Goal: Task Accomplishment & Management: Complete application form

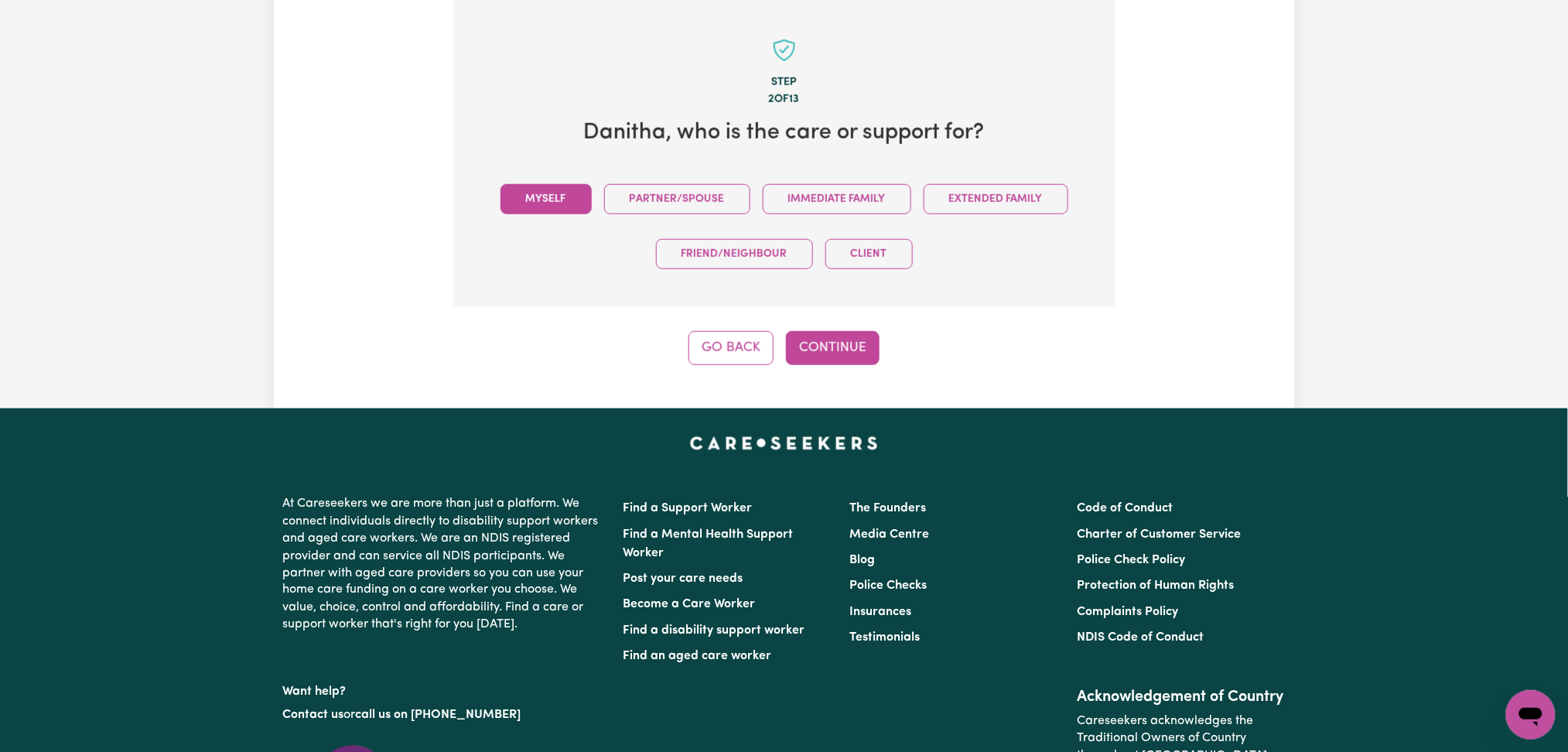
click at [557, 199] on button "Myself" at bounding box center [547, 199] width 92 height 30
click at [825, 342] on button "Continue" at bounding box center [833, 348] width 94 height 34
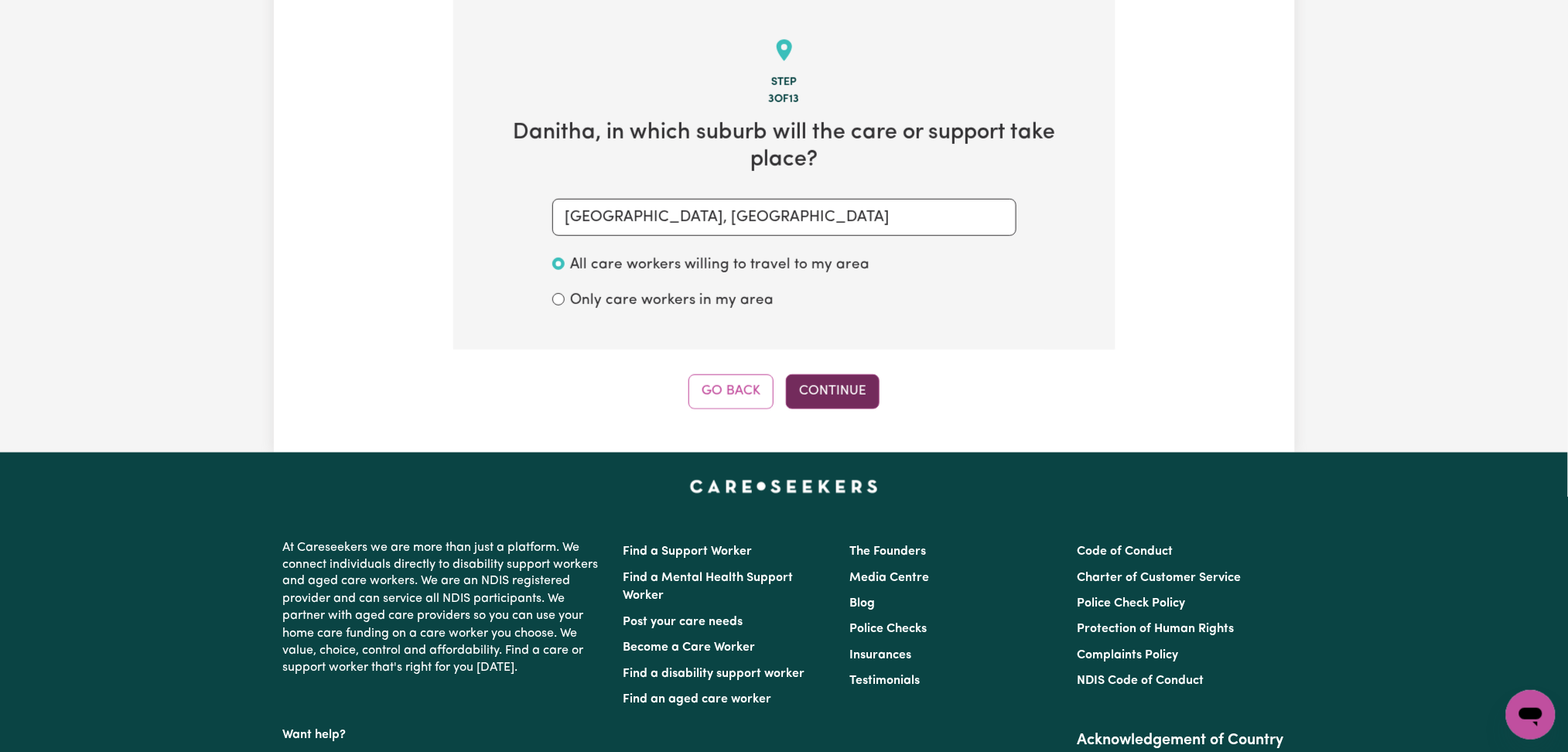
click at [845, 375] on button "Continue" at bounding box center [833, 391] width 94 height 34
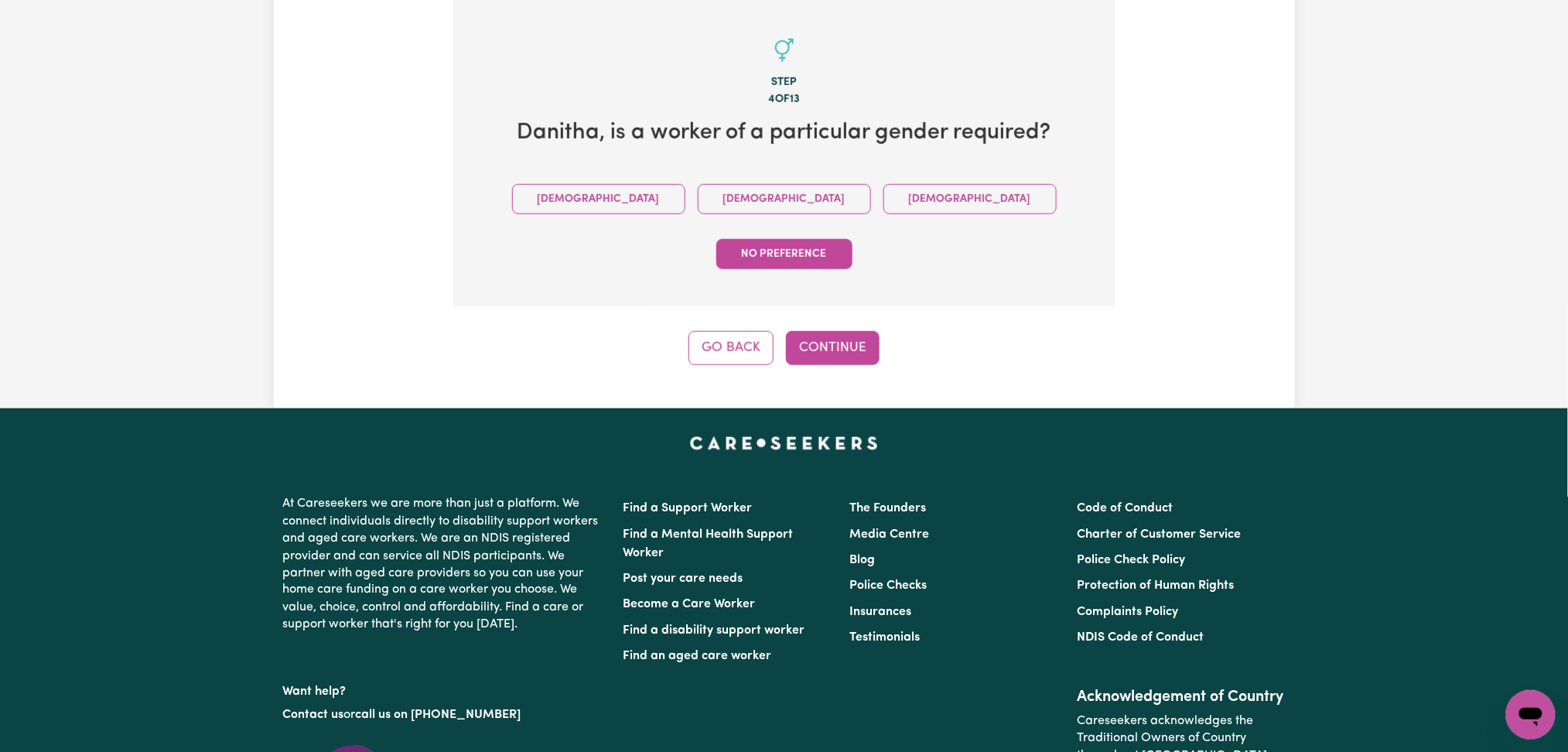
drag, startPoint x: 695, startPoint y: 193, endPoint x: 712, endPoint y: 248, distance: 57.6
click at [698, 193] on button "[DEMOGRAPHIC_DATA]" at bounding box center [785, 199] width 173 height 30
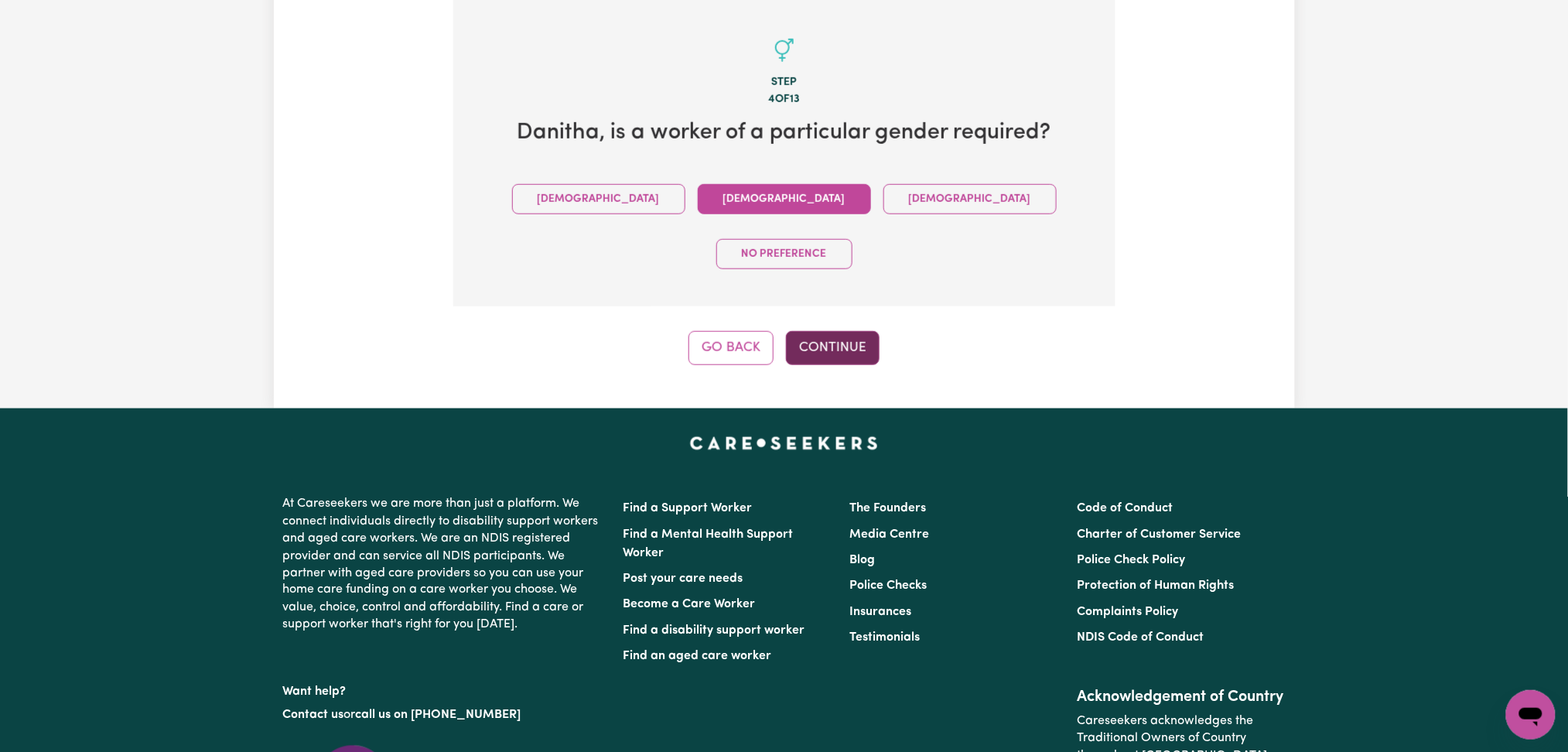
click at [825, 331] on button "Continue" at bounding box center [833, 348] width 94 height 34
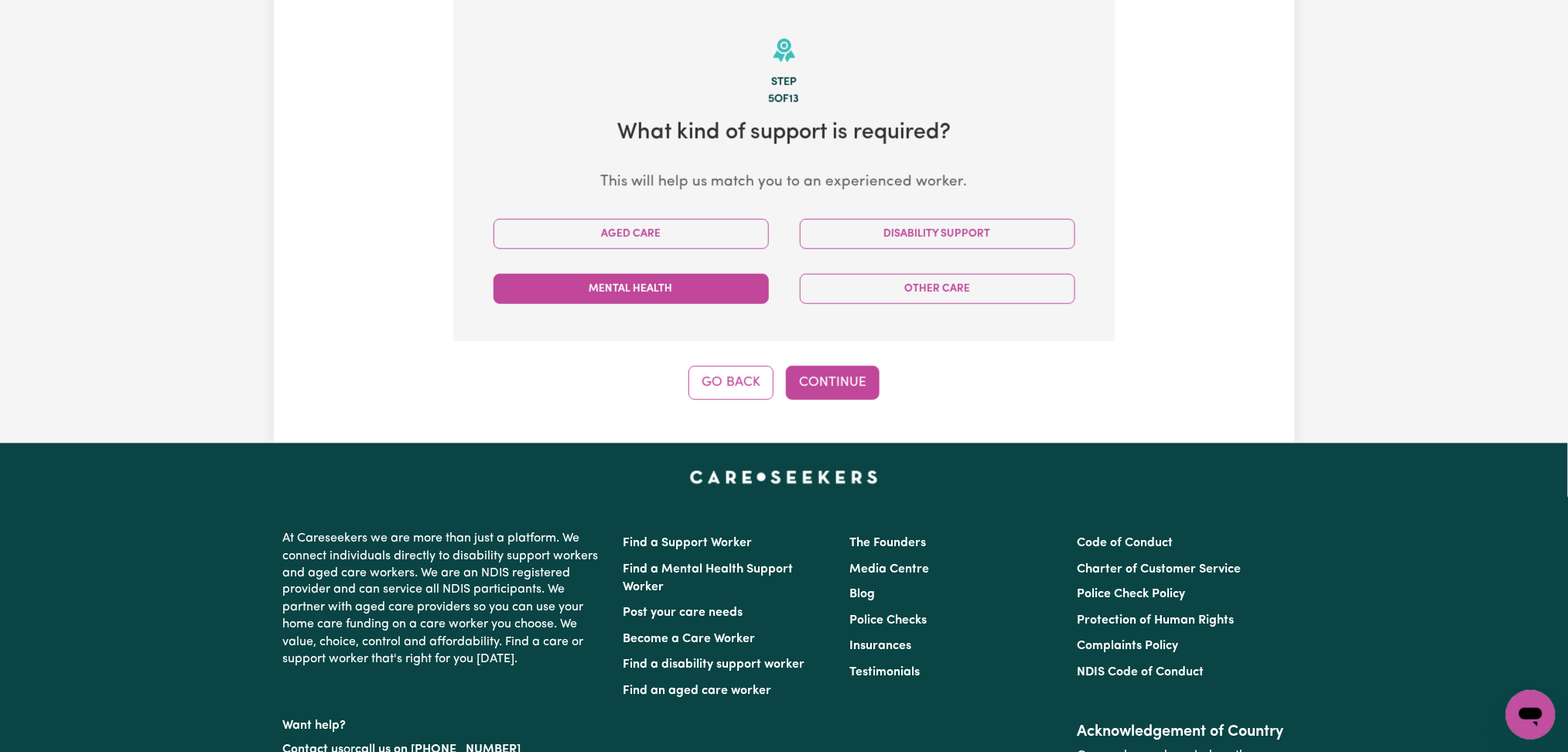
click at [713, 297] on button "Mental Health" at bounding box center [632, 289] width 276 height 30
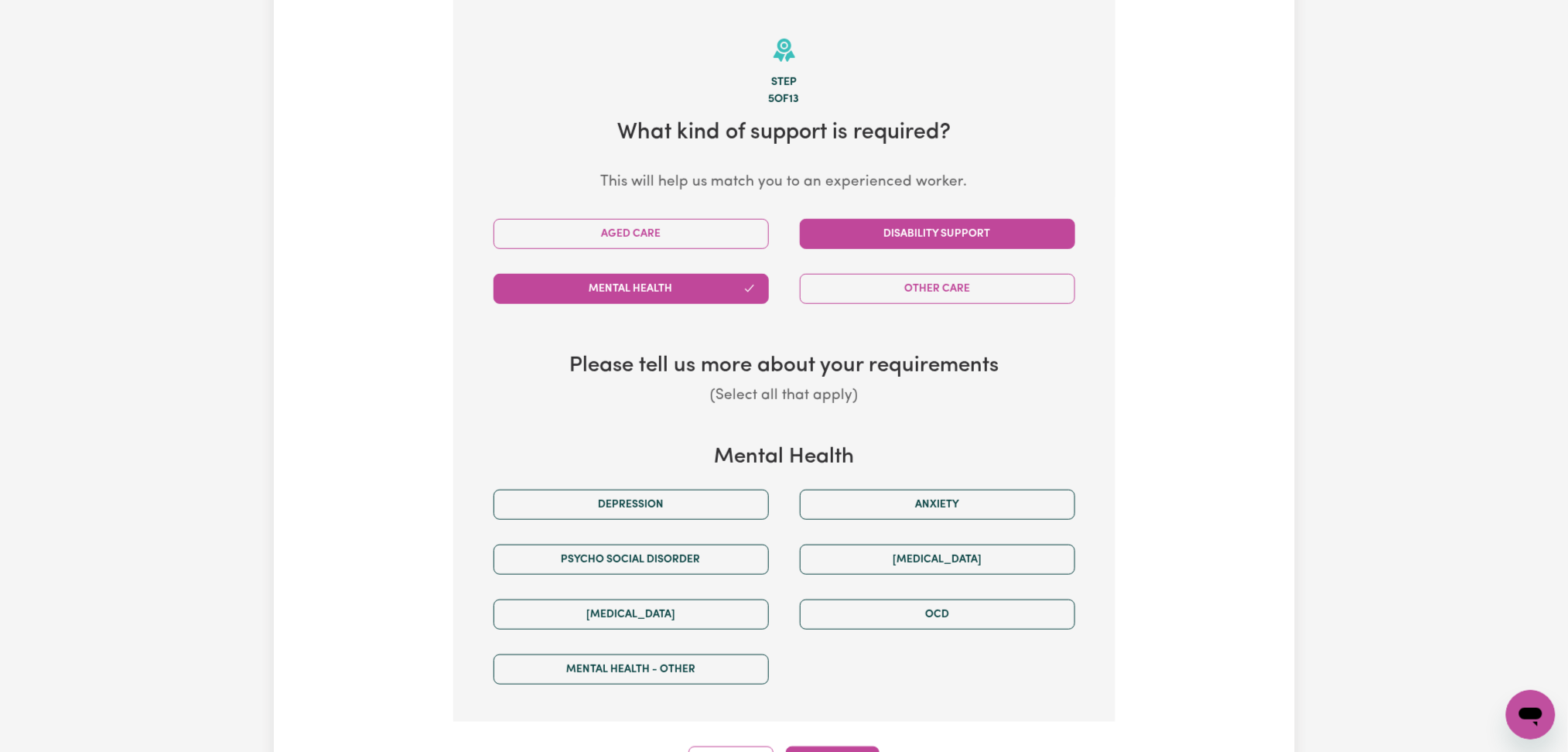
click at [875, 230] on button "Disability Support" at bounding box center [937, 234] width 276 height 30
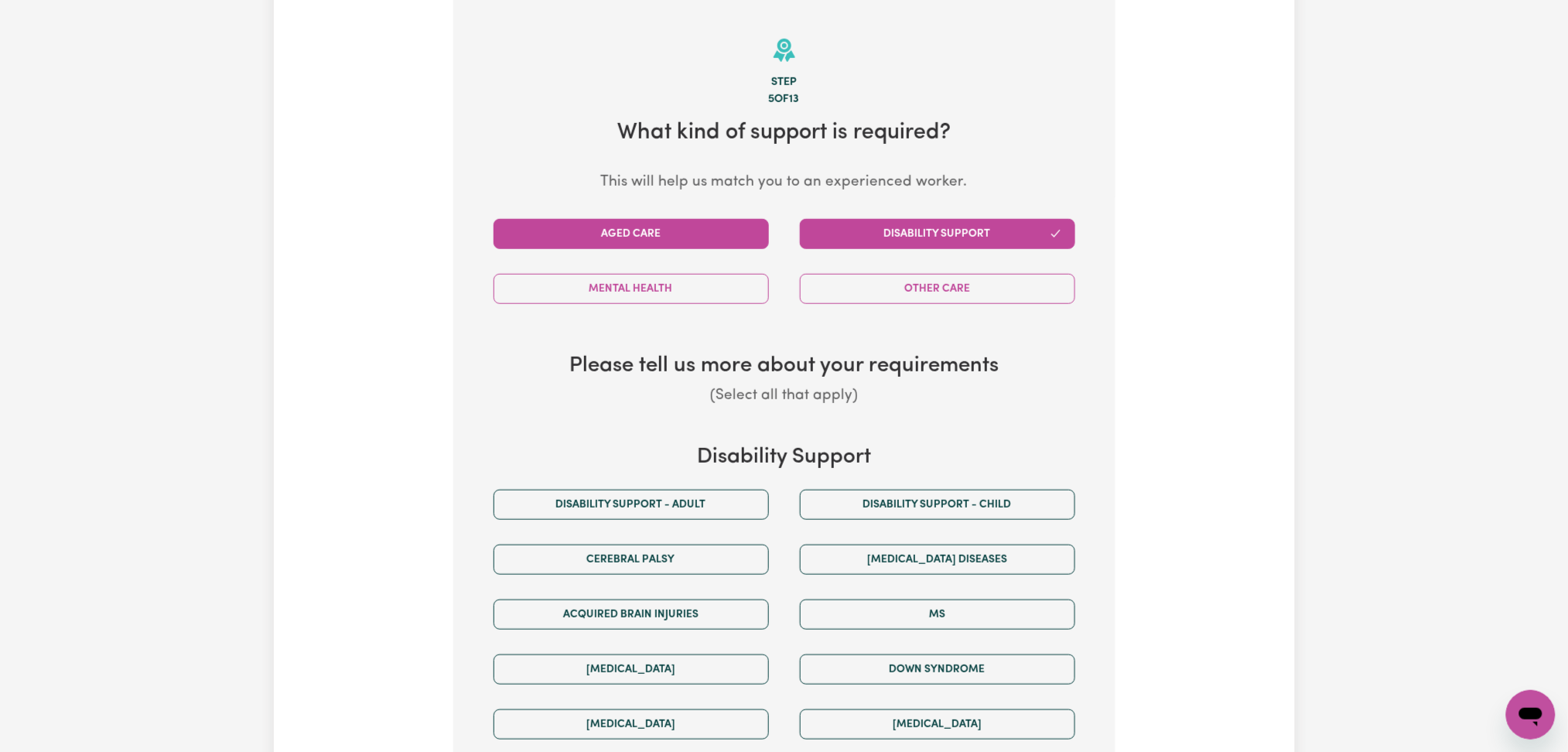
click at [669, 220] on button "Aged Care" at bounding box center [632, 234] width 276 height 30
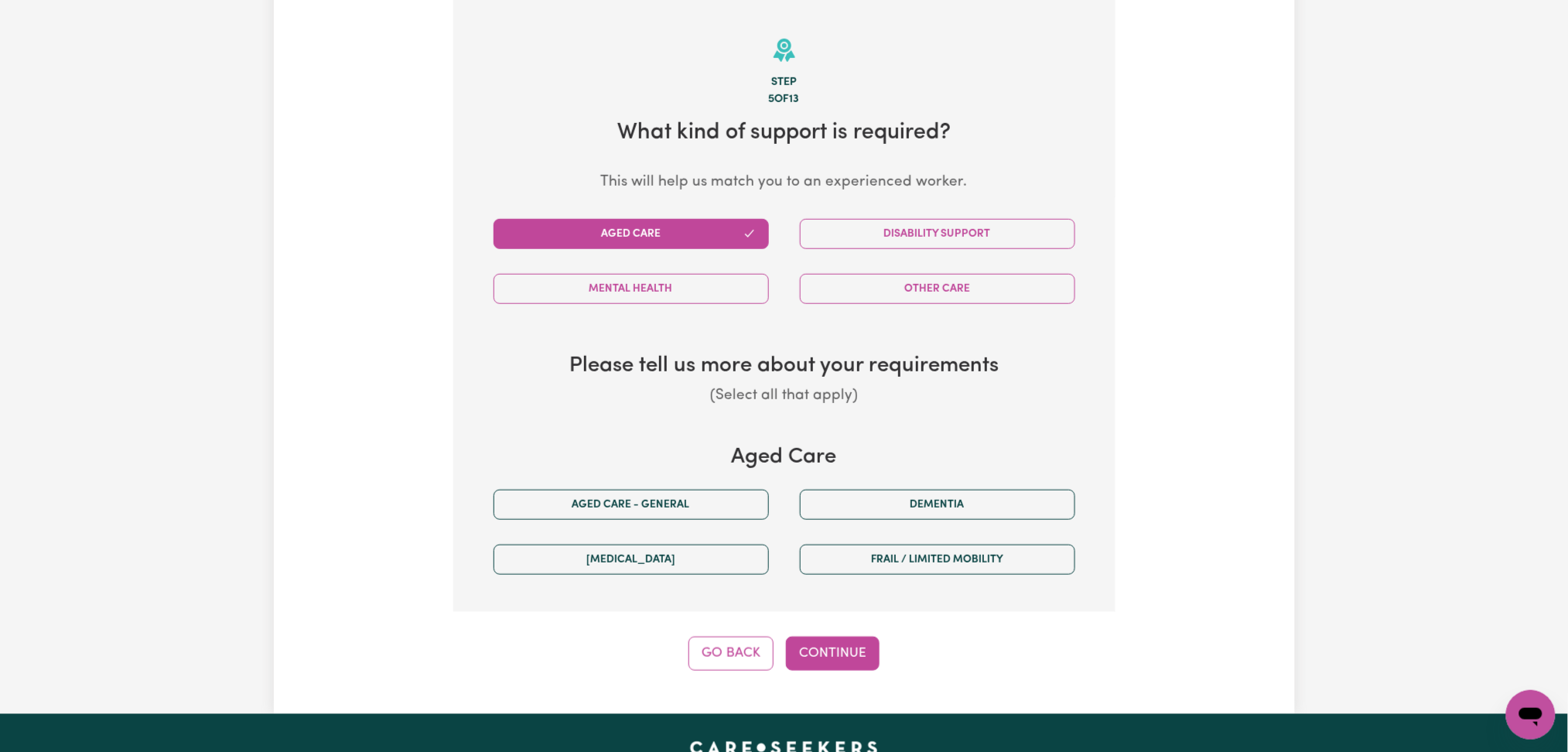
scroll to position [590, 0]
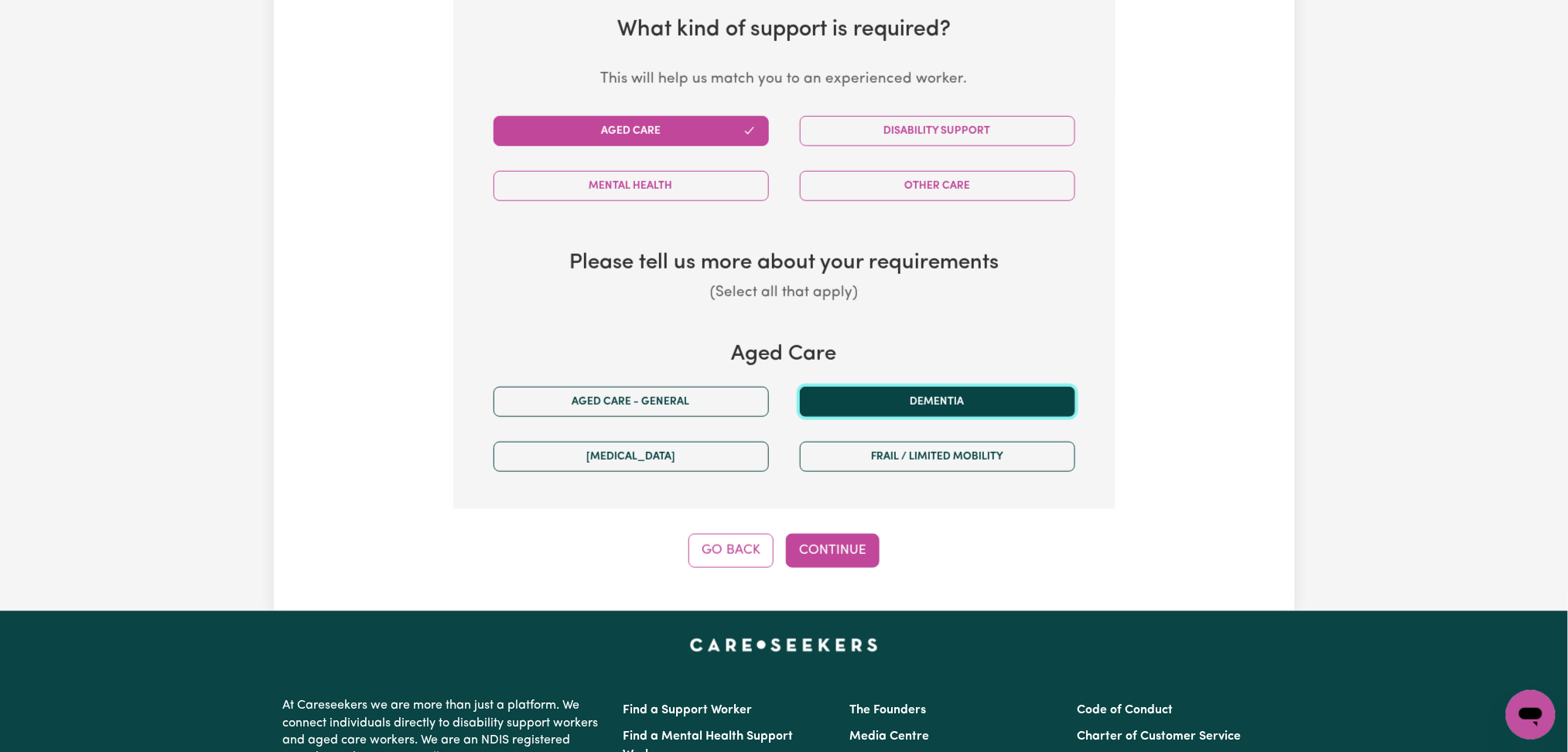
click at [877, 397] on button "Dementia" at bounding box center [937, 401] width 276 height 30
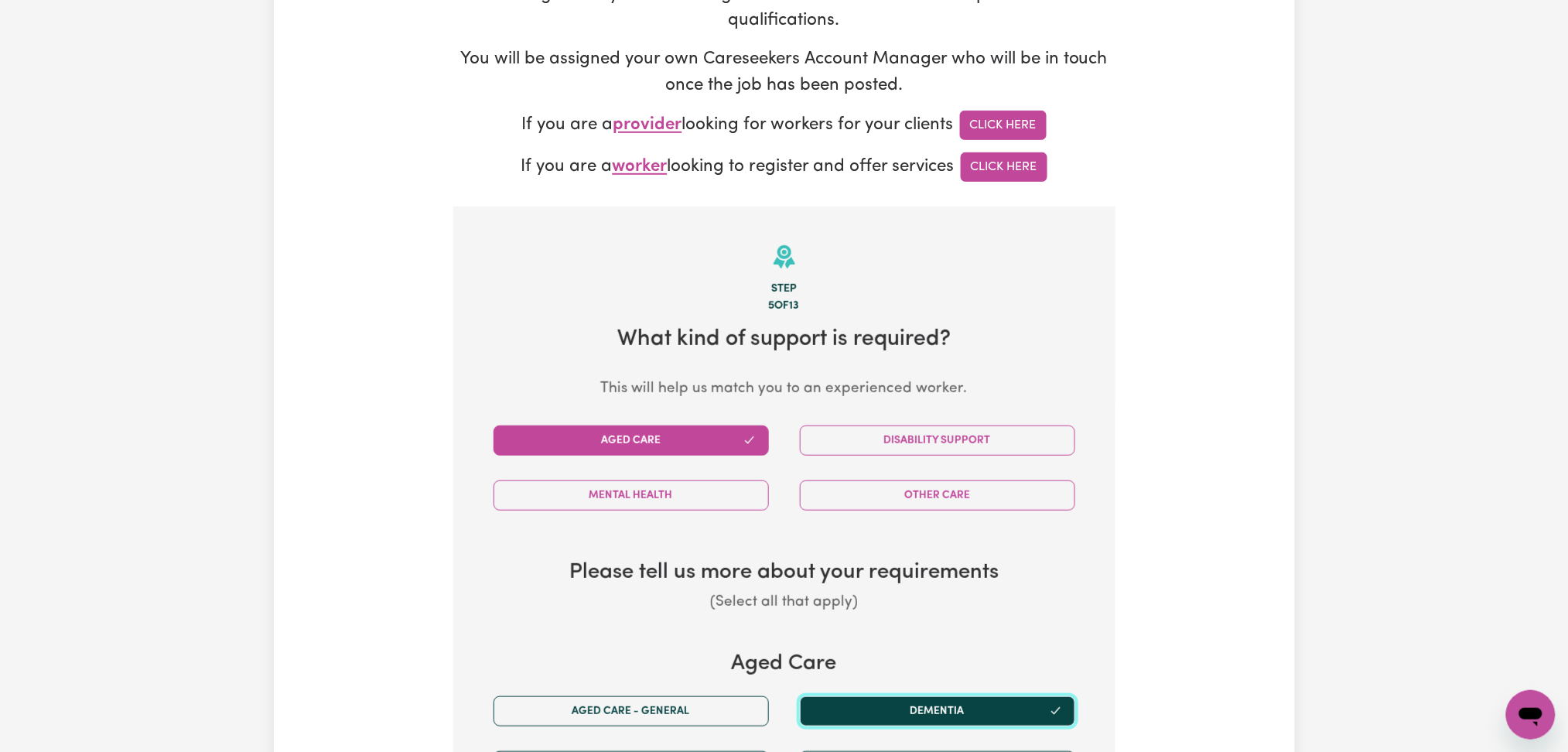
scroll to position [487, 0]
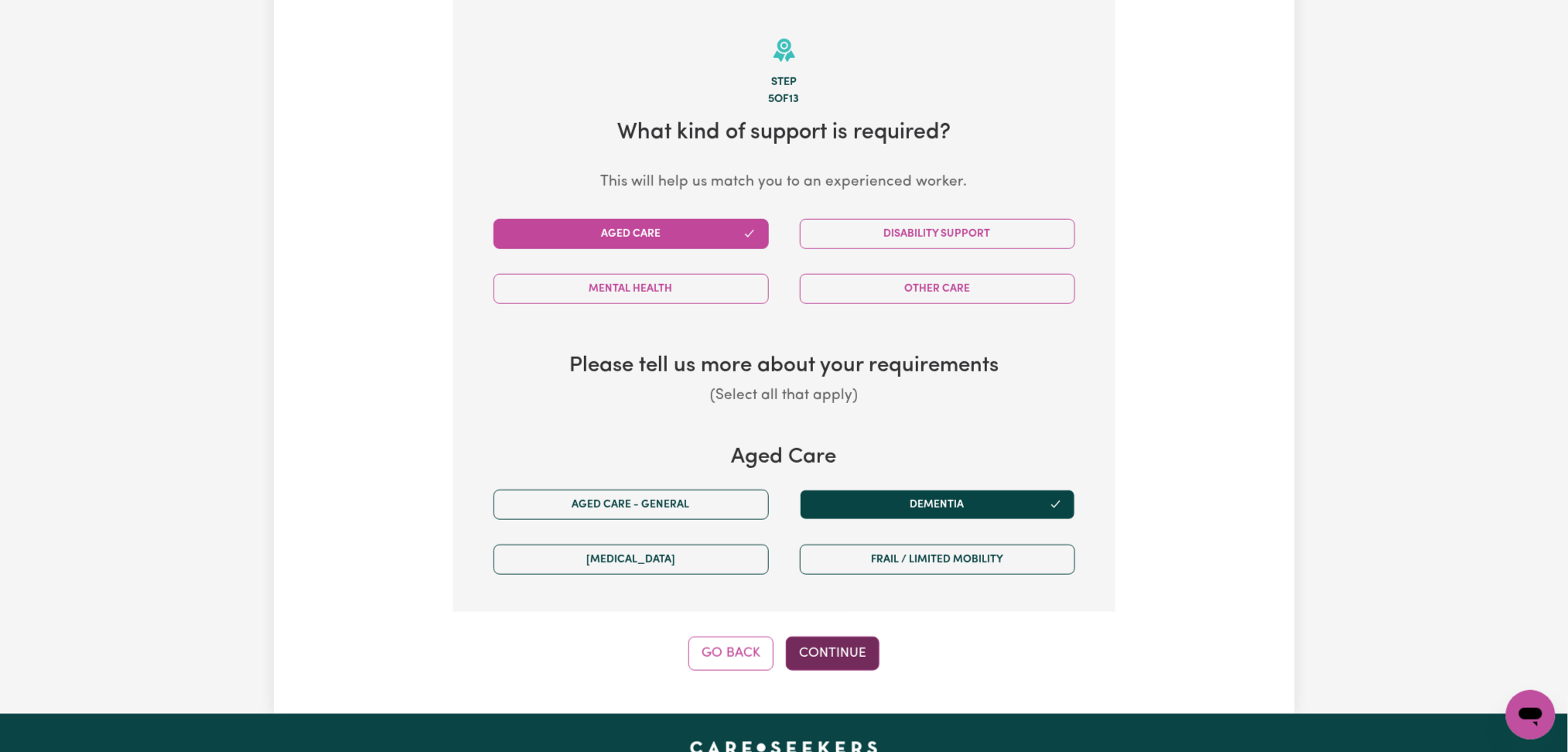
click at [857, 648] on button "Continue" at bounding box center [833, 653] width 94 height 34
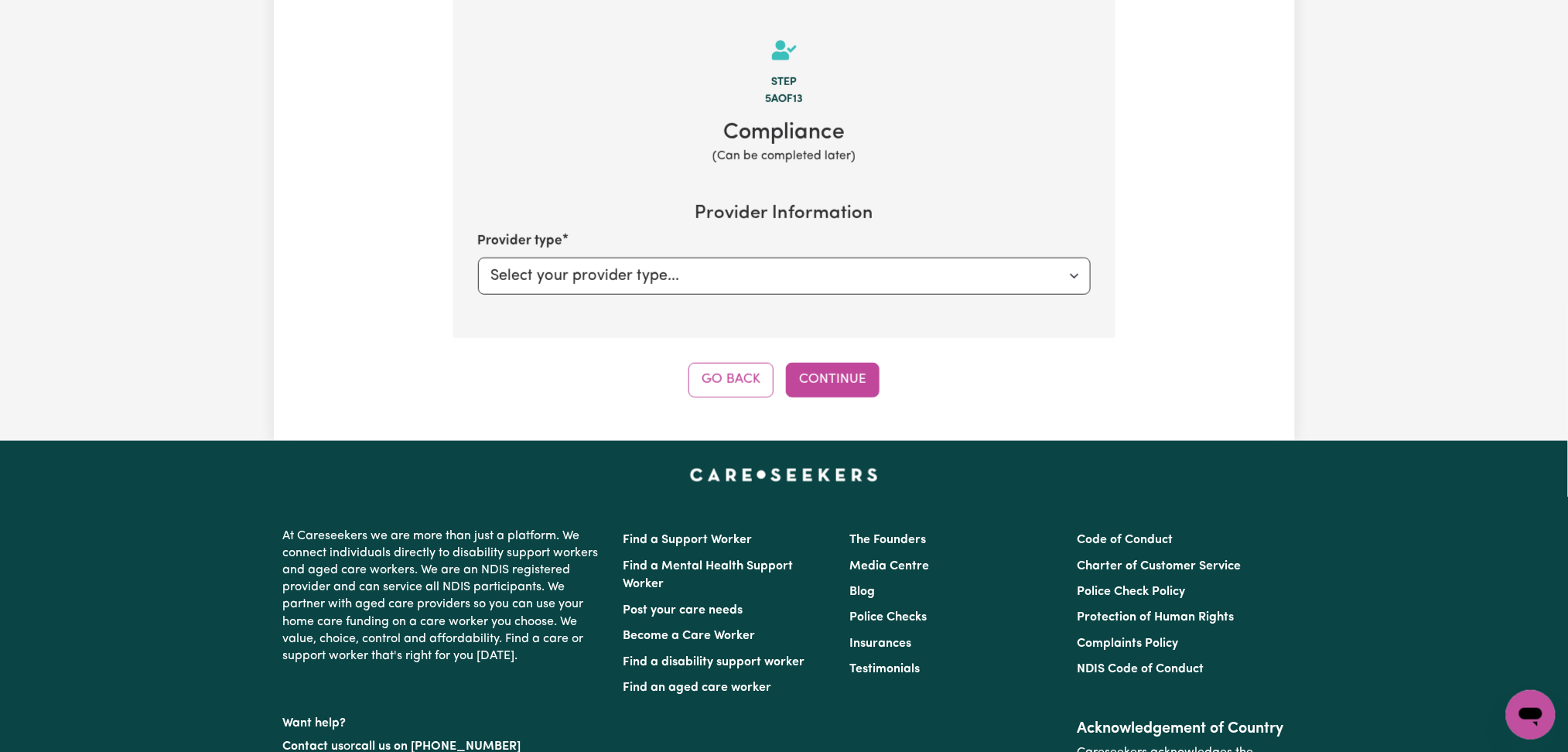
click at [840, 403] on div "Tell us your care and support requirements Welcome to Careseekers. We are excit…" at bounding box center [784, 4] width 1021 height 874
click at [840, 381] on button "Continue" at bounding box center [833, 379] width 94 height 34
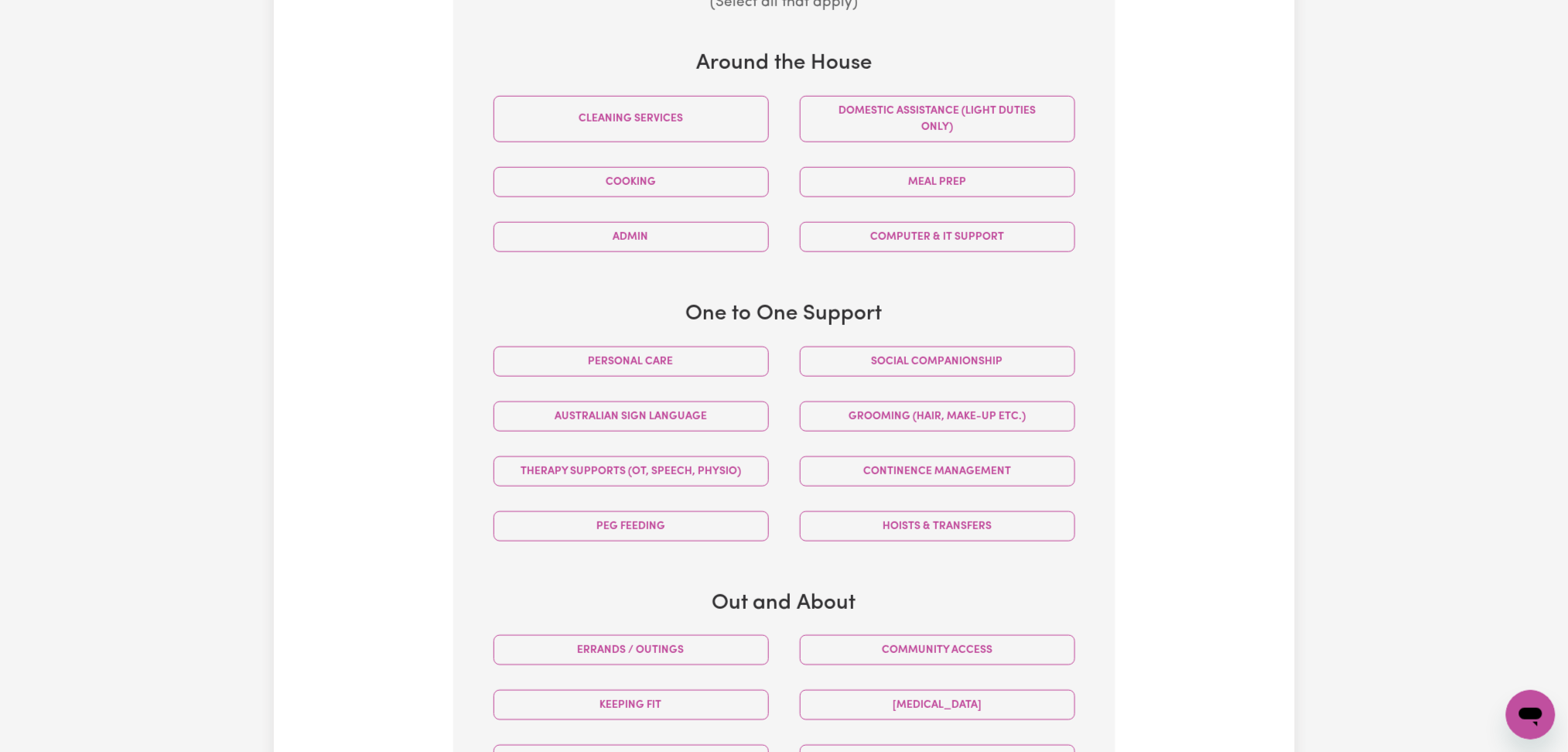
scroll to position [487, 0]
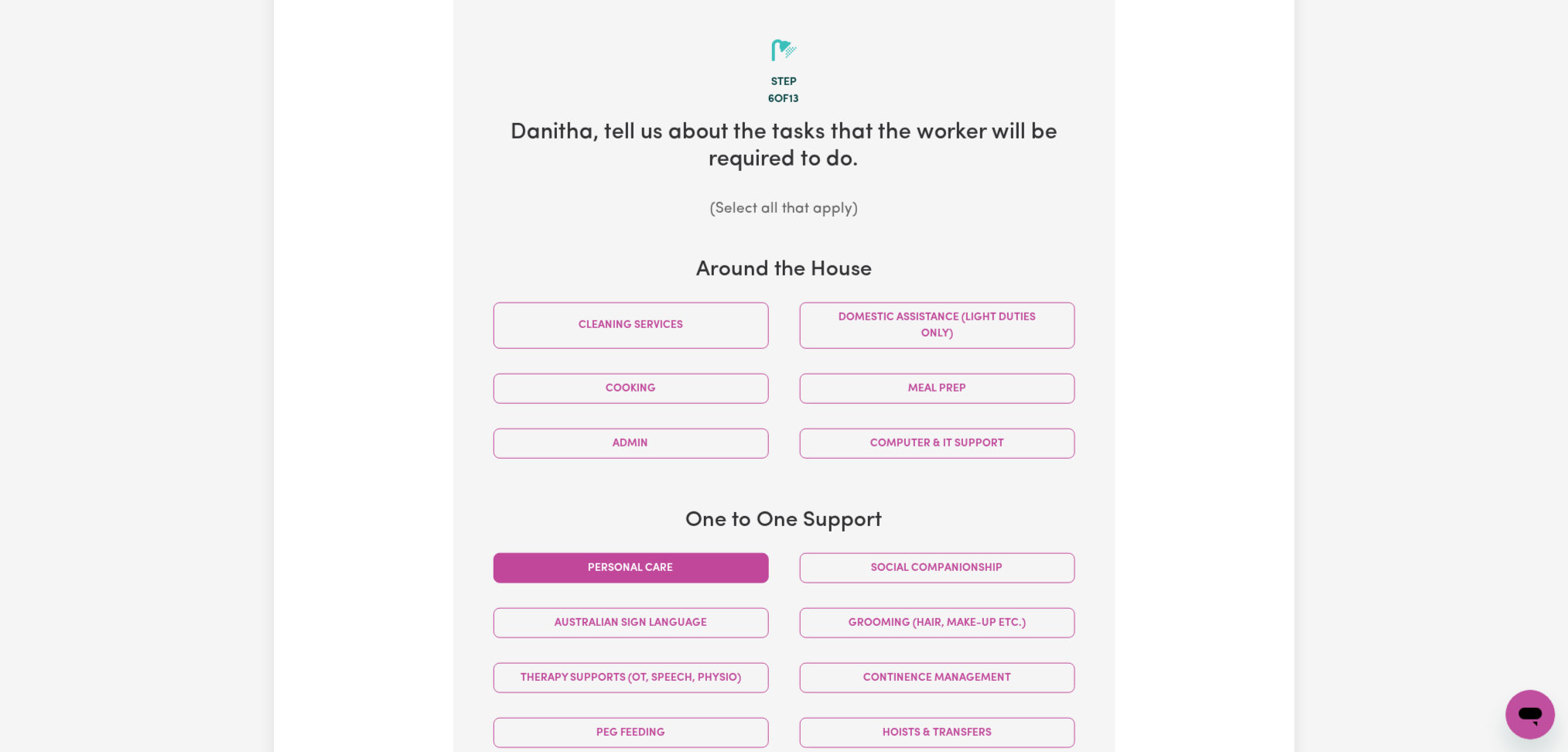
click at [663, 565] on button "Personal care" at bounding box center [632, 568] width 276 height 30
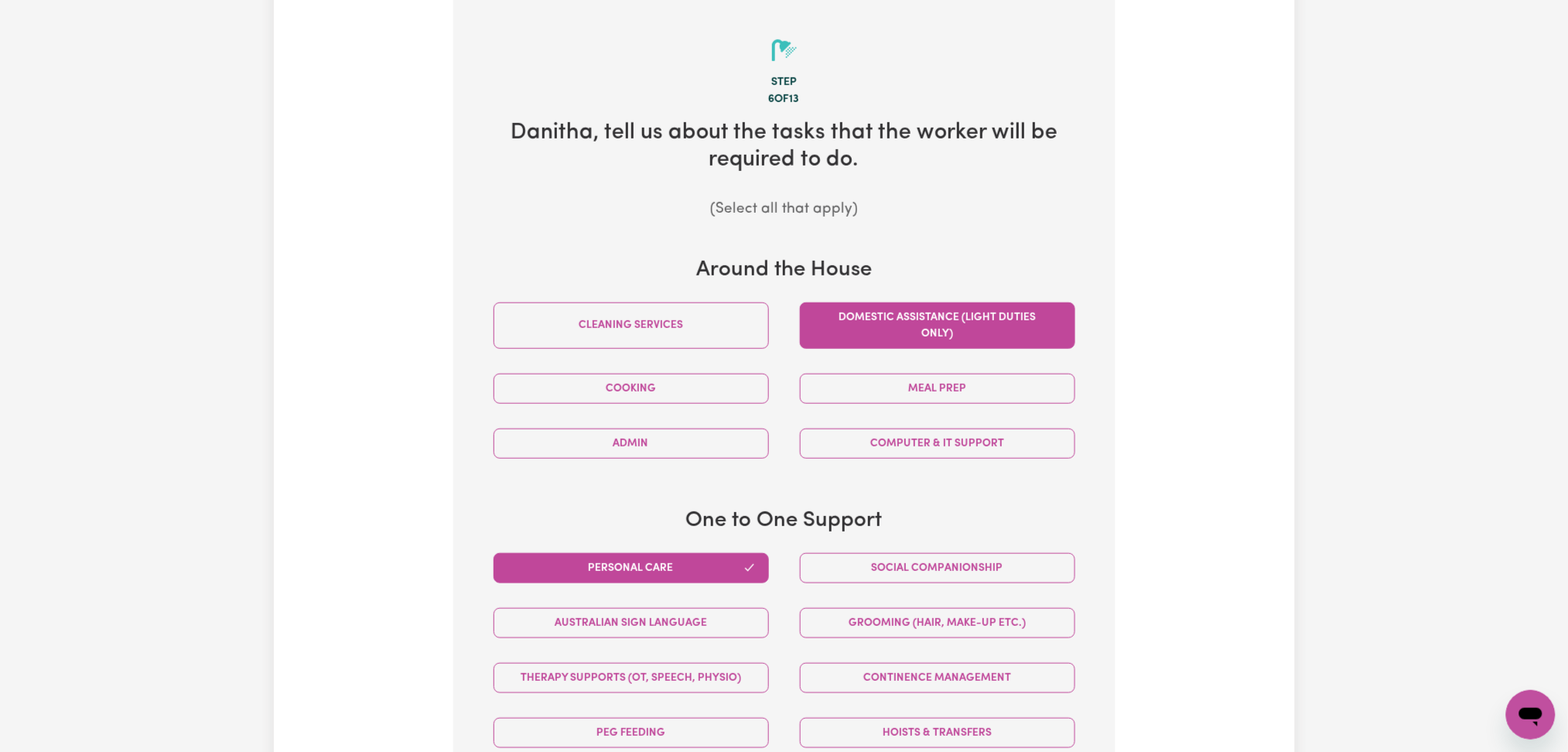
click at [862, 335] on button "Domestic assistance (light duties only)" at bounding box center [937, 326] width 276 height 47
click at [882, 396] on button "Meal prep" at bounding box center [937, 388] width 276 height 30
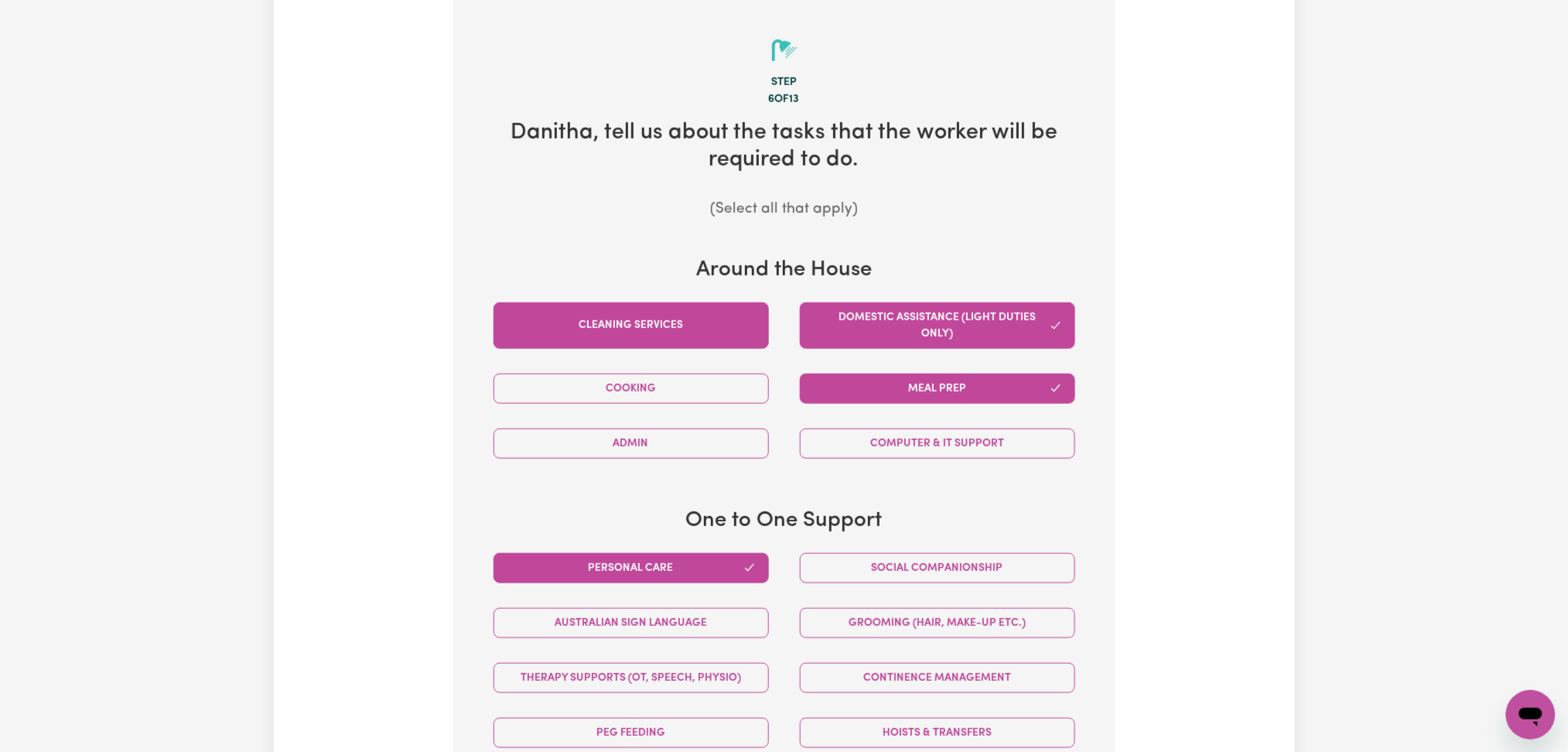
click at [714, 346] on button "Cleaning services" at bounding box center [632, 326] width 276 height 47
click at [889, 567] on button "Social companionship" at bounding box center [937, 568] width 276 height 30
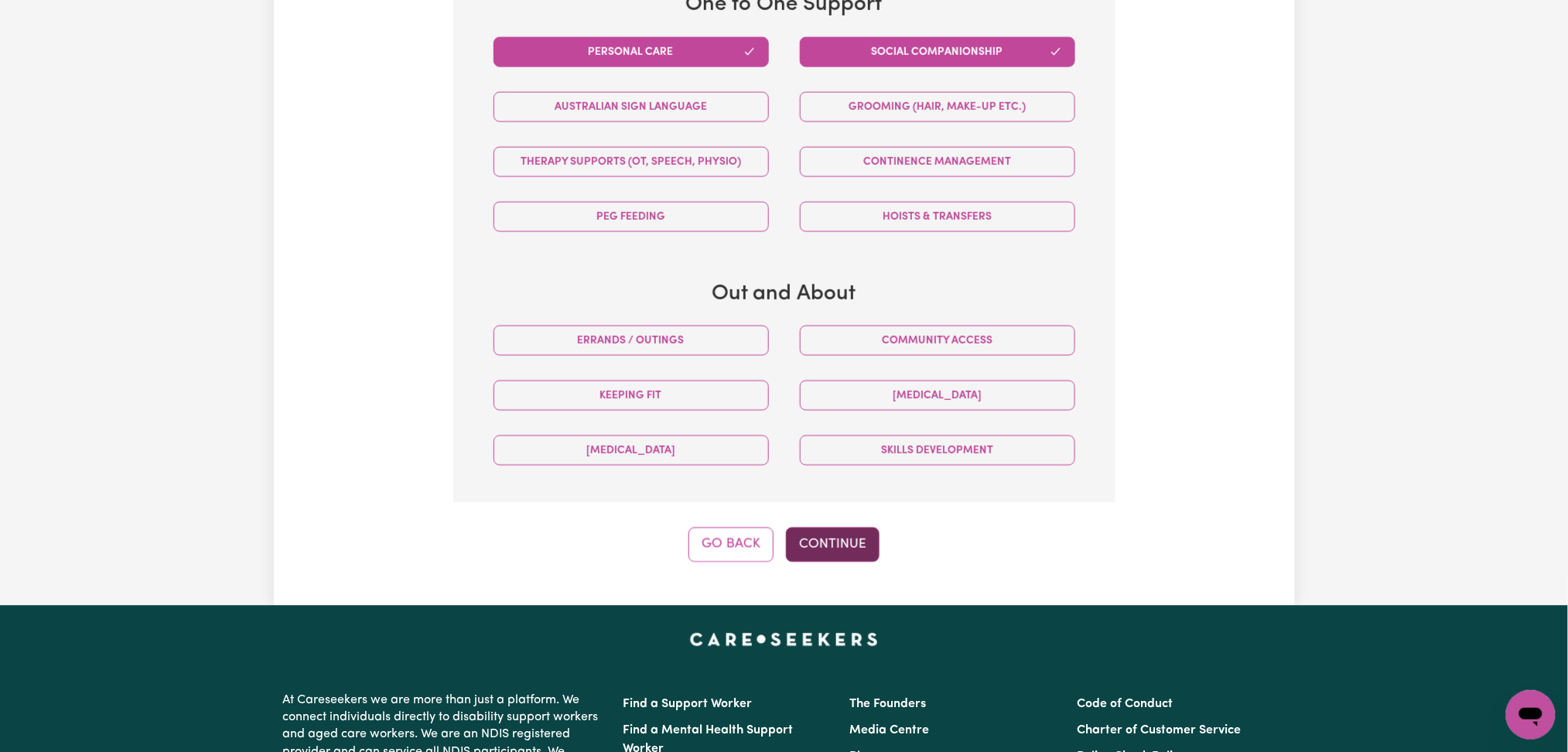
scroll to position [1208, 0]
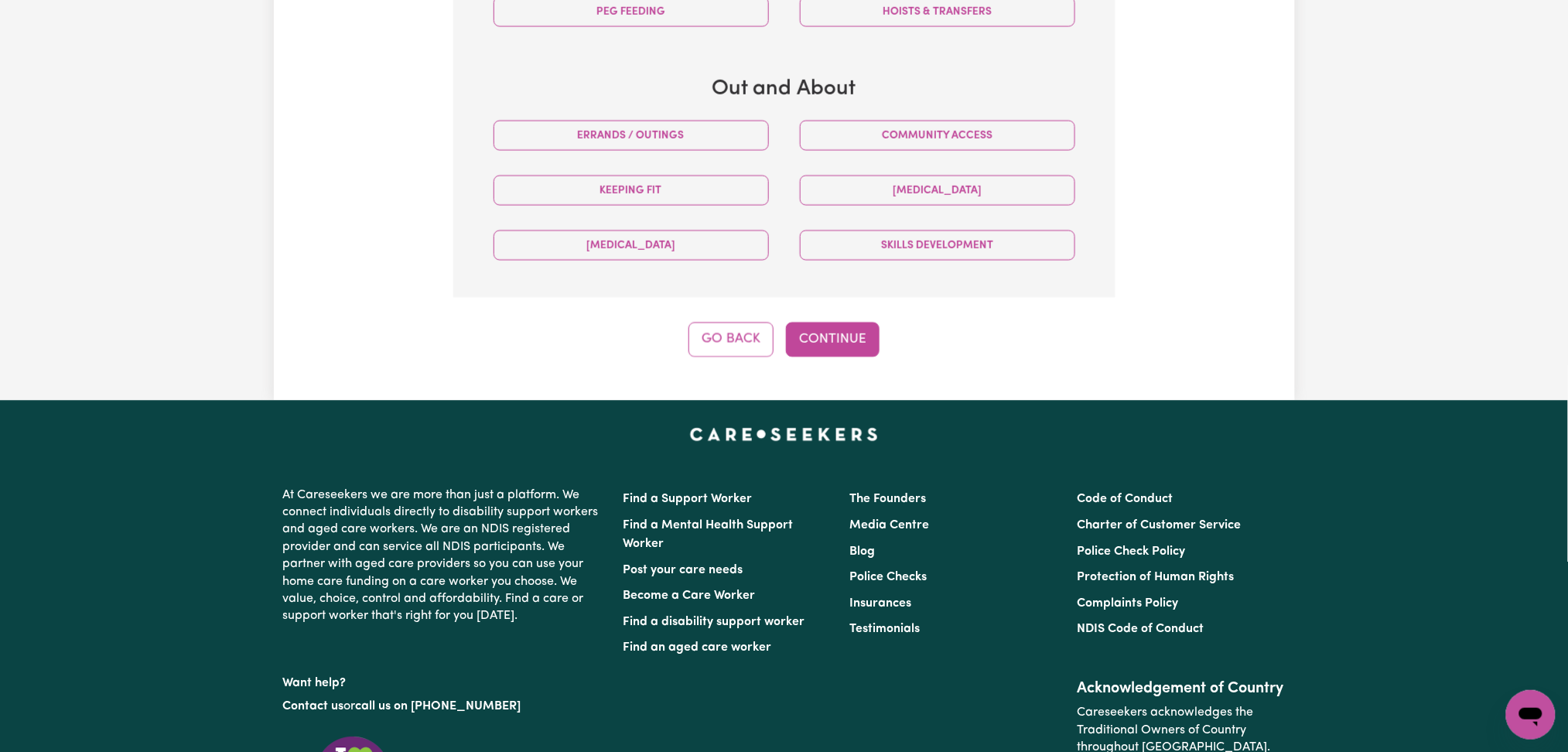
click at [817, 346] on button "Continue" at bounding box center [833, 339] width 94 height 34
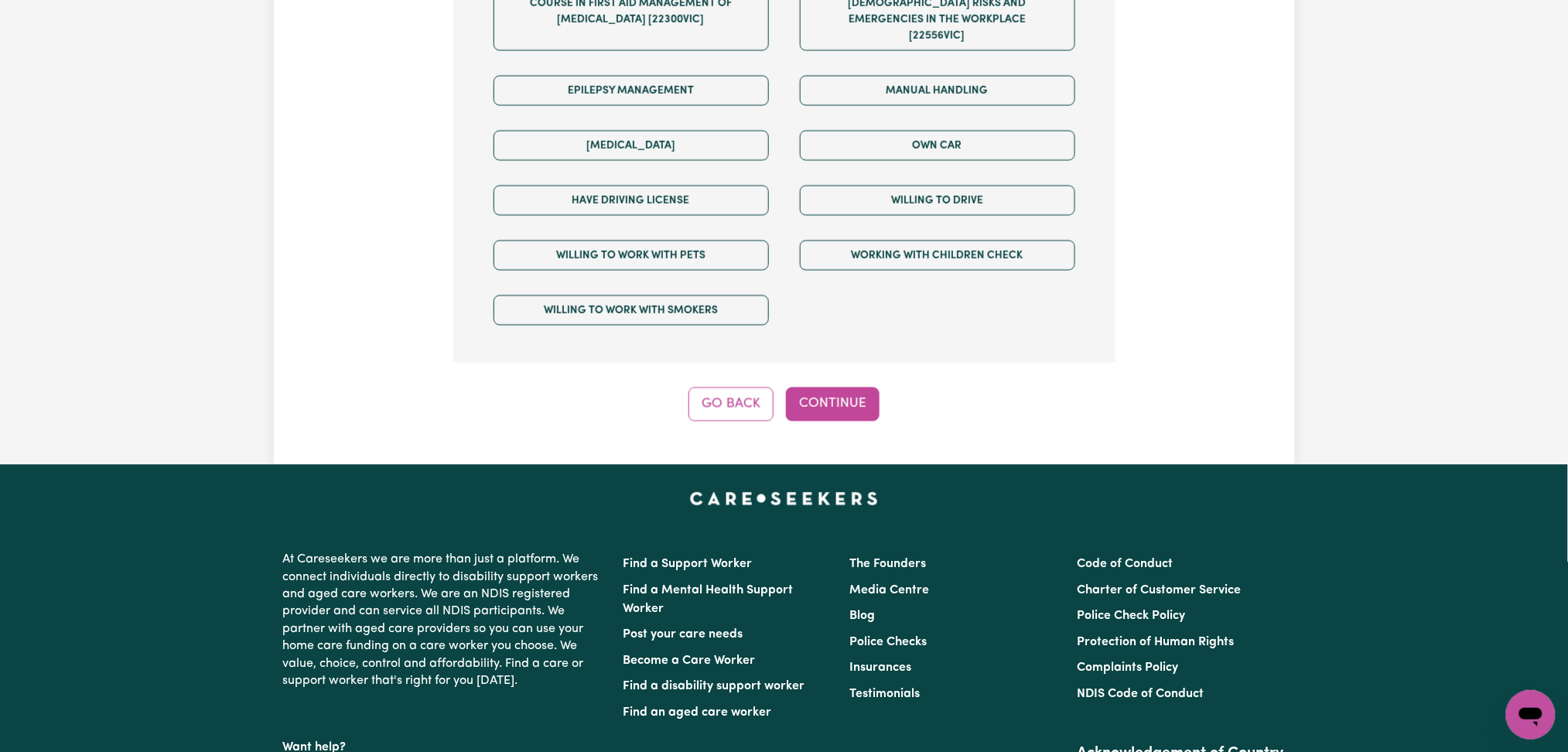
scroll to position [487, 0]
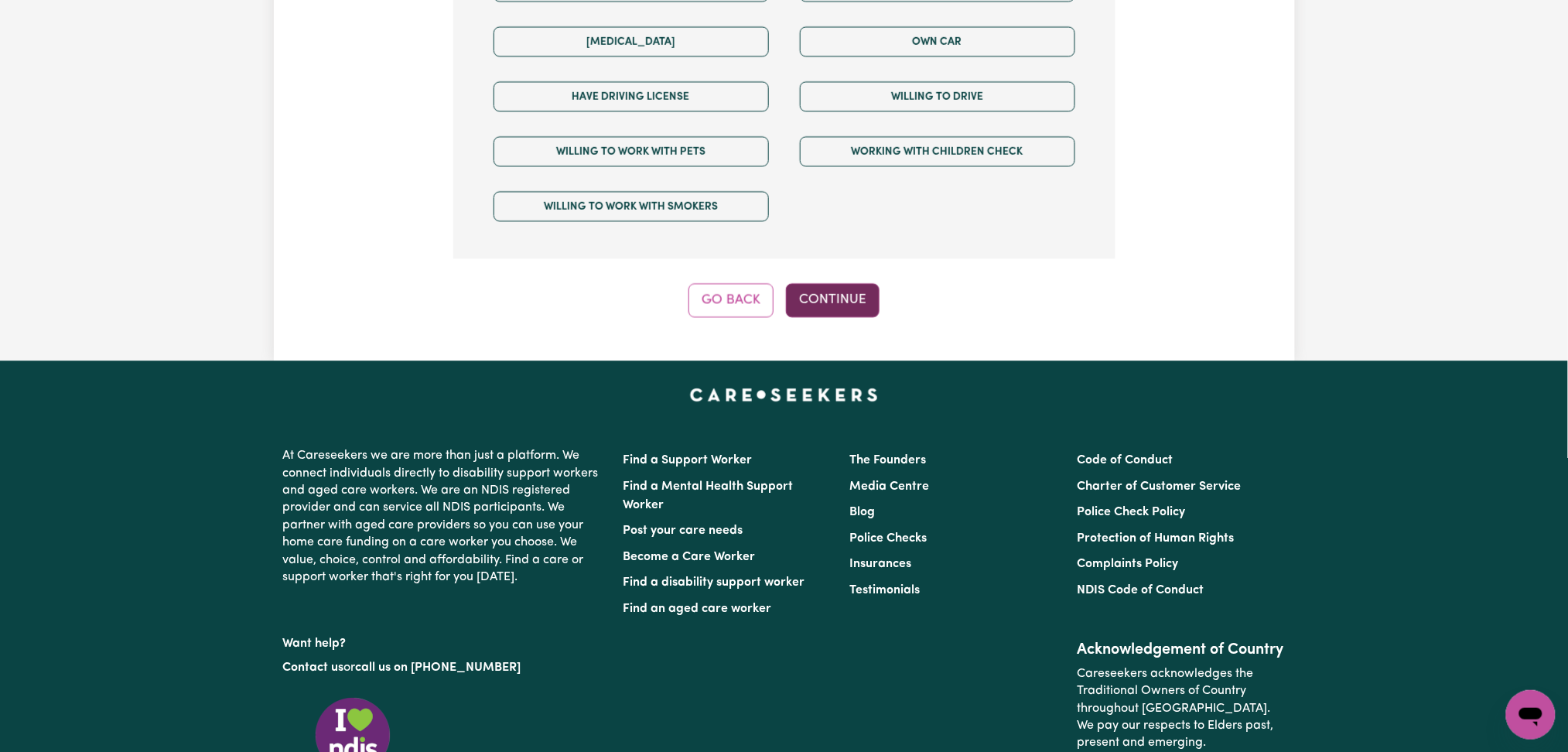
drag, startPoint x: 825, startPoint y: 258, endPoint x: 835, endPoint y: 267, distance: 13.5
click at [835, 283] on button "Continue" at bounding box center [833, 300] width 94 height 34
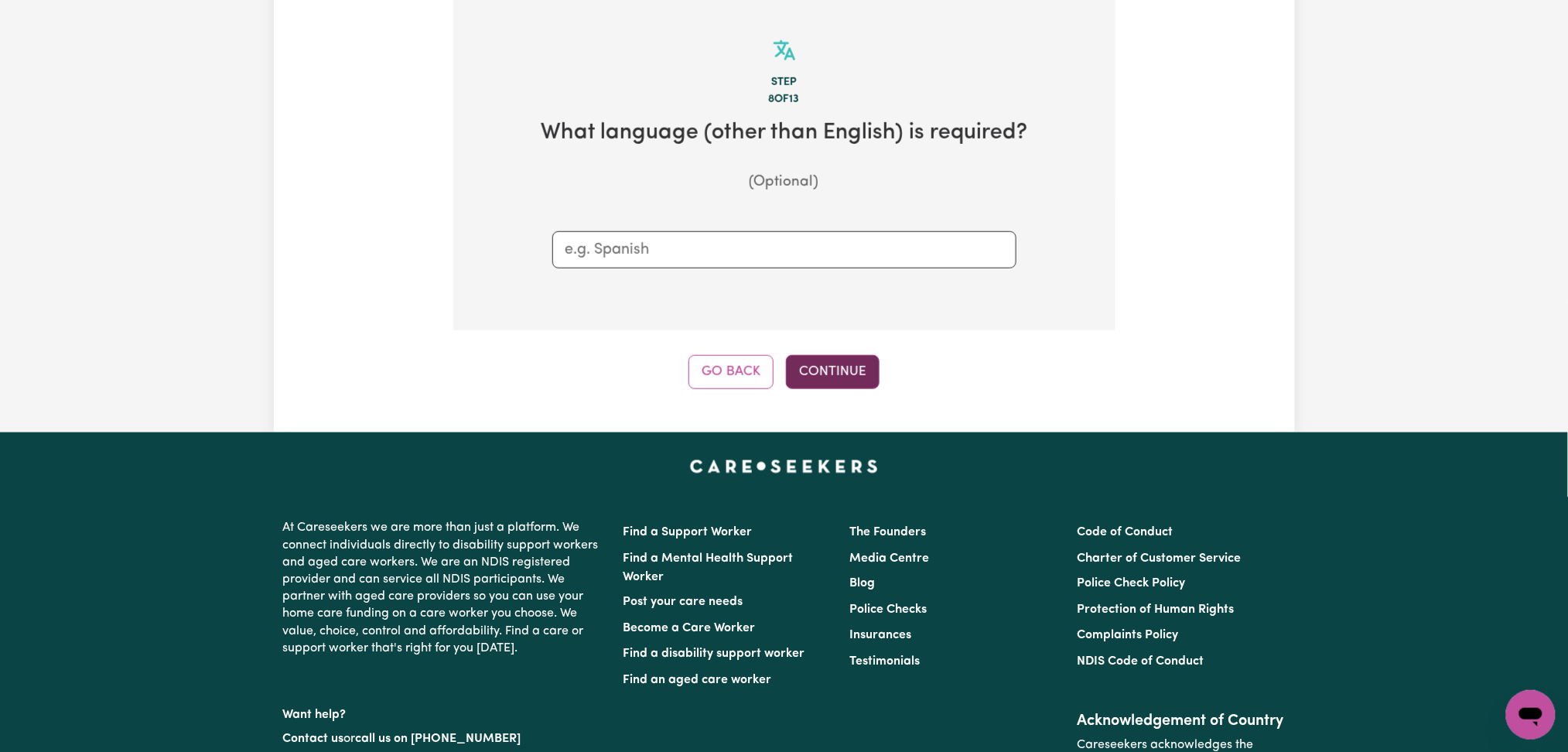
click at [844, 376] on button "Continue" at bounding box center [833, 373] width 94 height 34
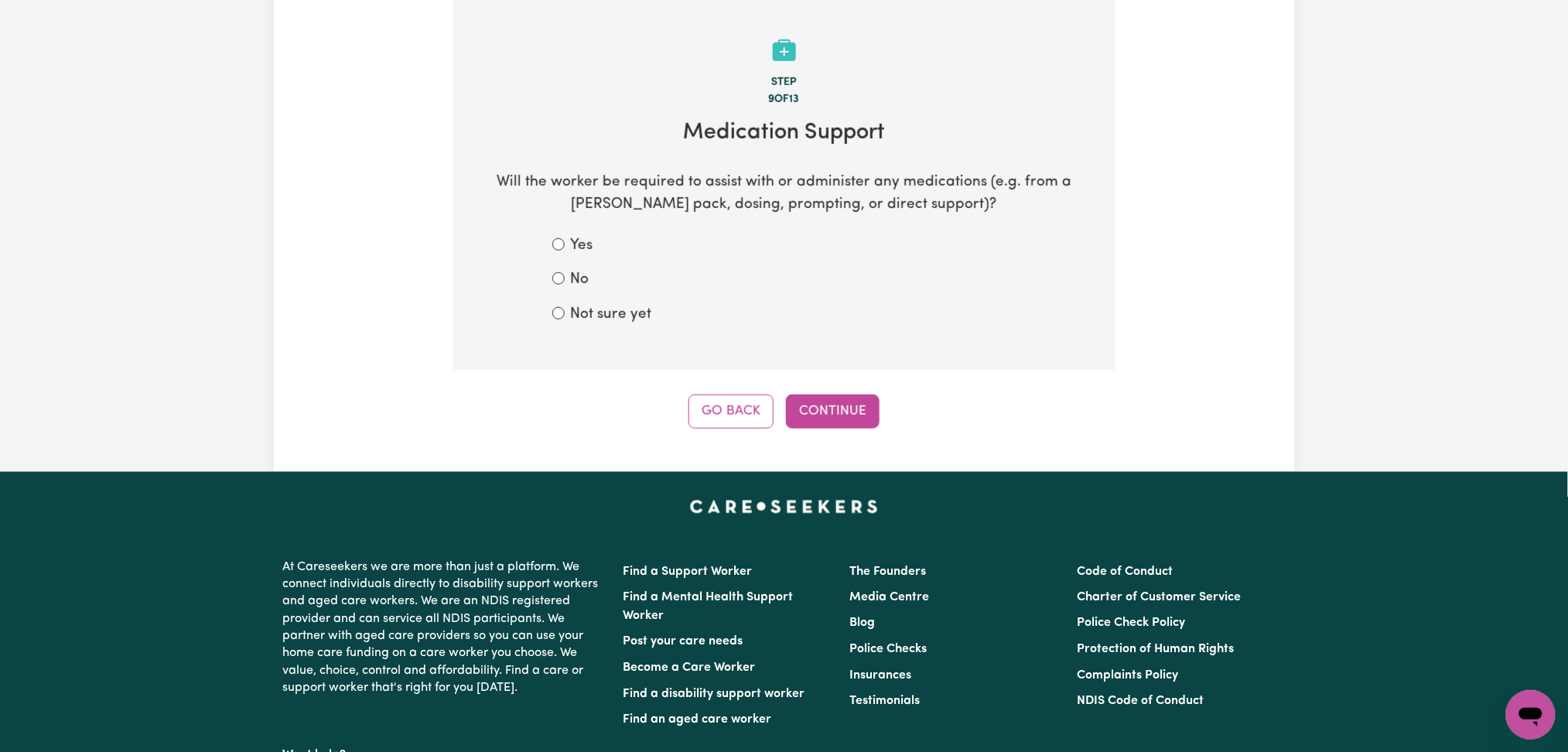
click at [611, 307] on label "Not sure yet" at bounding box center [612, 315] width 82 height 23
click at [565, 307] on input "Not sure yet" at bounding box center [559, 313] width 12 height 12
radio input "true"
click at [868, 418] on button "Continue" at bounding box center [833, 411] width 94 height 34
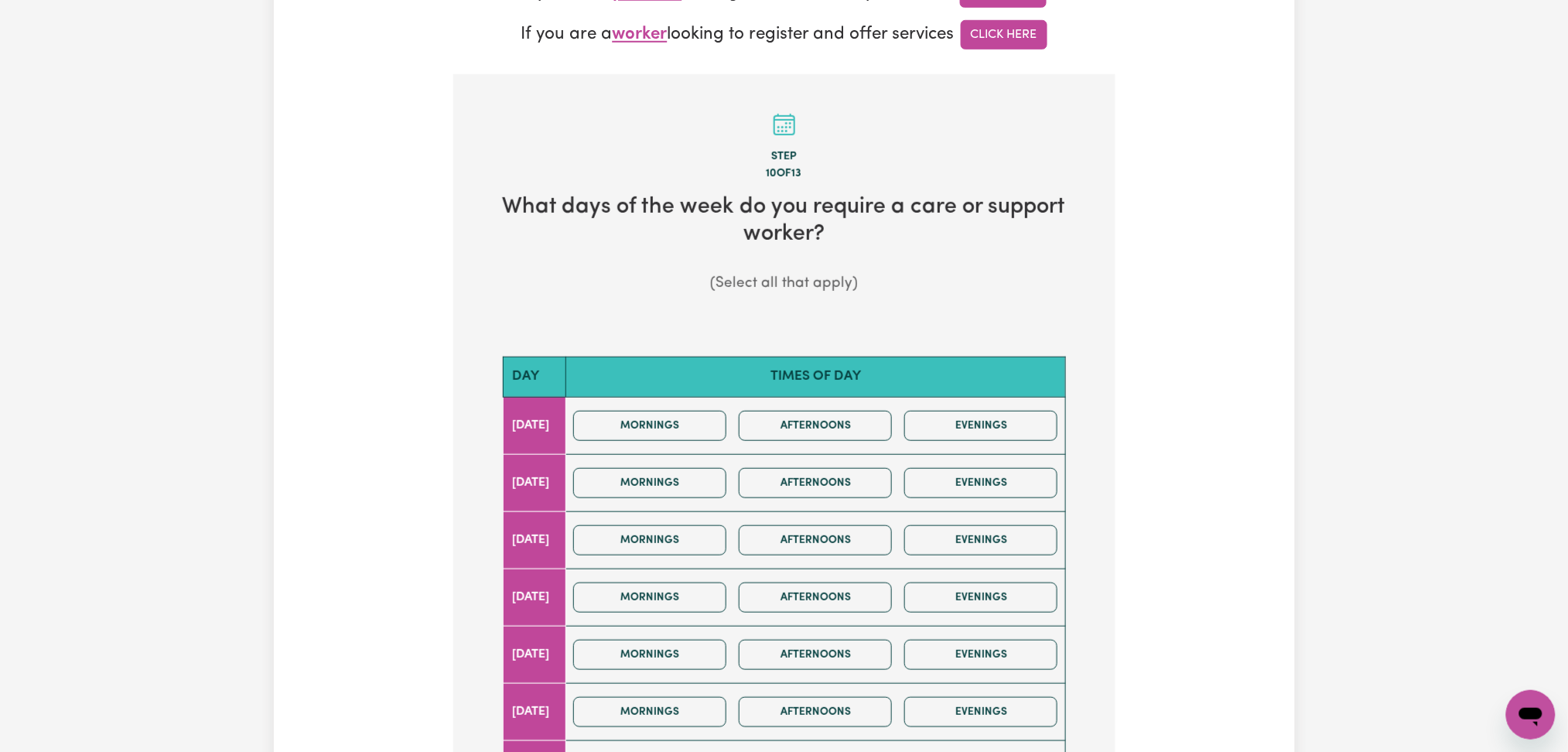
scroll to position [722, 0]
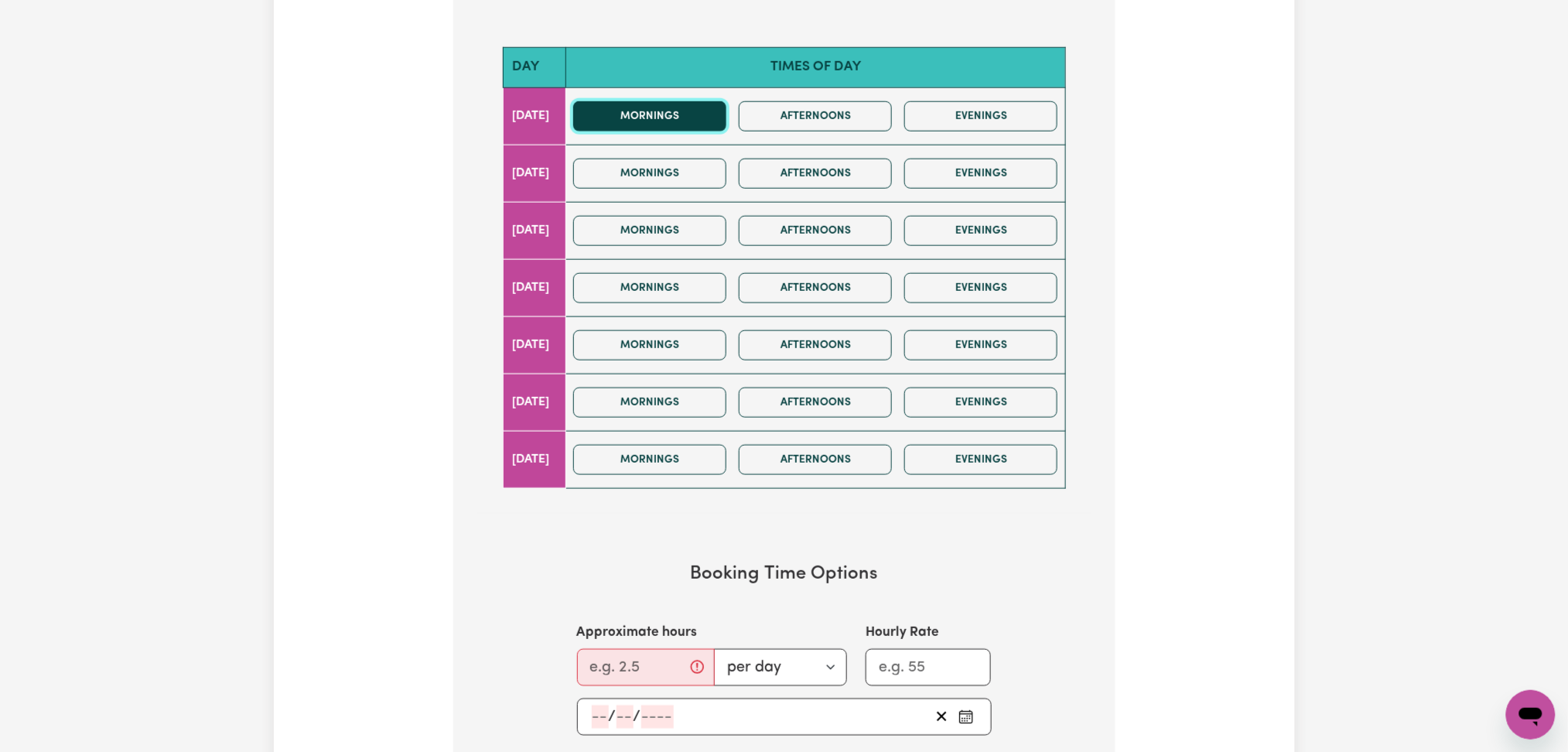
click at [696, 124] on button "Mornings" at bounding box center [651, 117] width 153 height 30
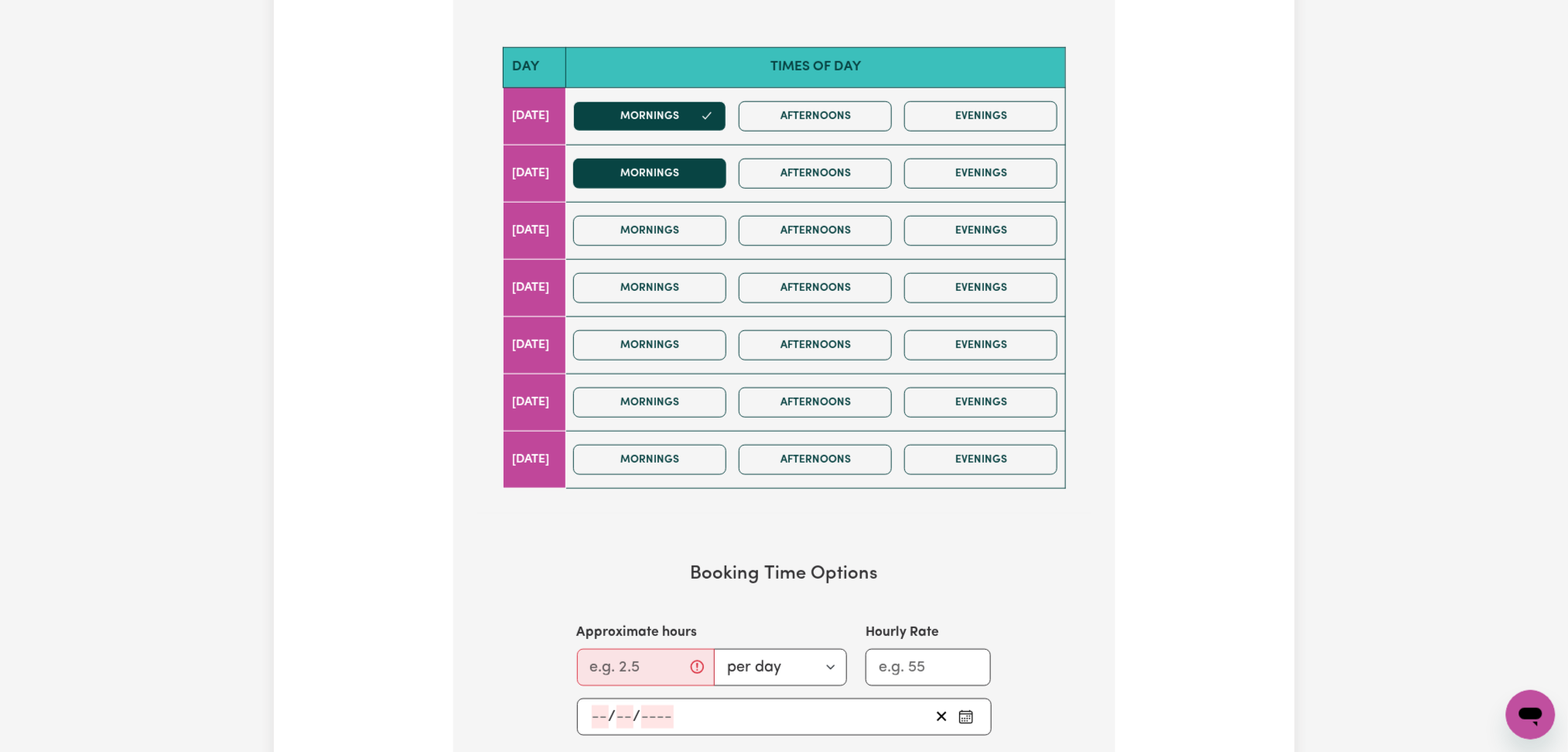
drag, startPoint x: 676, startPoint y: 157, endPoint x: 674, endPoint y: 165, distance: 8.2
click at [675, 159] on div "Mornings Afternoons Evenings" at bounding box center [815, 173] width 497 height 55
drag, startPoint x: 674, startPoint y: 165, endPoint x: 662, endPoint y: 213, distance: 49.5
click at [674, 166] on button "Mornings" at bounding box center [651, 173] width 153 height 30
click at [662, 213] on div "Mornings Afternoons Evenings" at bounding box center [815, 230] width 497 height 55
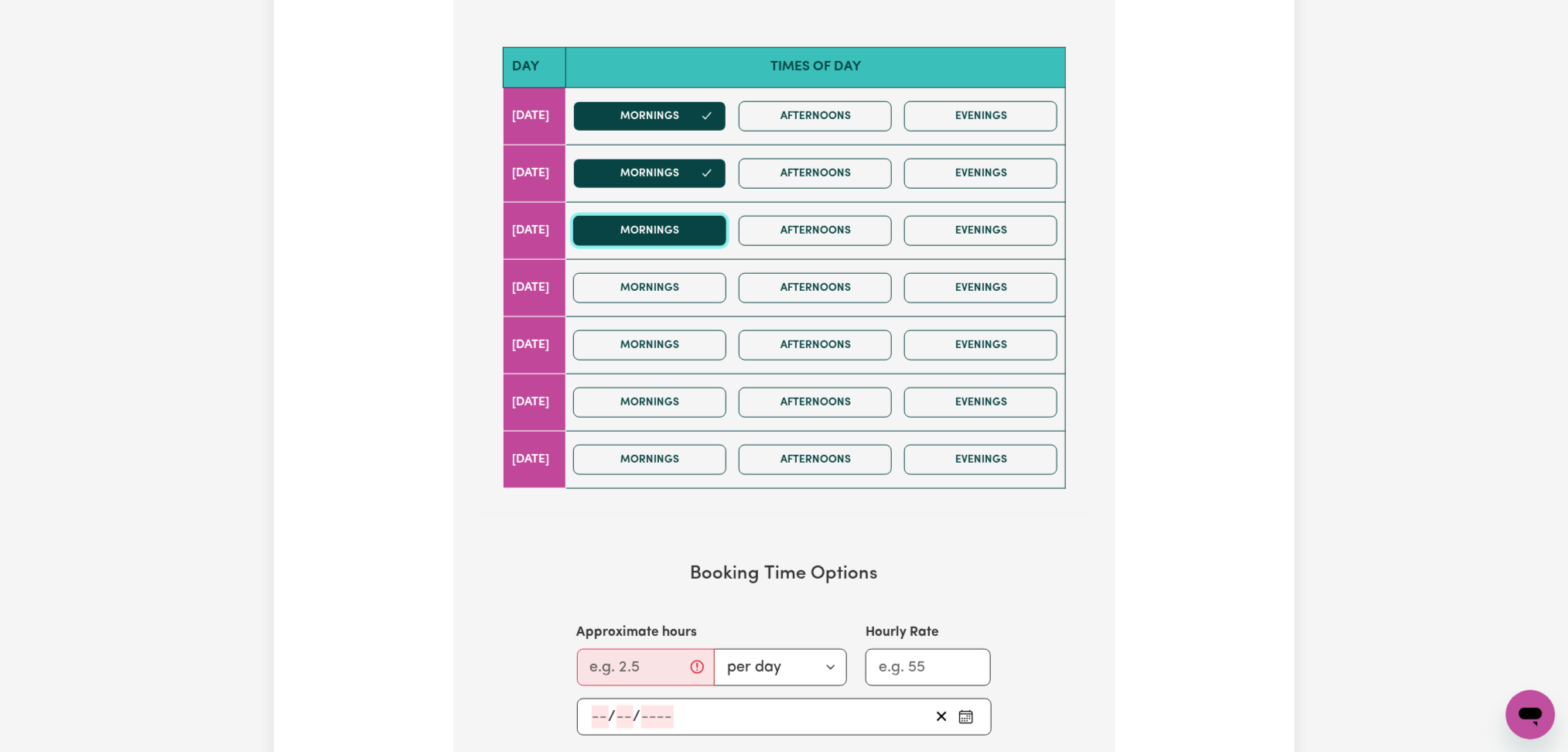
click at [660, 245] on button "Mornings" at bounding box center [651, 231] width 153 height 30
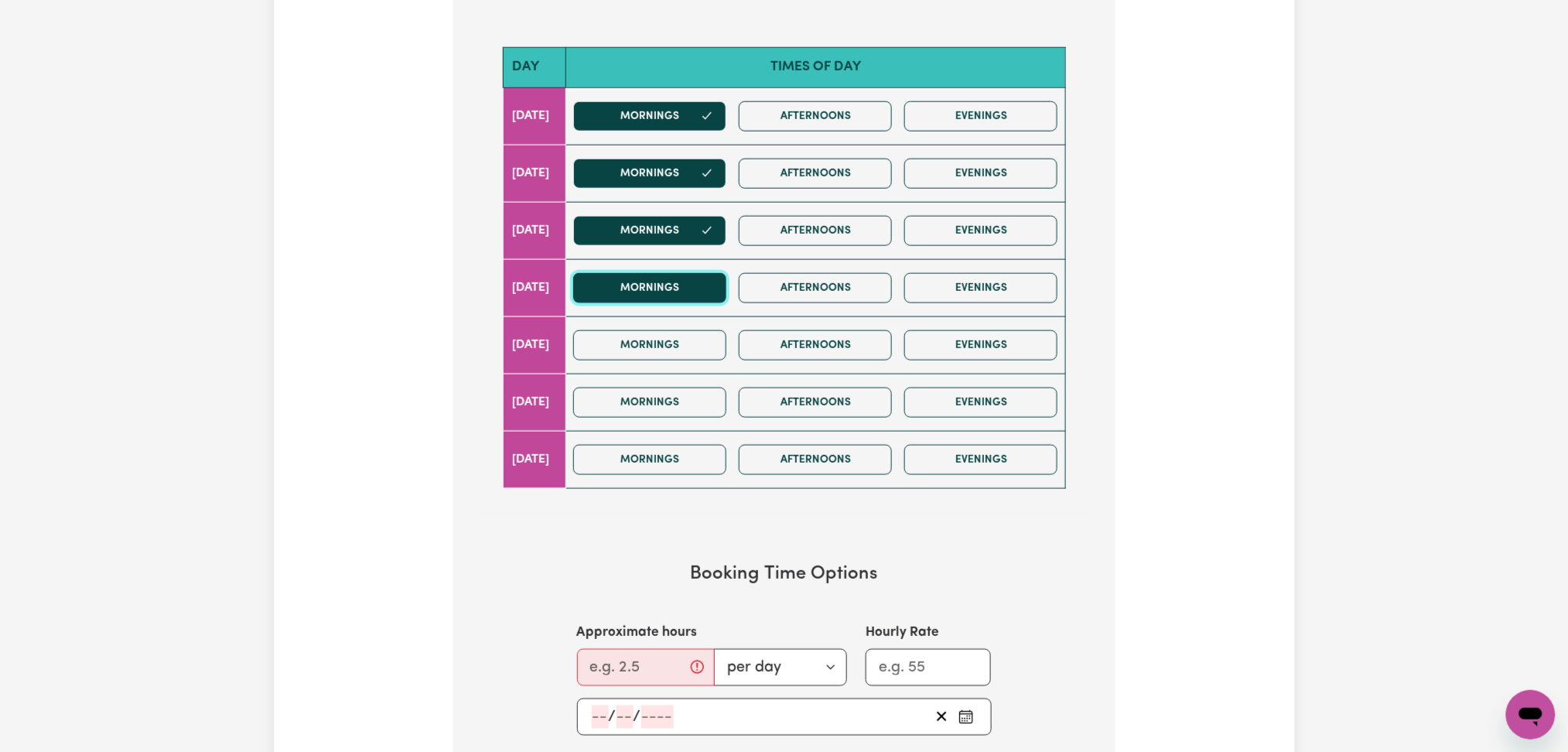
click at [658, 277] on button "Mornings" at bounding box center [651, 288] width 153 height 30
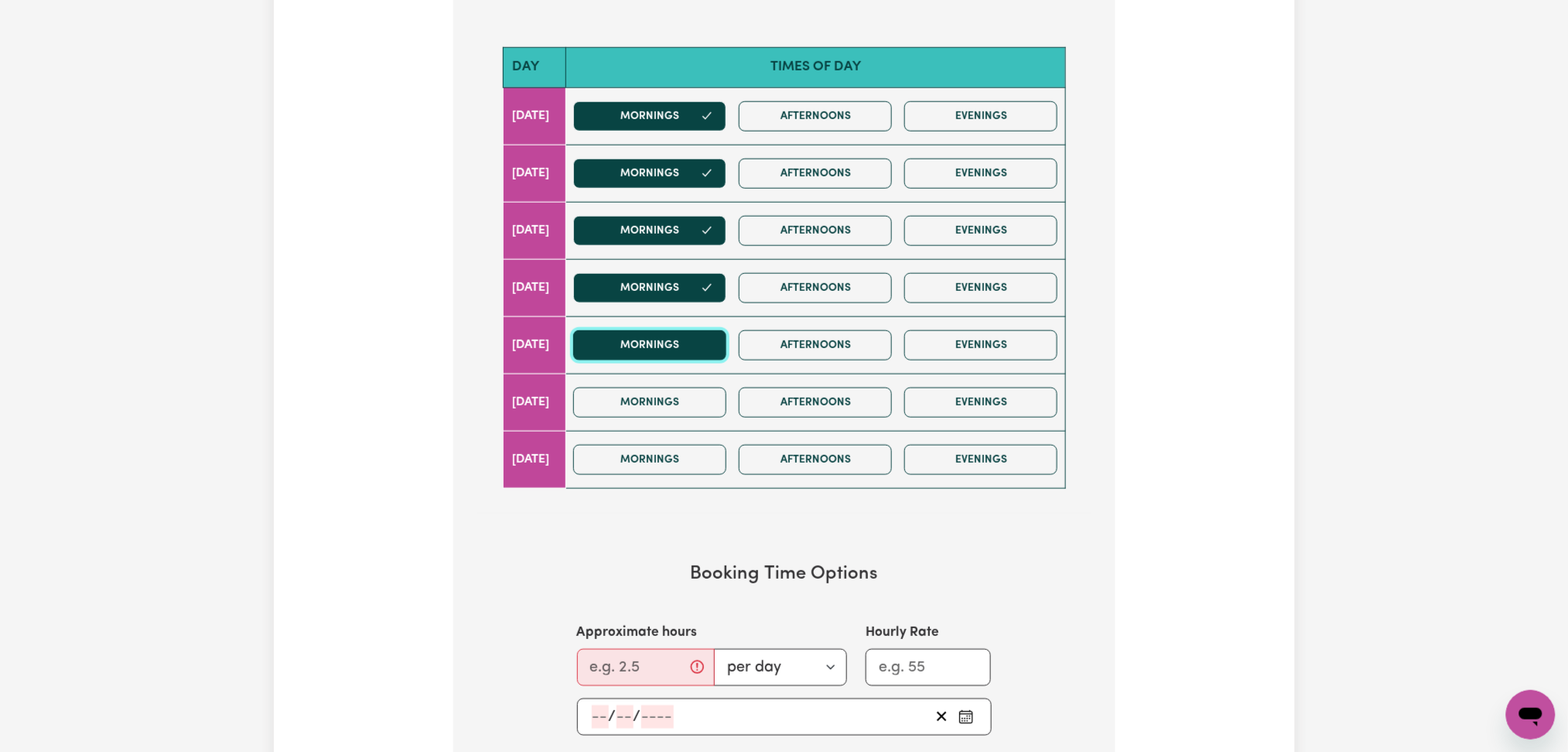
drag, startPoint x: 663, startPoint y: 346, endPoint x: 658, endPoint y: 376, distance: 30.4
click at [663, 352] on button "Mornings" at bounding box center [651, 346] width 153 height 30
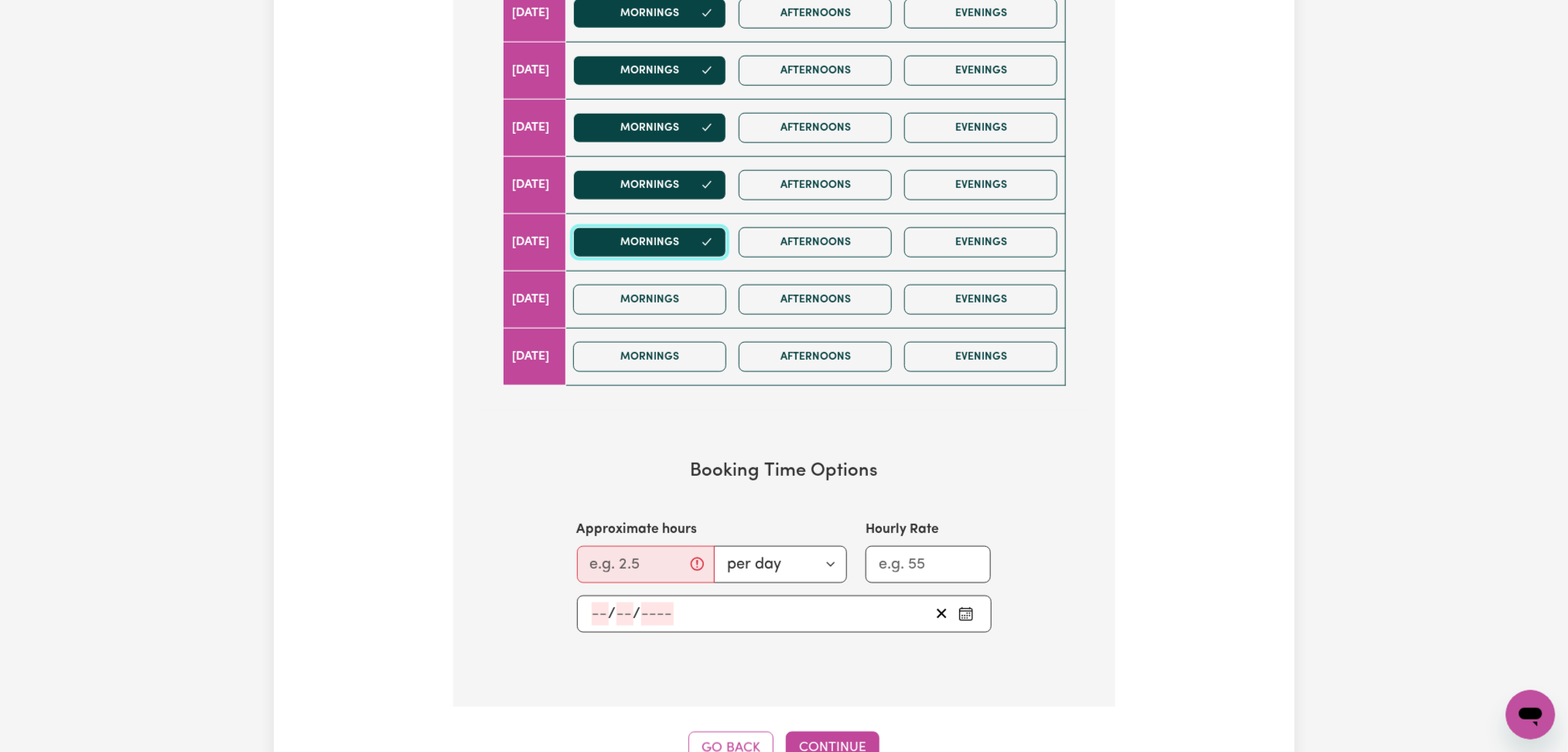
scroll to position [928, 0]
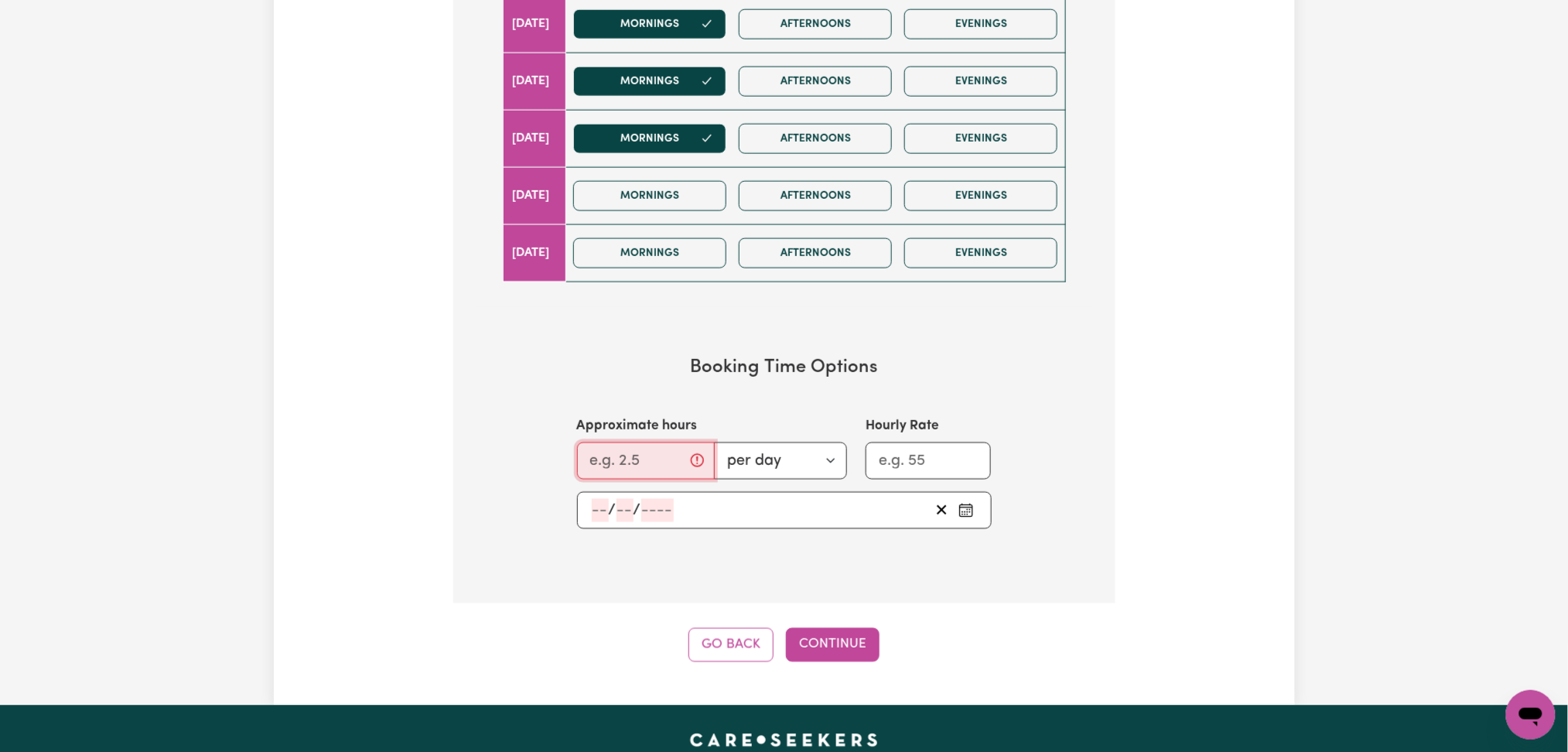
click at [586, 458] on input "Approximate hours" at bounding box center [646, 460] width 137 height 37
type input "8"
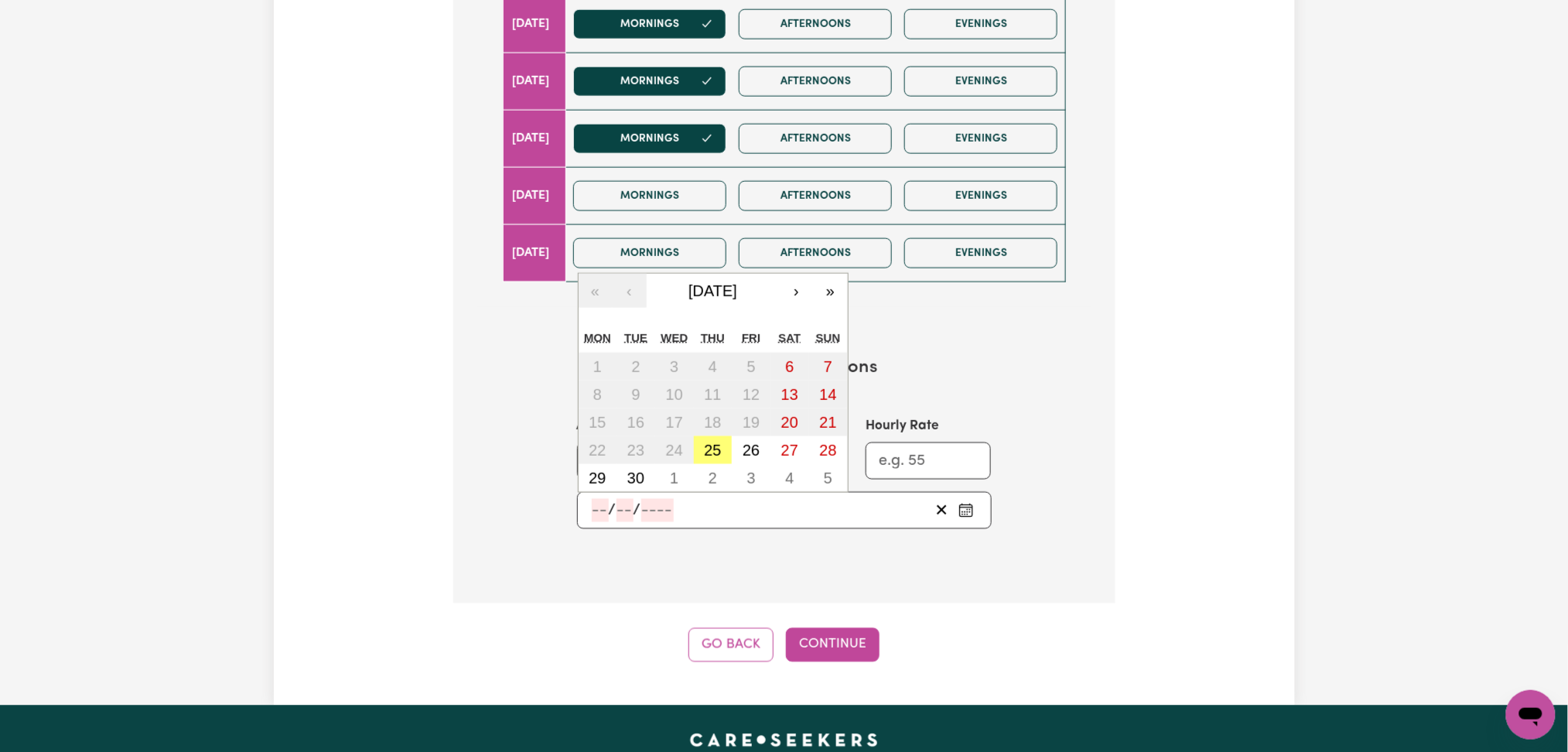
click at [605, 503] on input "number" at bounding box center [600, 510] width 17 height 23
click at [785, 452] on abbr "27" at bounding box center [789, 450] width 17 height 17
type input "2025-09-27"
type input "27"
type input "9"
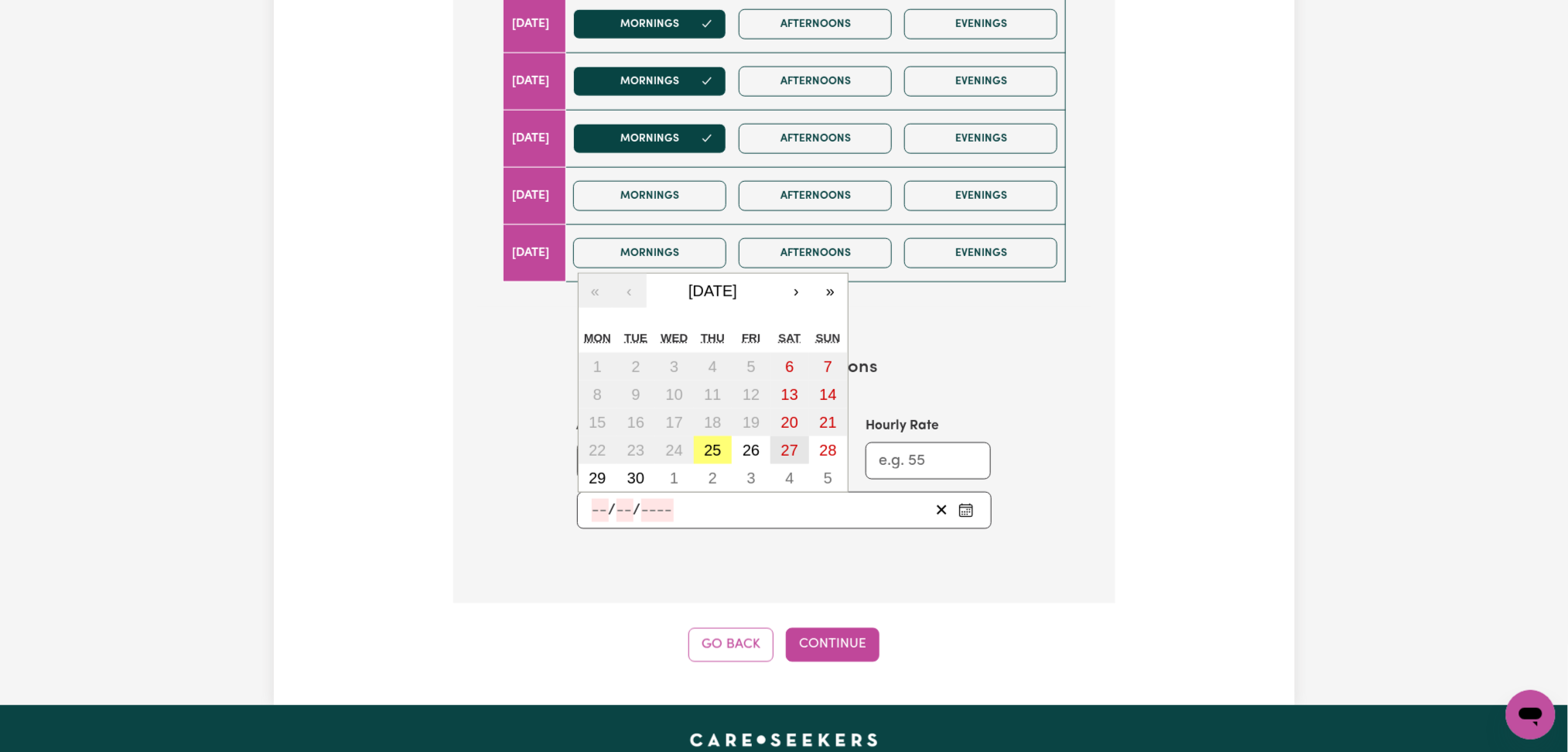
type input "2025"
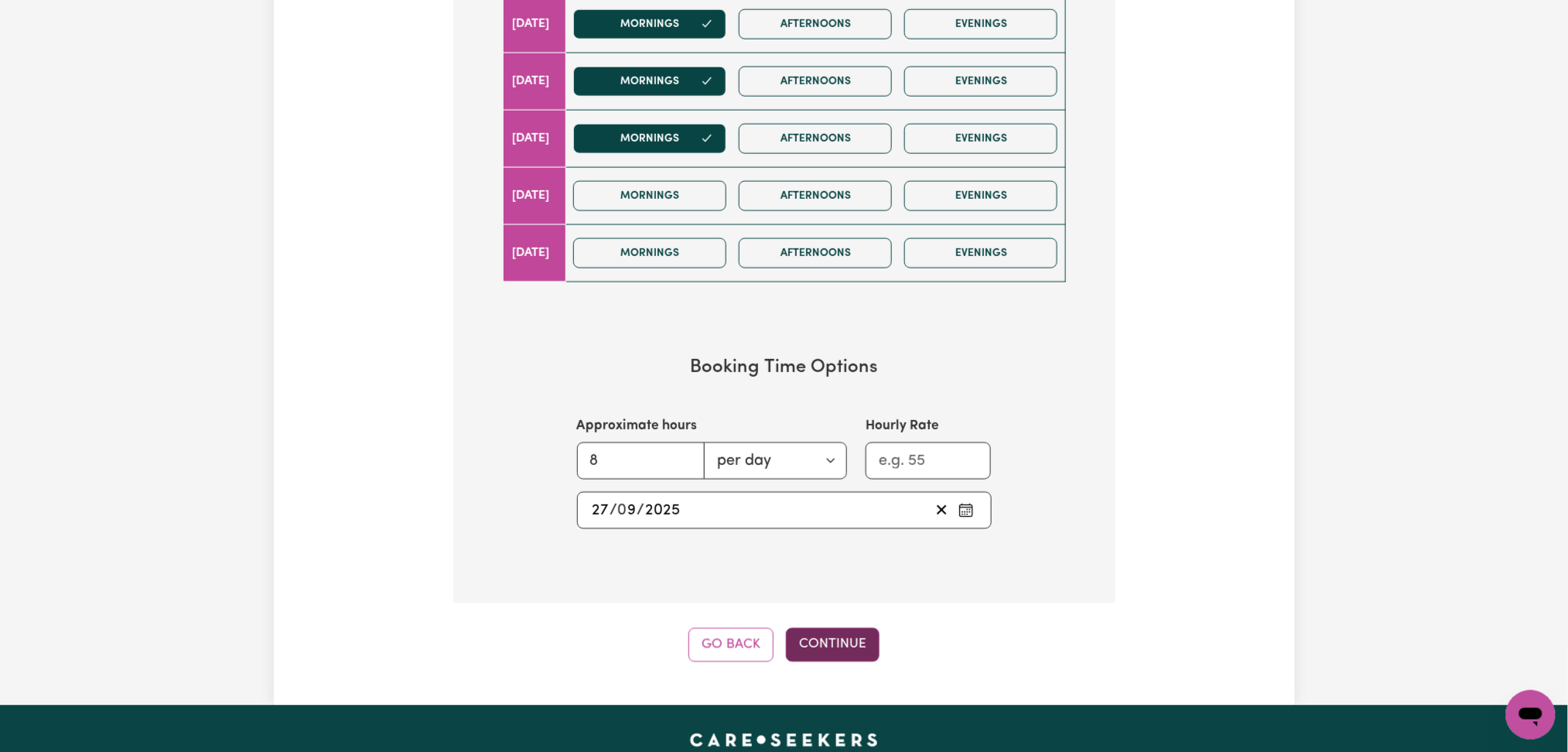
click at [834, 638] on button "Continue" at bounding box center [833, 645] width 94 height 34
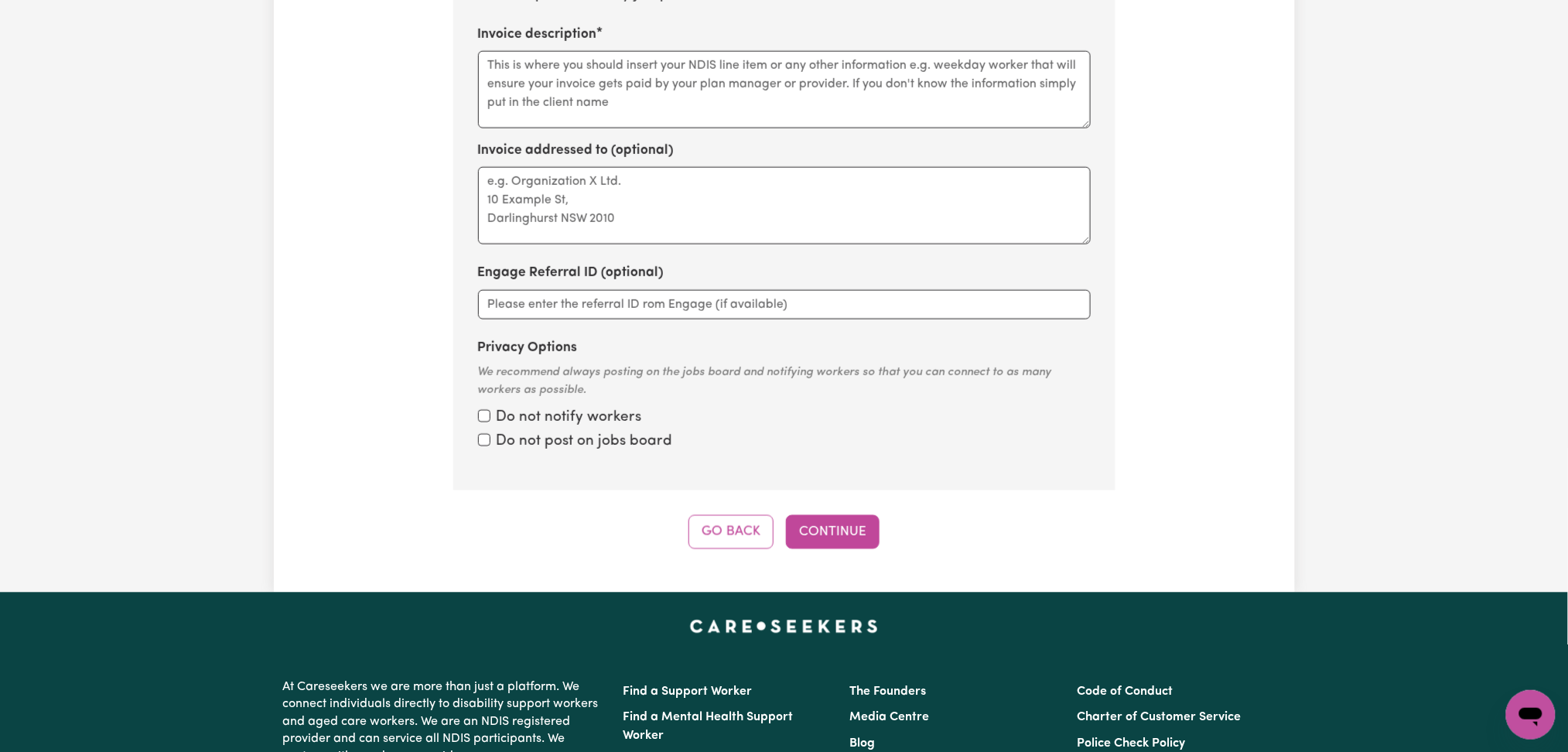
scroll to position [487, 0]
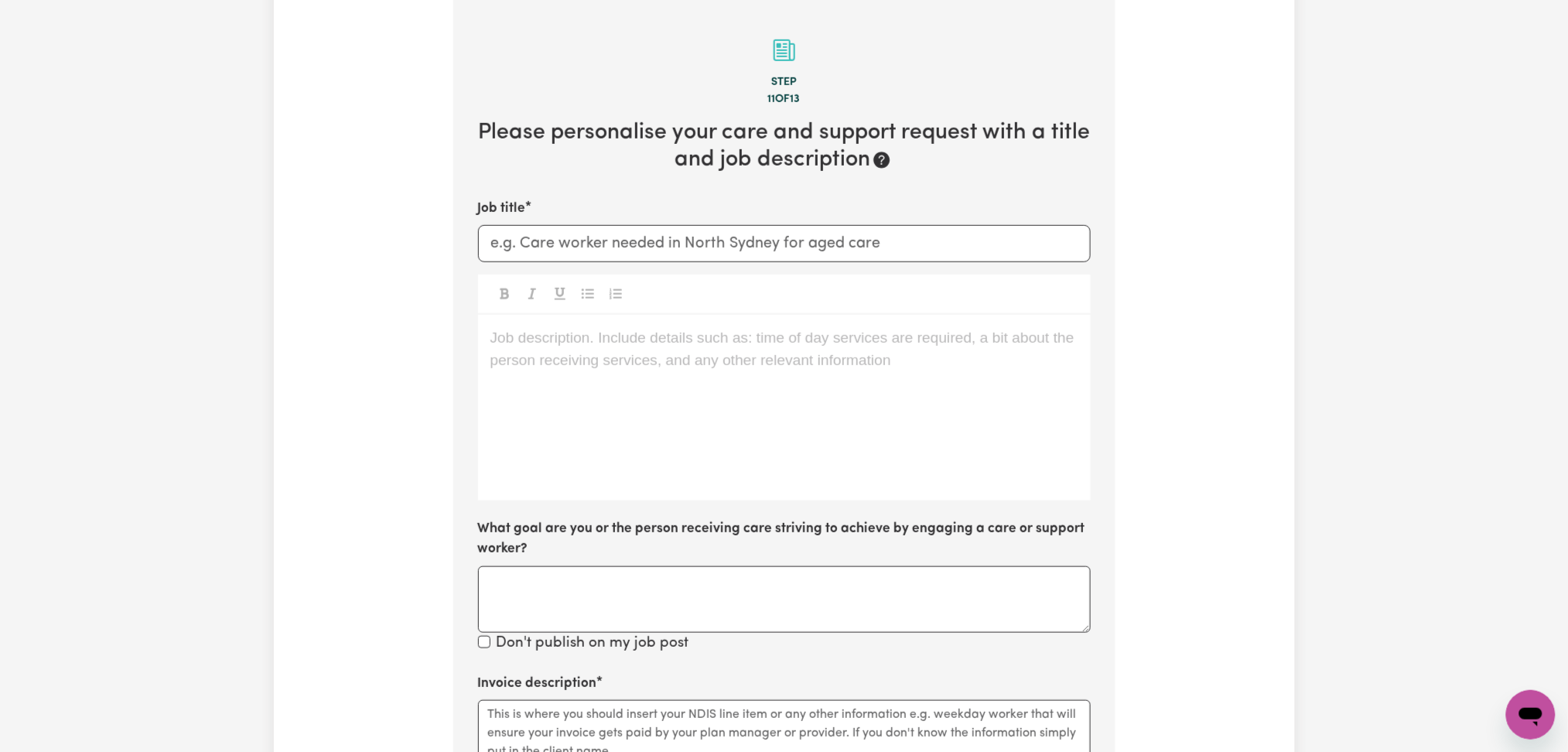
click at [736, 223] on div "Job title" at bounding box center [784, 231] width 613 height 64
click at [715, 254] on input "Job title" at bounding box center [784, 243] width 613 height 37
paste input "Care Worker Needed in WEST PENNANT HILLS"
type input "Care Worker Needed in WEST PENNANT HILLS"
click at [807, 451] on div "Job description. Include details such as: time of day services are required, a …" at bounding box center [784, 407] width 613 height 185
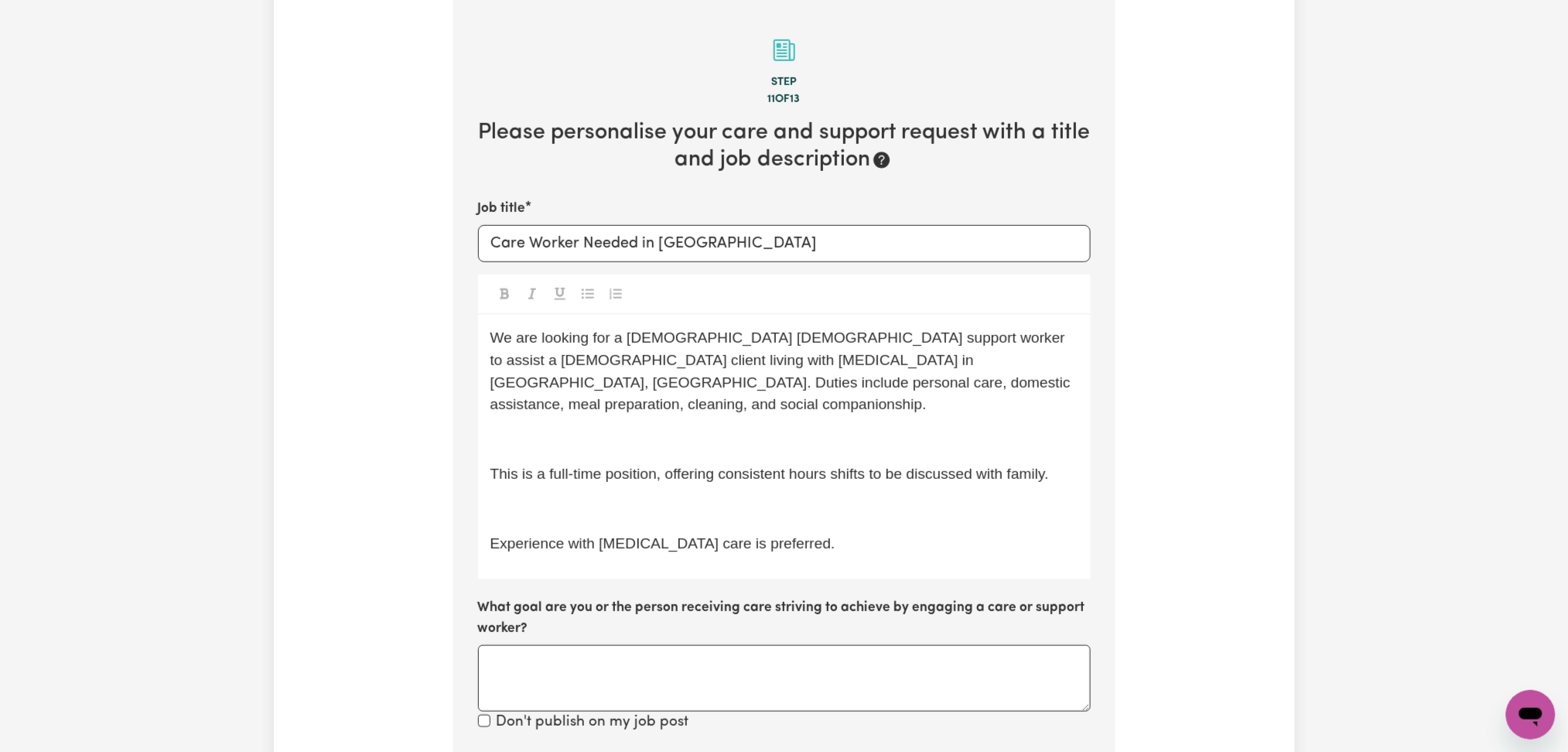
click at [747, 428] on div "We are looking for a full-time female support worker to assist a female client …" at bounding box center [784, 447] width 613 height 265
click at [771, 428] on p "﻿" at bounding box center [784, 439] width 588 height 23
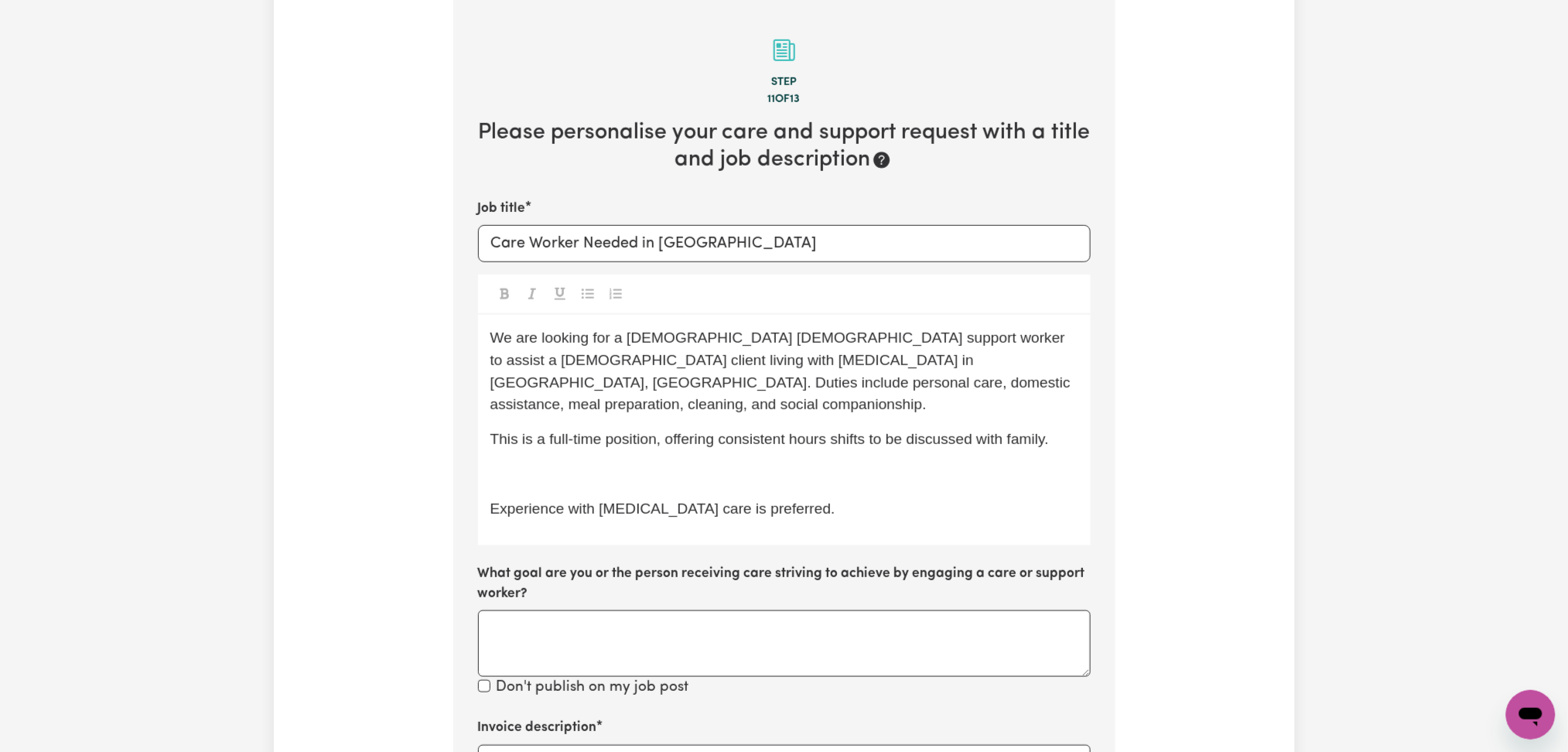
click at [686, 463] on p "﻿" at bounding box center [784, 474] width 588 height 23
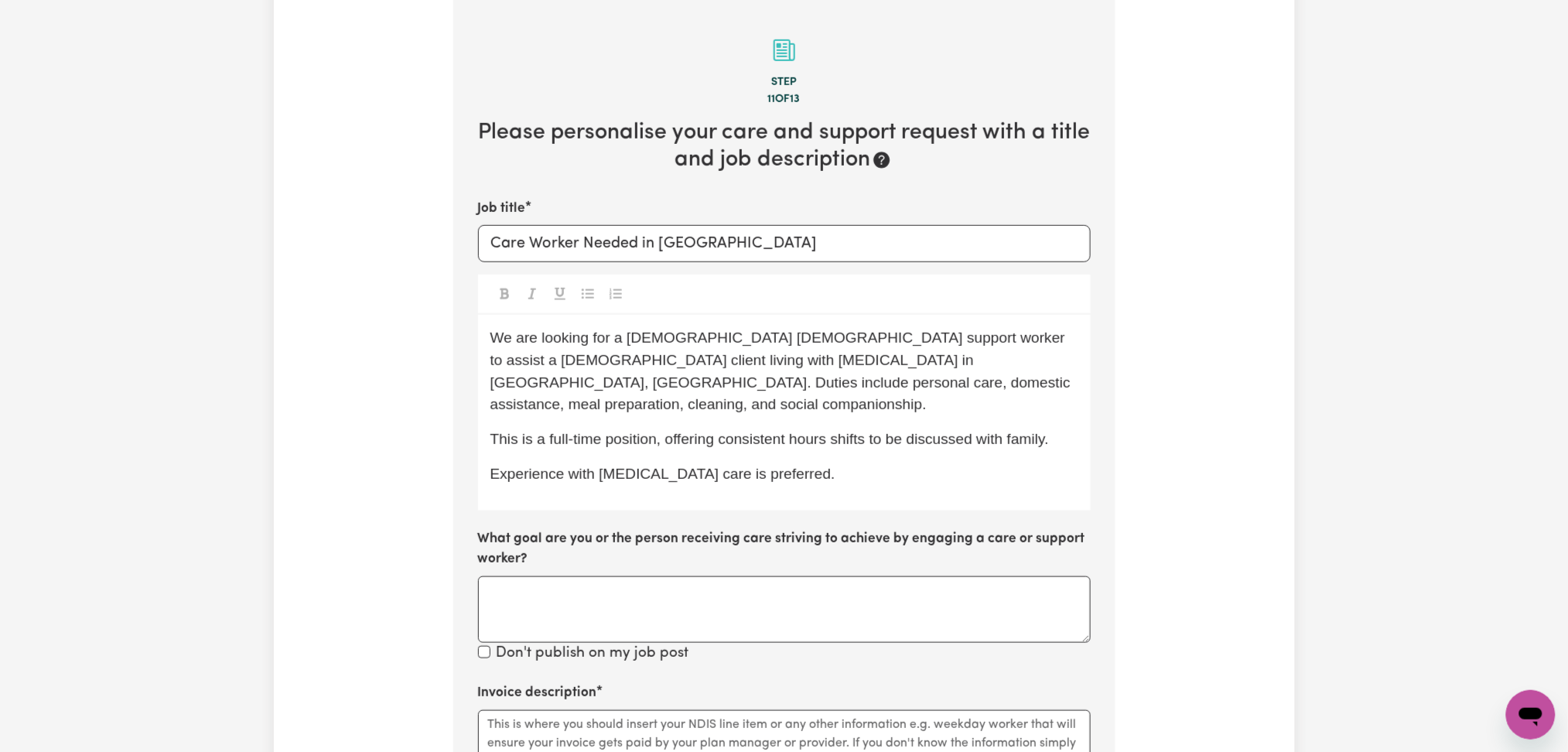
click at [828, 463] on p "Experience with dementia care is preferred." at bounding box center [784, 474] width 588 height 23
click at [816, 488] on div "We are looking for a full-time female support worker to assist a female client …" at bounding box center [784, 412] width 613 height 196
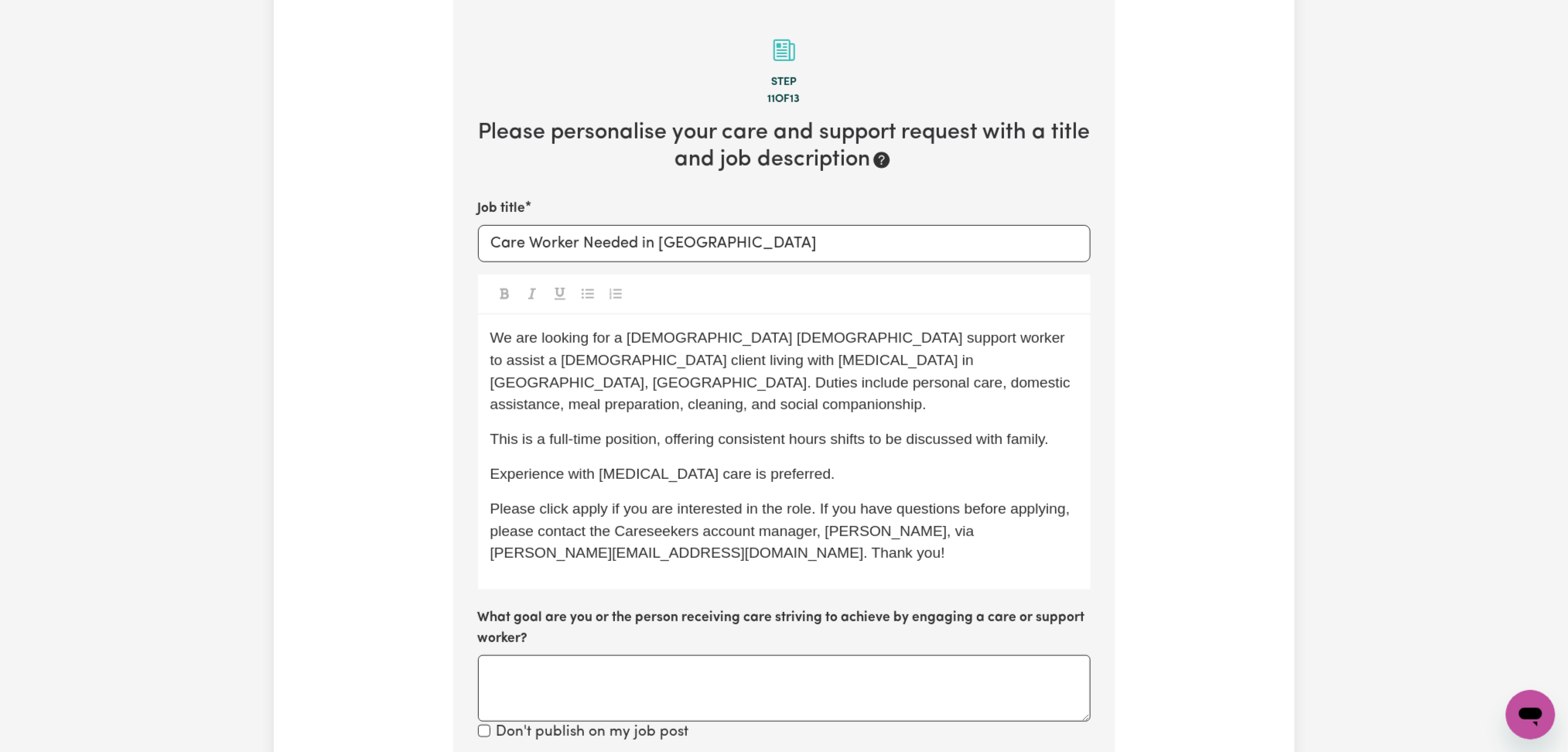
click at [910, 511] on span "Please click apply if you are interested in the role. If you have questions bef…" at bounding box center [782, 531] width 584 height 61
click at [900, 520] on p "Please click apply if you are interested in the role. If you have questions bef…" at bounding box center [784, 531] width 588 height 67
click at [900, 521] on p "Please click apply if you are interested in the role. If you have questions bef…" at bounding box center [784, 531] width 588 height 67
click at [907, 513] on span "Please click apply if you are interested in the role. If you have questions bef…" at bounding box center [782, 531] width 584 height 61
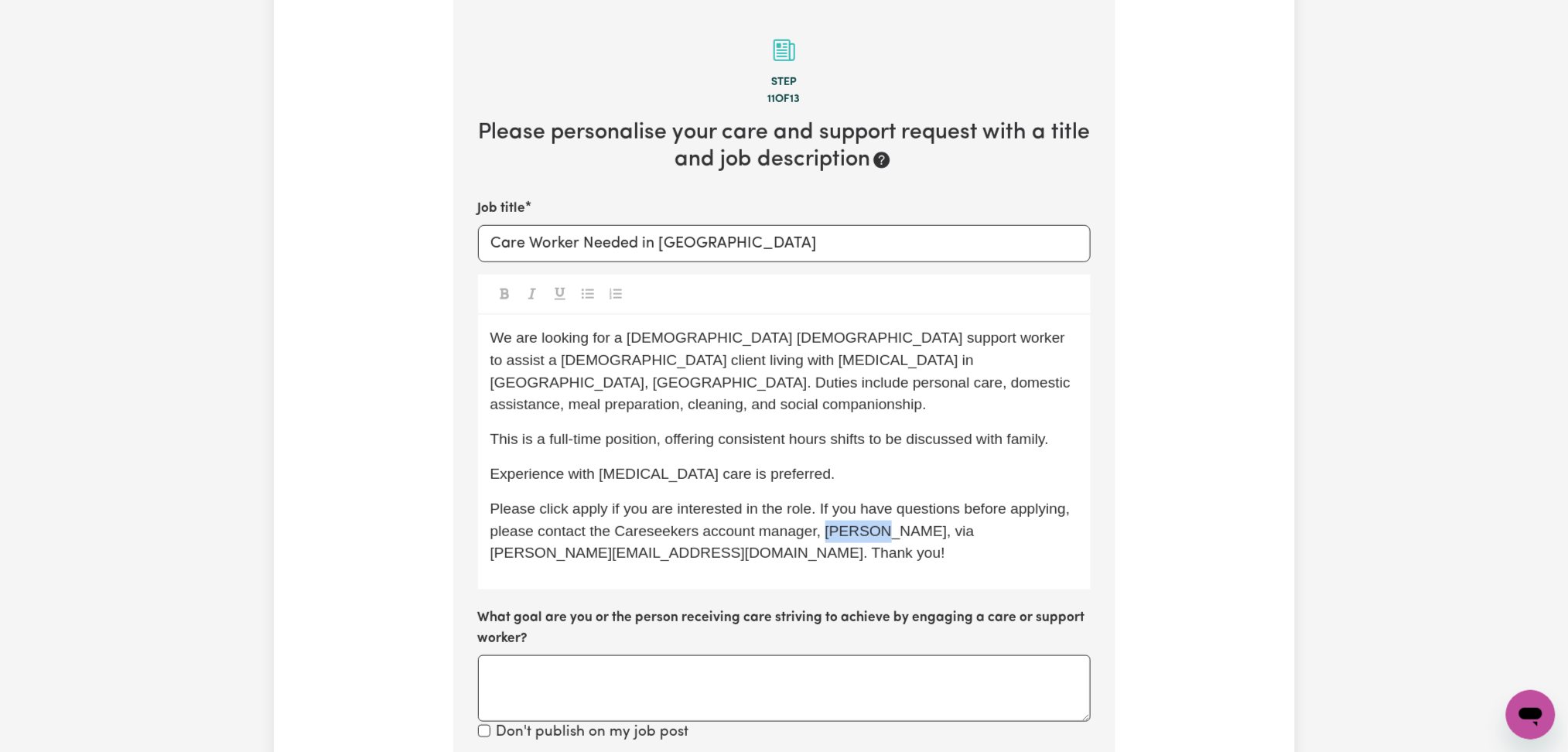
click at [907, 513] on span "Please click apply if you are interested in the role. If you have questions bef…" at bounding box center [782, 531] width 584 height 61
copy span "Mikayla"
click at [501, 532] on span "Please click apply if you are interested in the role. If you have questions bef…" at bounding box center [782, 531] width 584 height 61
click at [651, 549] on div "We are looking for a full-time female support worker to assist a female client …" at bounding box center [784, 452] width 613 height 275
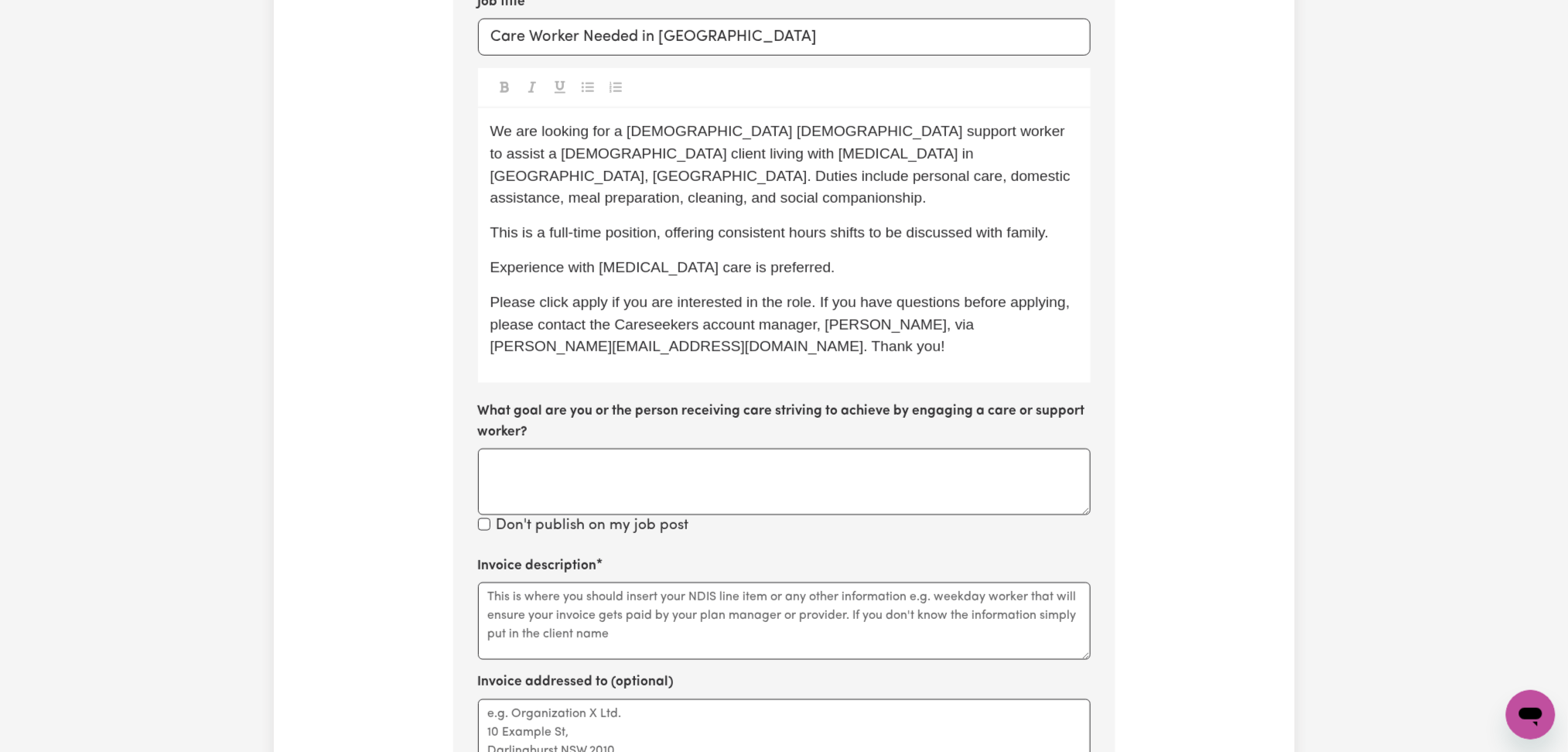
scroll to position [796, 0]
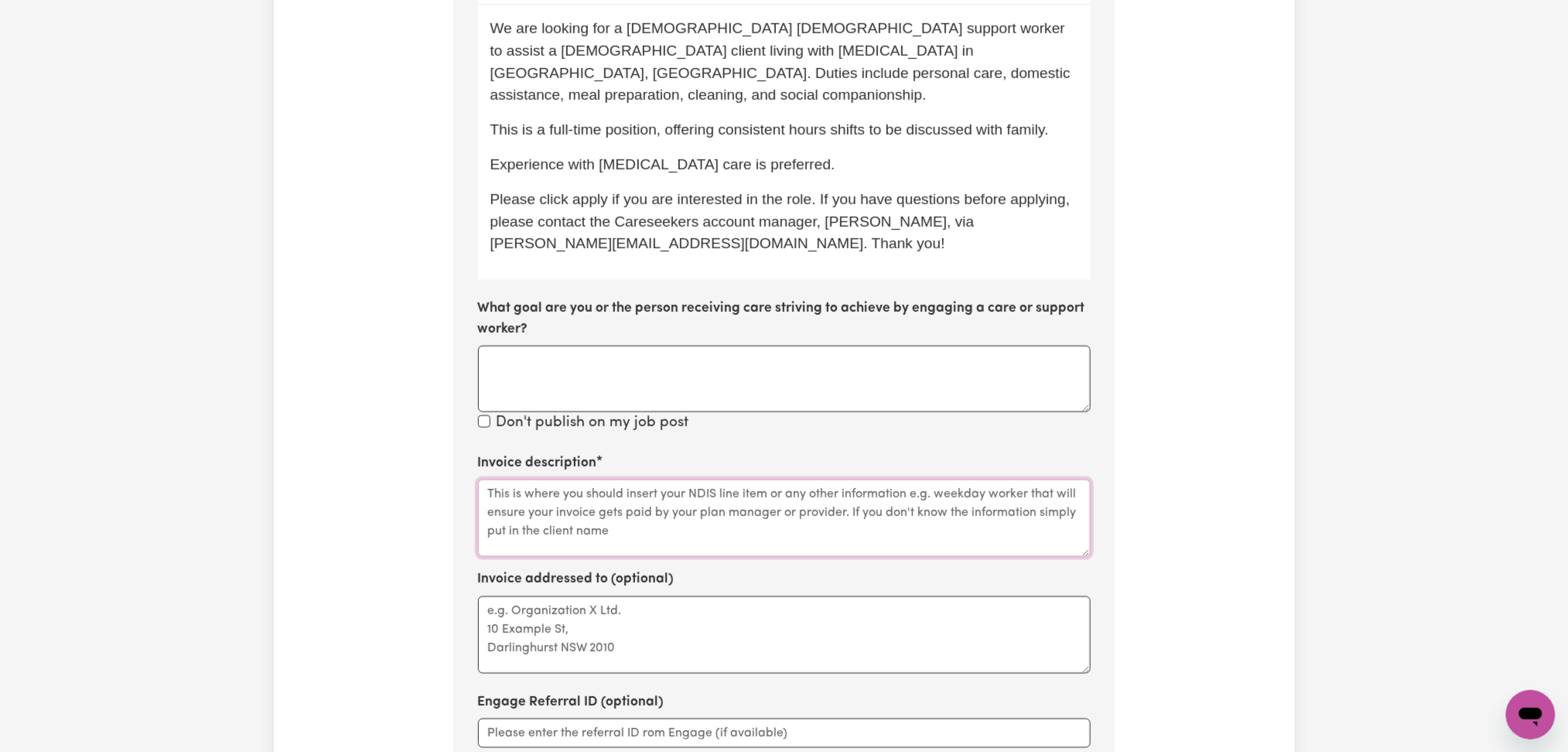
click at [664, 520] on textarea "Invoice description" at bounding box center [784, 519] width 613 height 78
click at [633, 497] on textarea "Invoice description" at bounding box center [784, 519] width 613 height 78
paste textarea "personal care, domestic assistance, meal preparation, cleaning, and social comp…"
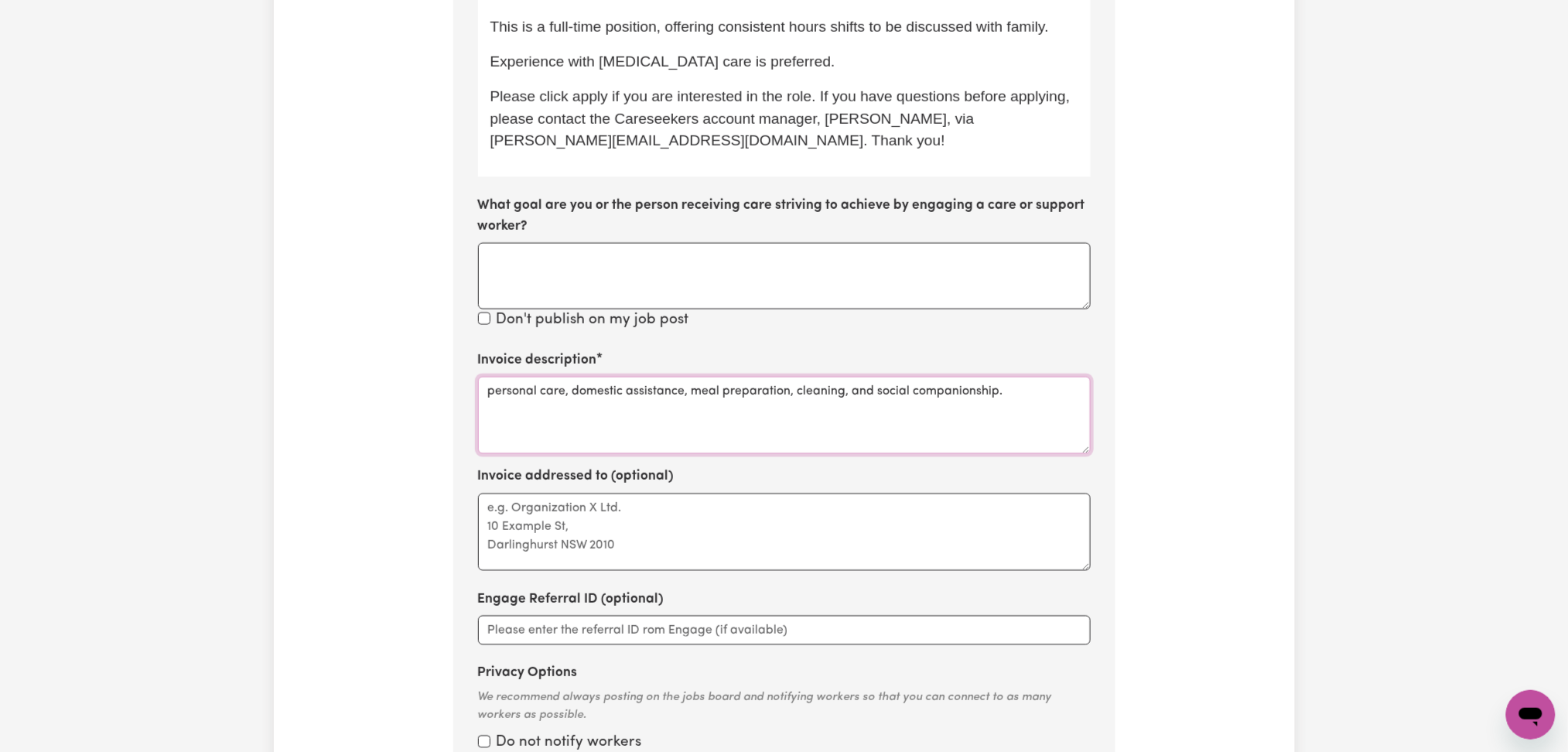
scroll to position [1106, 0]
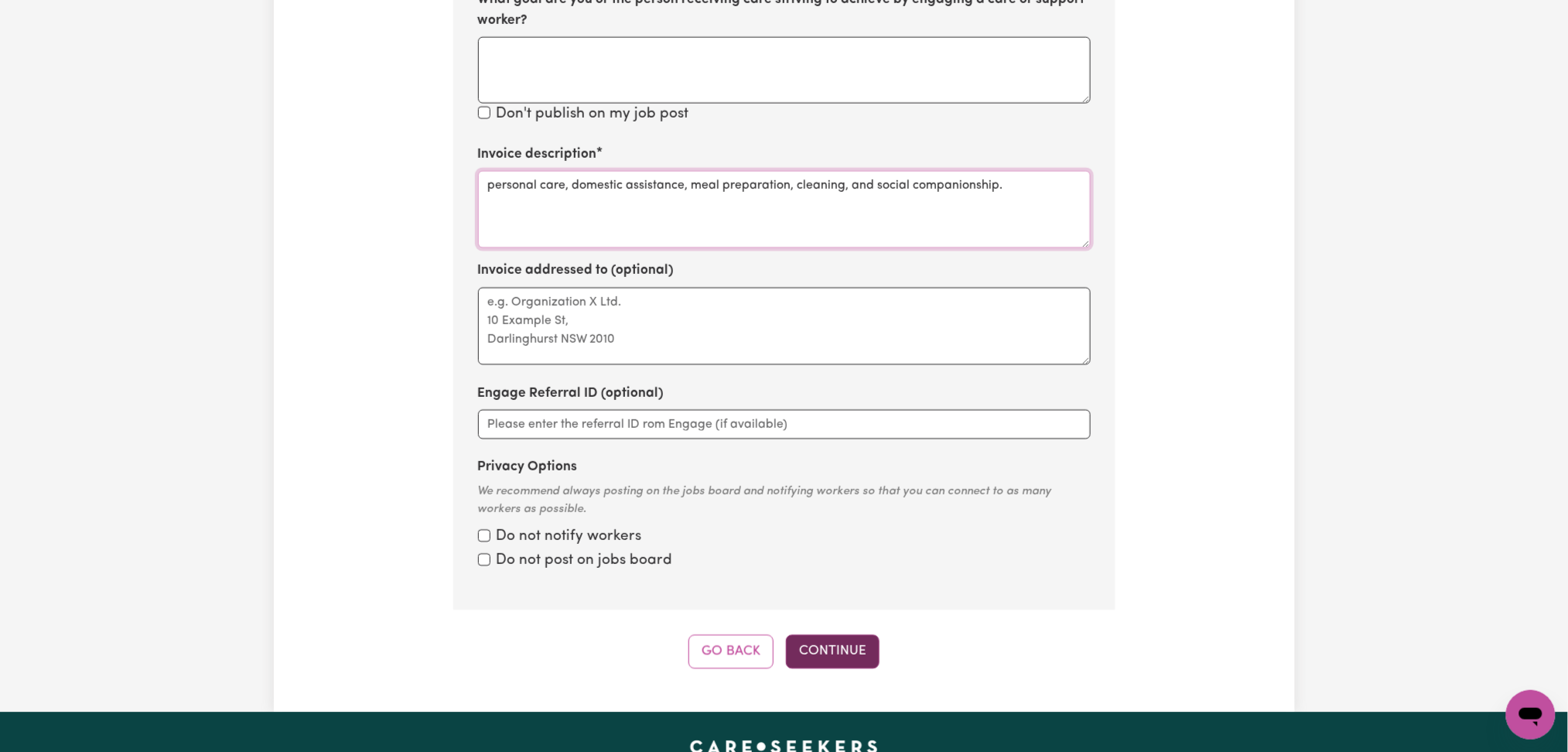
type textarea "personal care, domestic assistance, meal preparation, cleaning, and social comp…"
click at [819, 634] on button "Continue" at bounding box center [833, 651] width 94 height 34
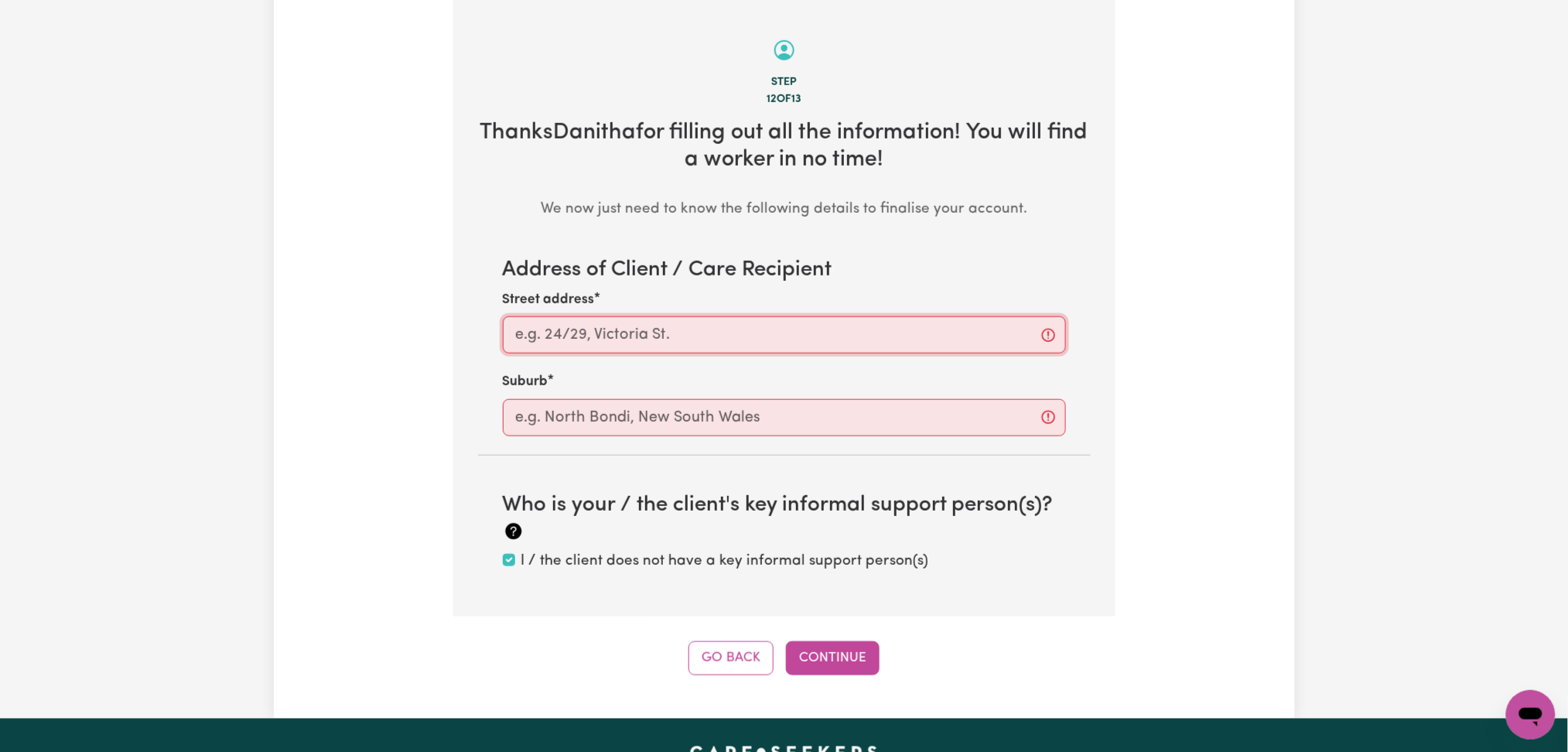
click at [640, 326] on input "Street address" at bounding box center [784, 335] width 563 height 37
paste input "West Pennant Hills - NSW"
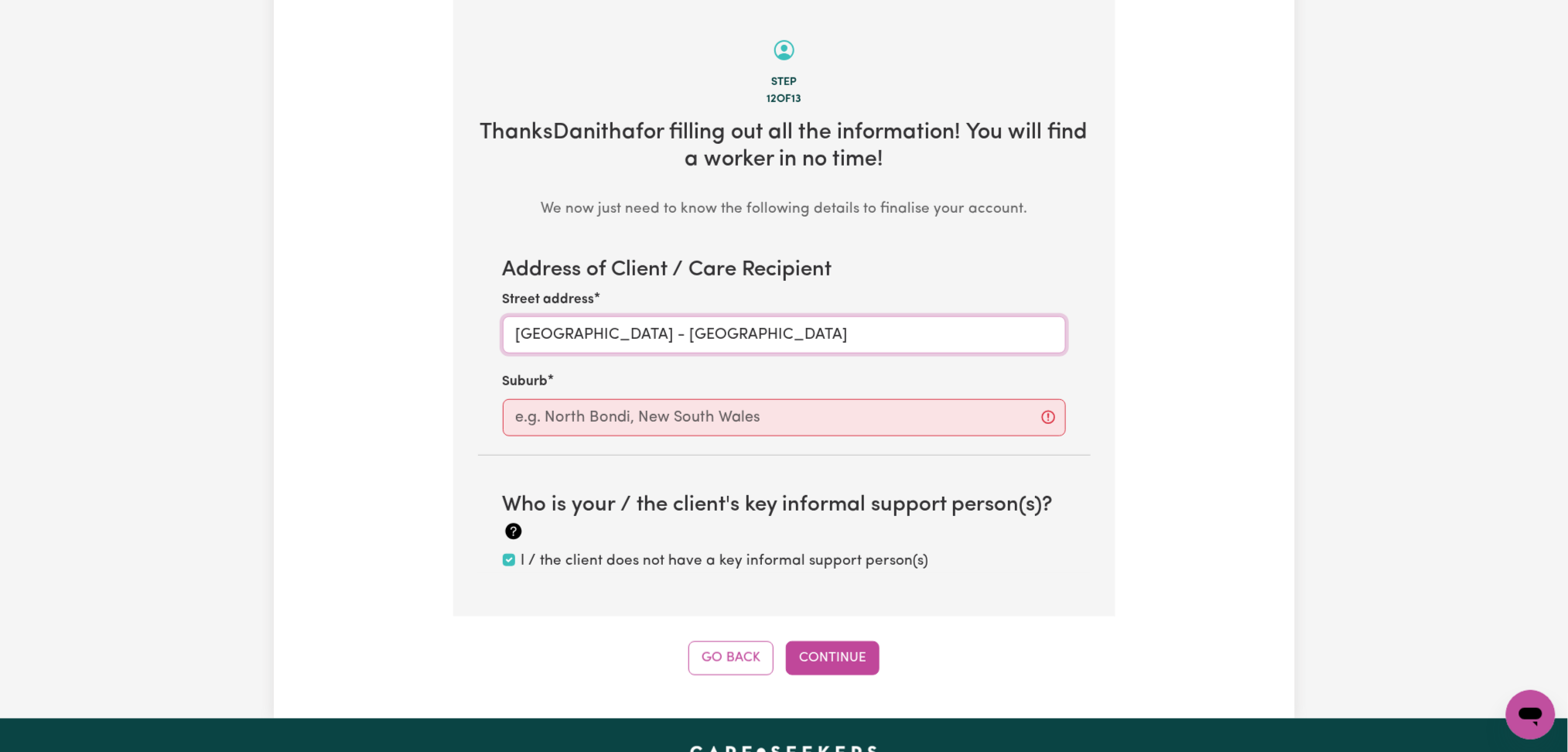
drag, startPoint x: 660, startPoint y: 332, endPoint x: 647, endPoint y: 335, distance: 13.3
click at [647, 335] on input "West Pennant Hills - NSW" at bounding box center [784, 335] width 563 height 37
drag, startPoint x: 588, startPoint y: 336, endPoint x: 490, endPoint y: 338, distance: 98.0
click at [490, 338] on section "Address of Client / Care Recipient Street address West Pennant Hills, NSW Suburb" at bounding box center [784, 347] width 613 height 178
type input "West Pennant Hills, NSW"
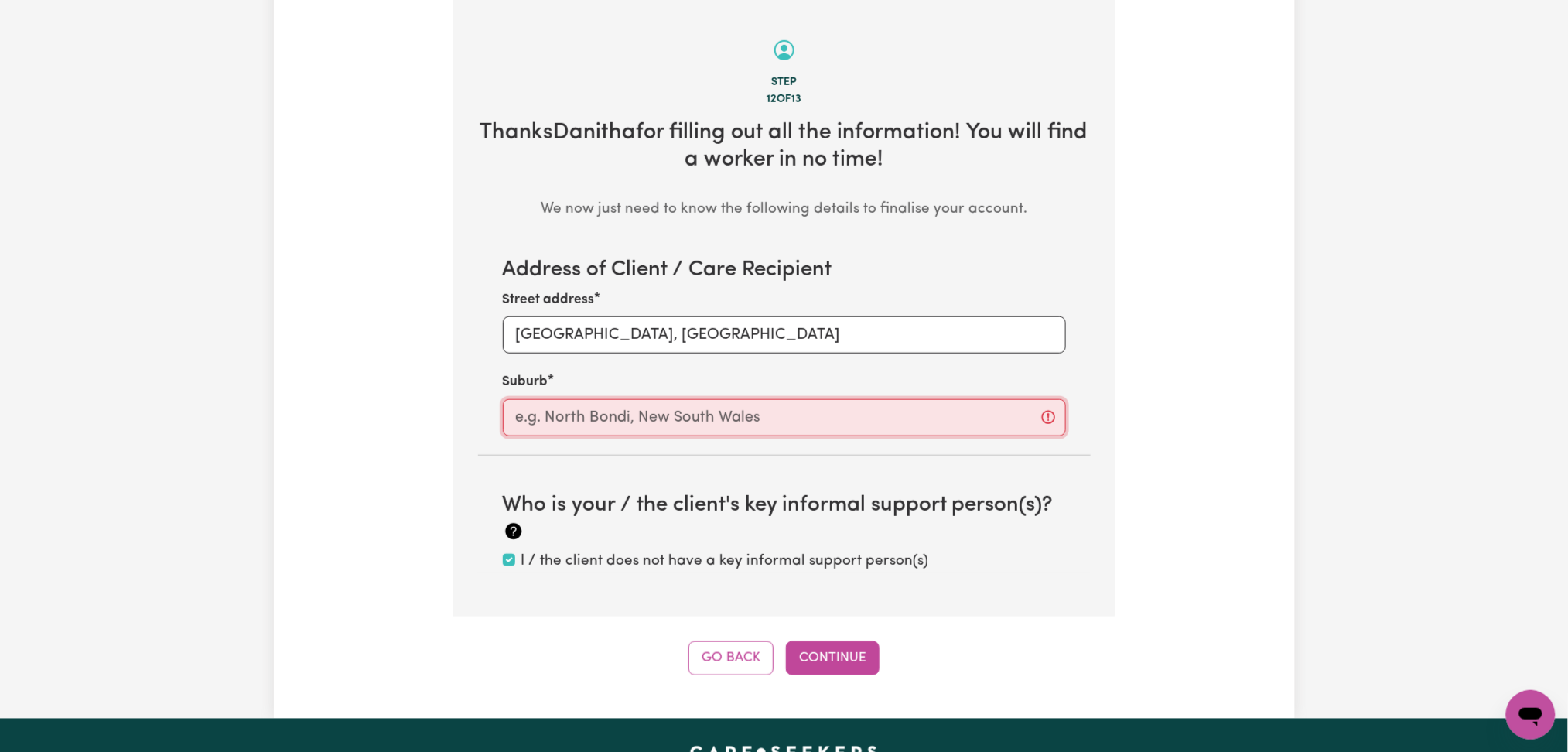
click at [553, 407] on input "text" at bounding box center [784, 417] width 563 height 37
paste input "West Penn"
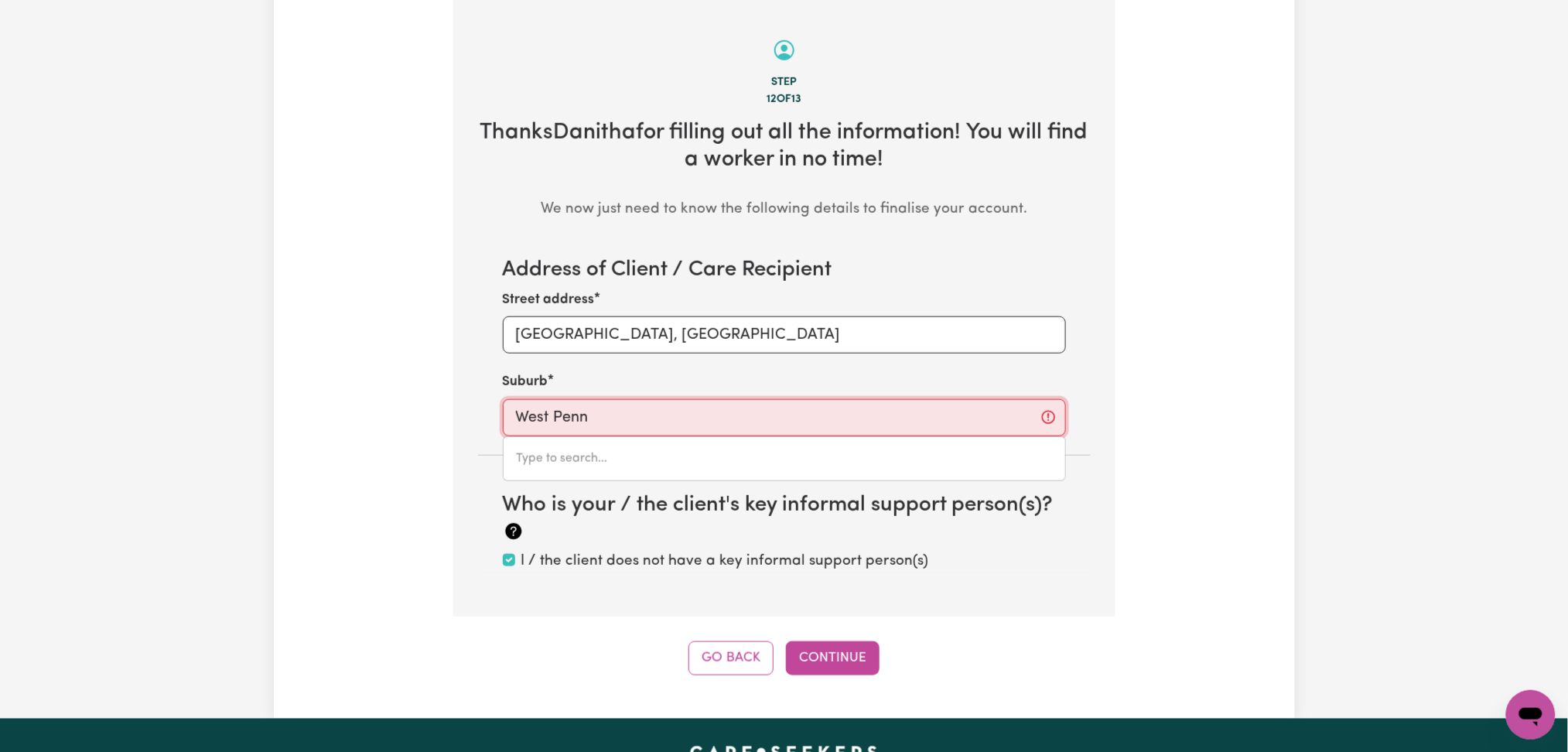
type input "West Penn"
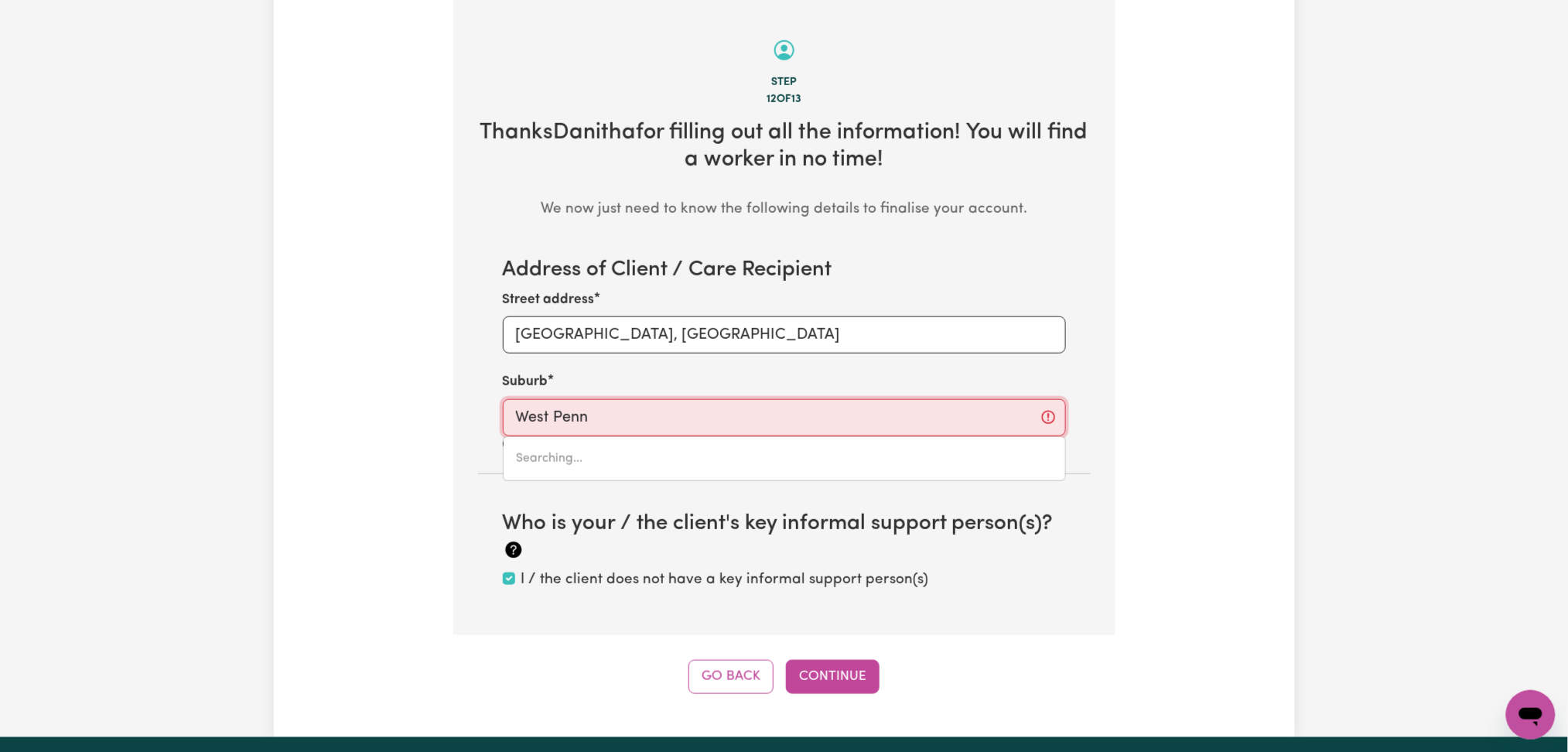
type input "West PennANT HILLS, New South Wales, 2125"
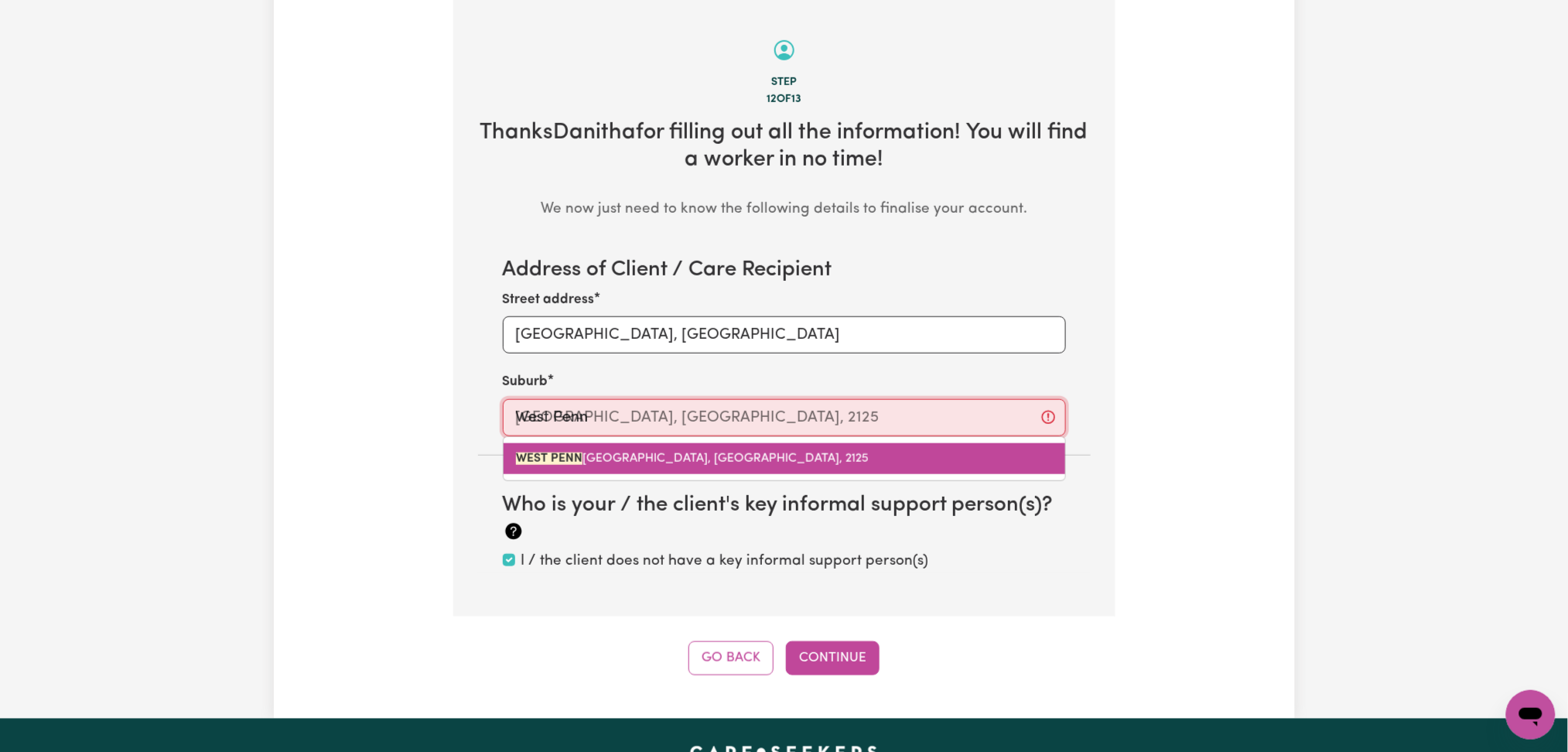
click at [588, 452] on span "WEST PENN ANT HILLS, New South Wales, 2125" at bounding box center [692, 458] width 353 height 12
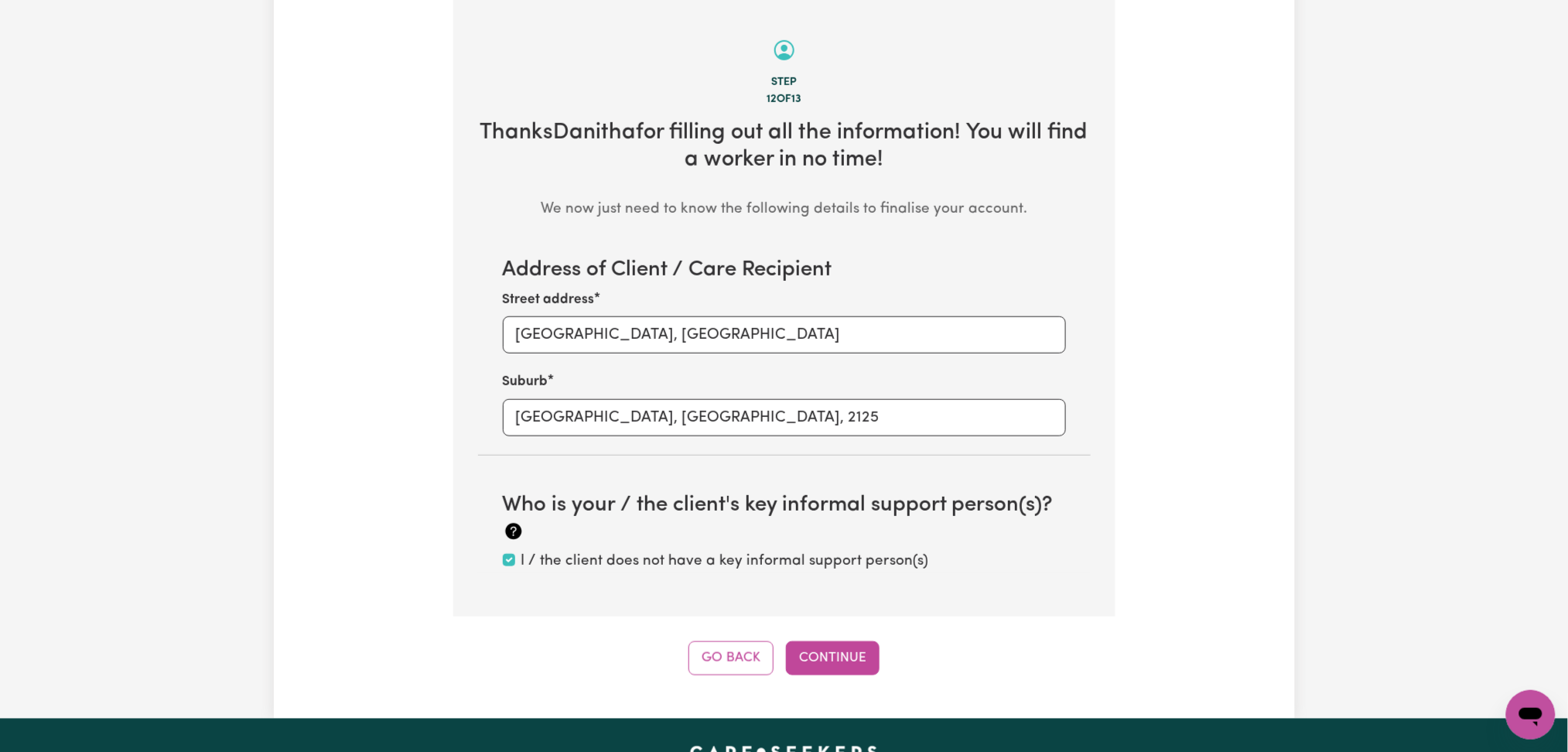
scroll to position [693, 0]
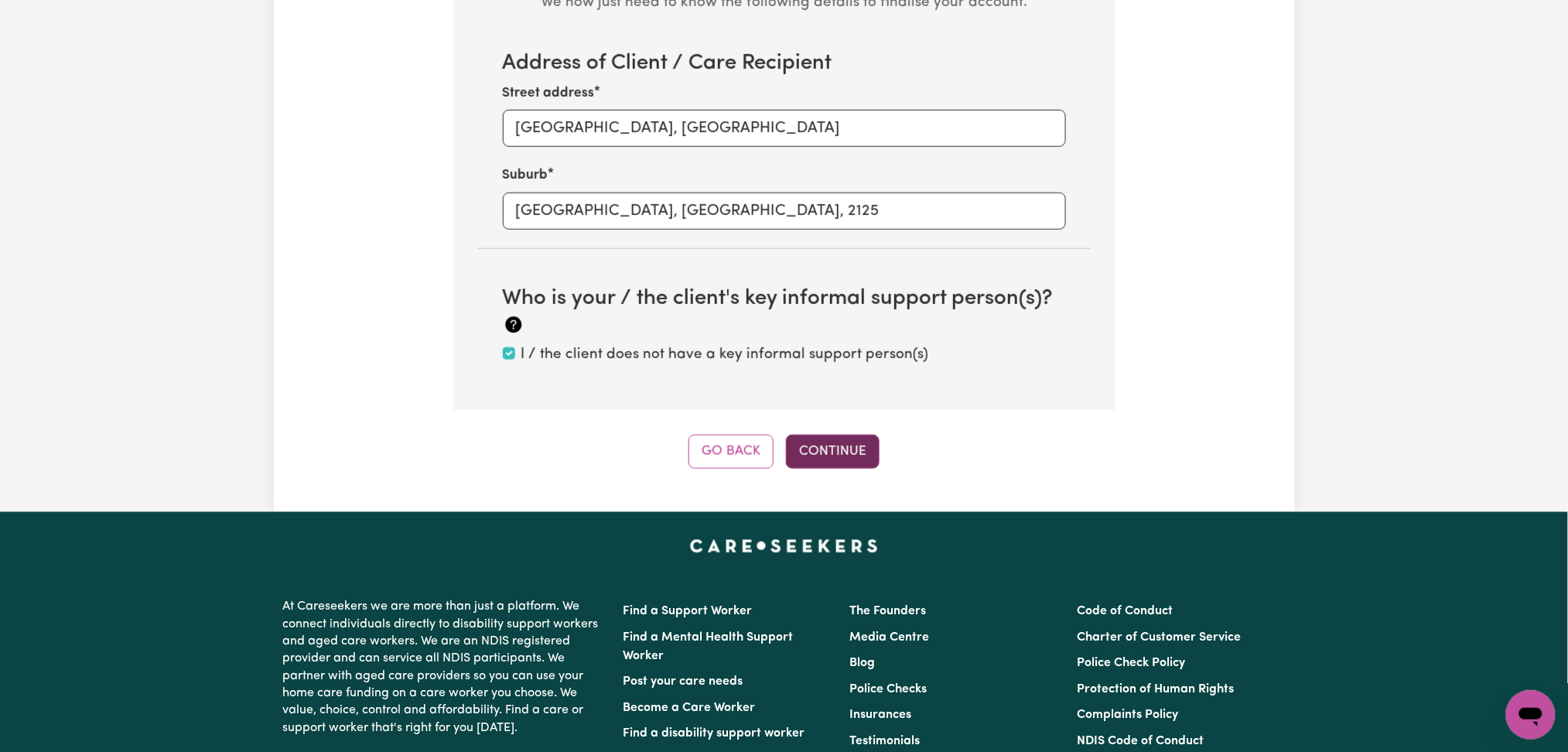
click at [847, 442] on button "Continue" at bounding box center [833, 452] width 94 height 34
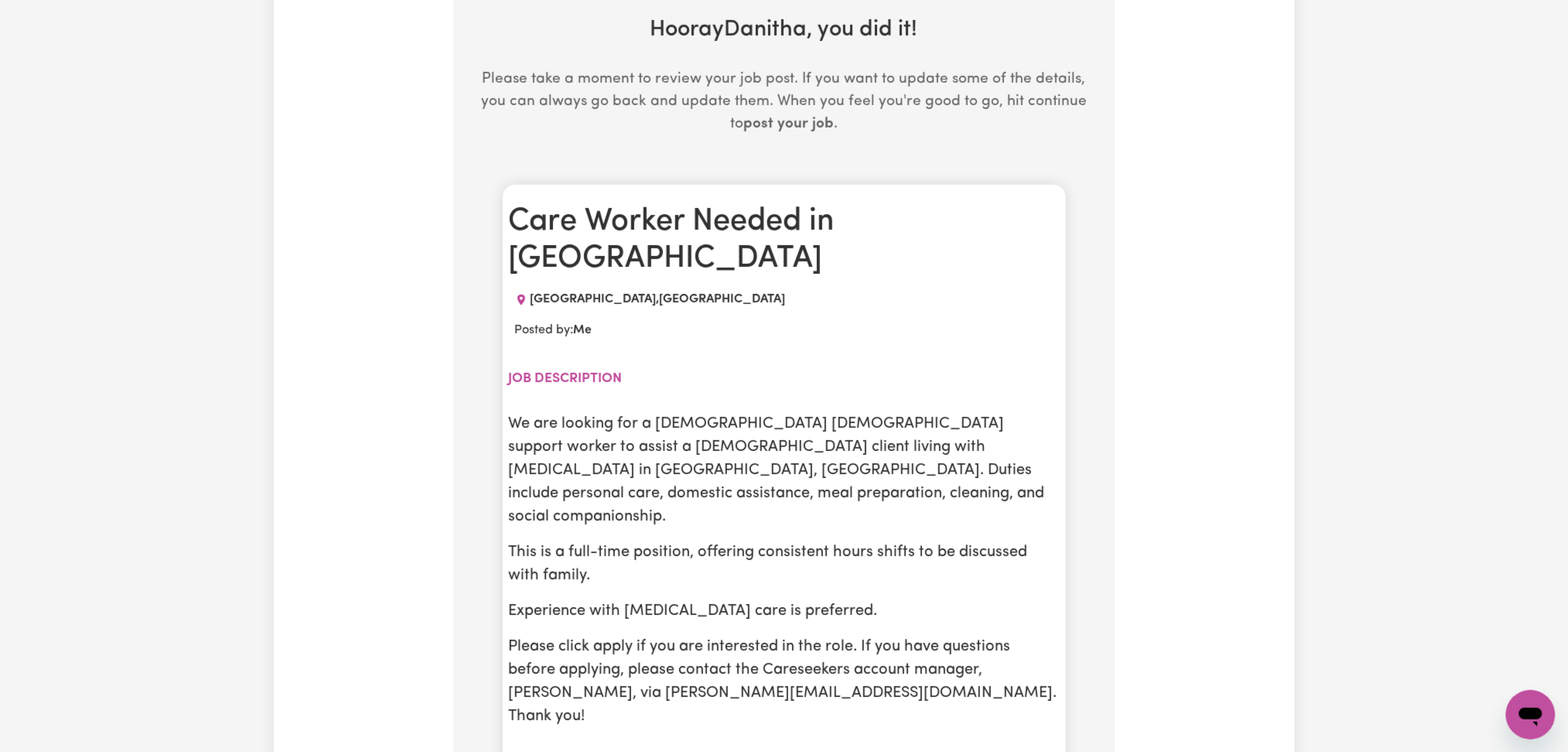
scroll to position [693, 0]
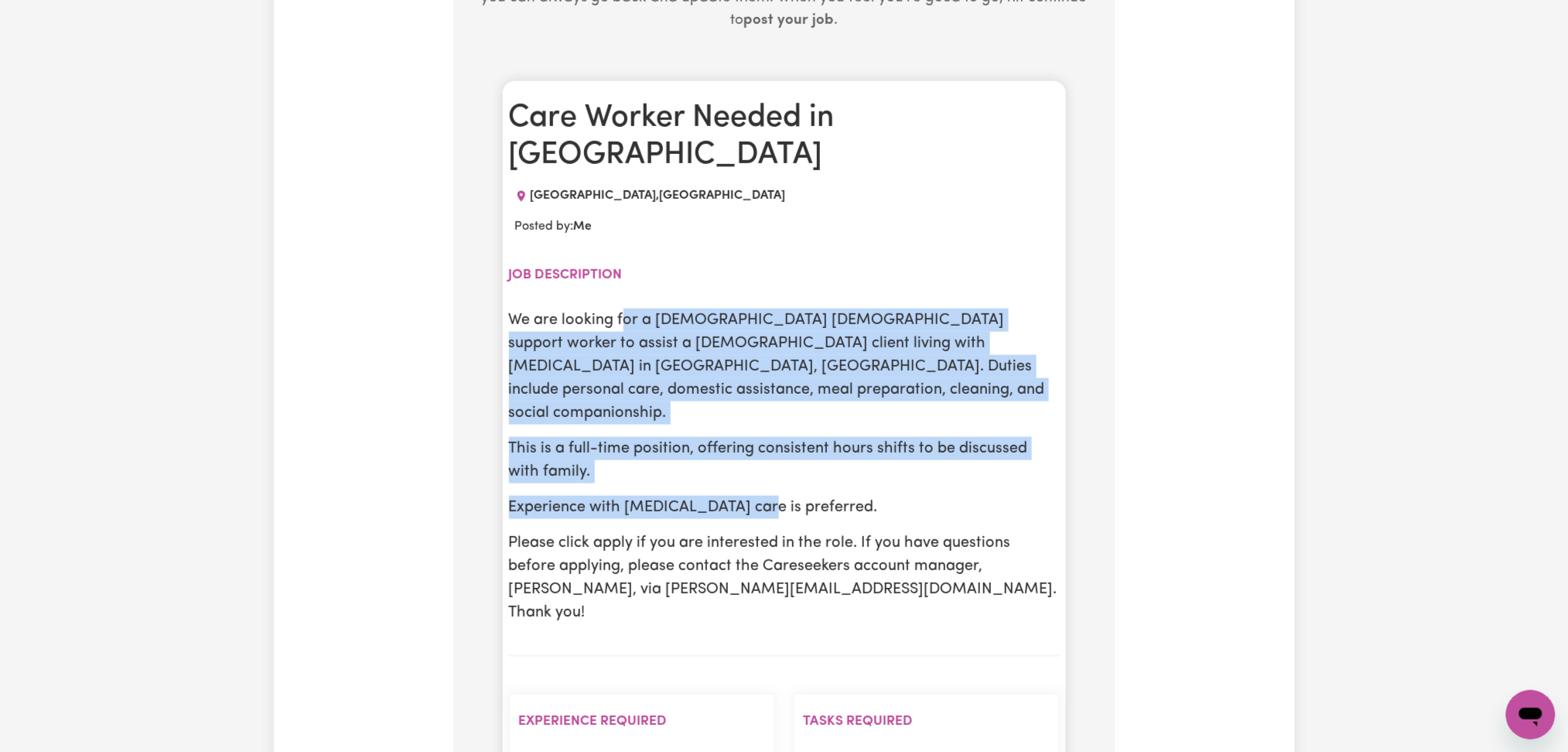
drag, startPoint x: 622, startPoint y: 328, endPoint x: 795, endPoint y: 493, distance: 239.1
click at [761, 478] on div "We are looking for a full-time female support worker to assist a female client …" at bounding box center [784, 466] width 551 height 316
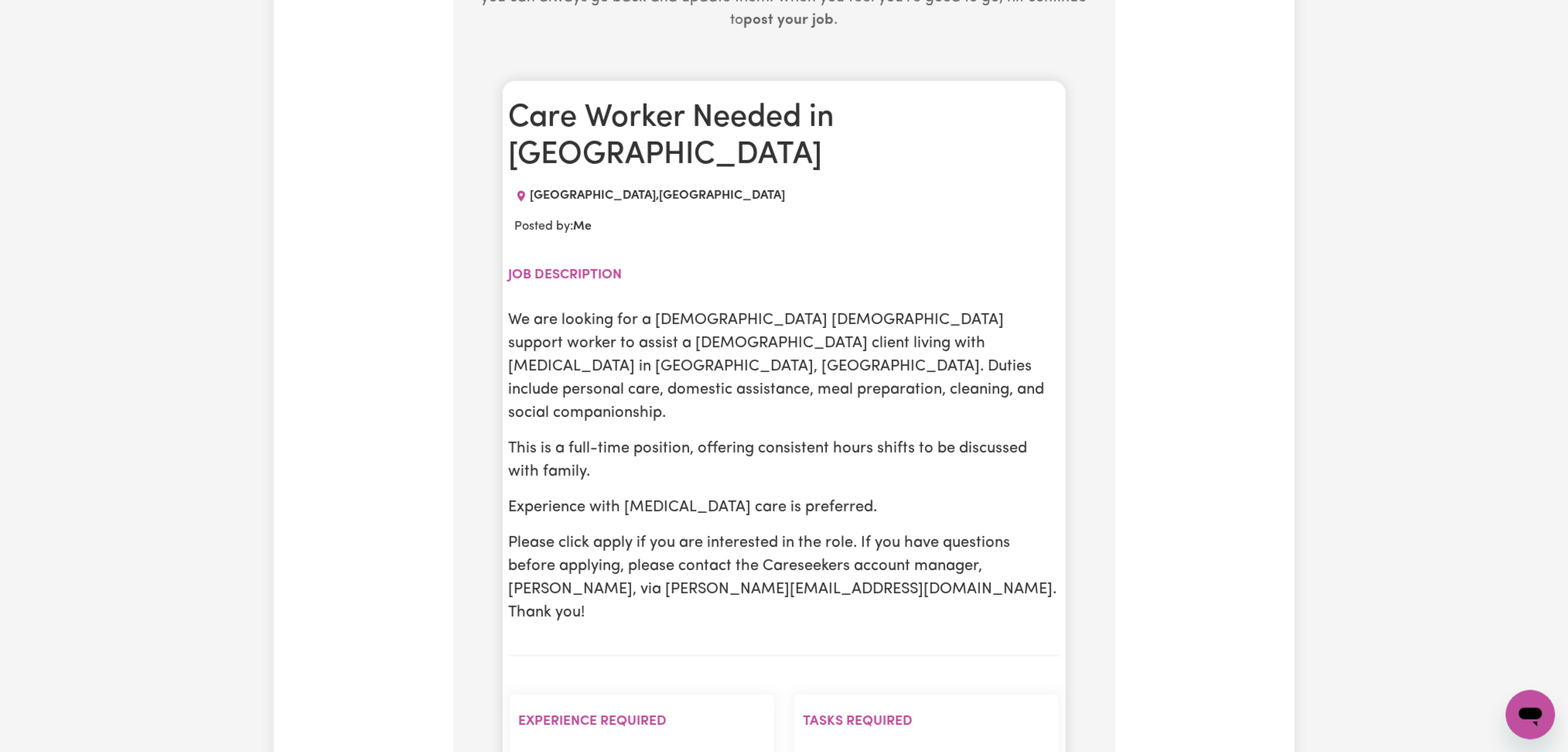
click at [808, 532] on p "Please click apply if you are interested in the role. If you have questions bef…" at bounding box center [784, 578] width 551 height 93
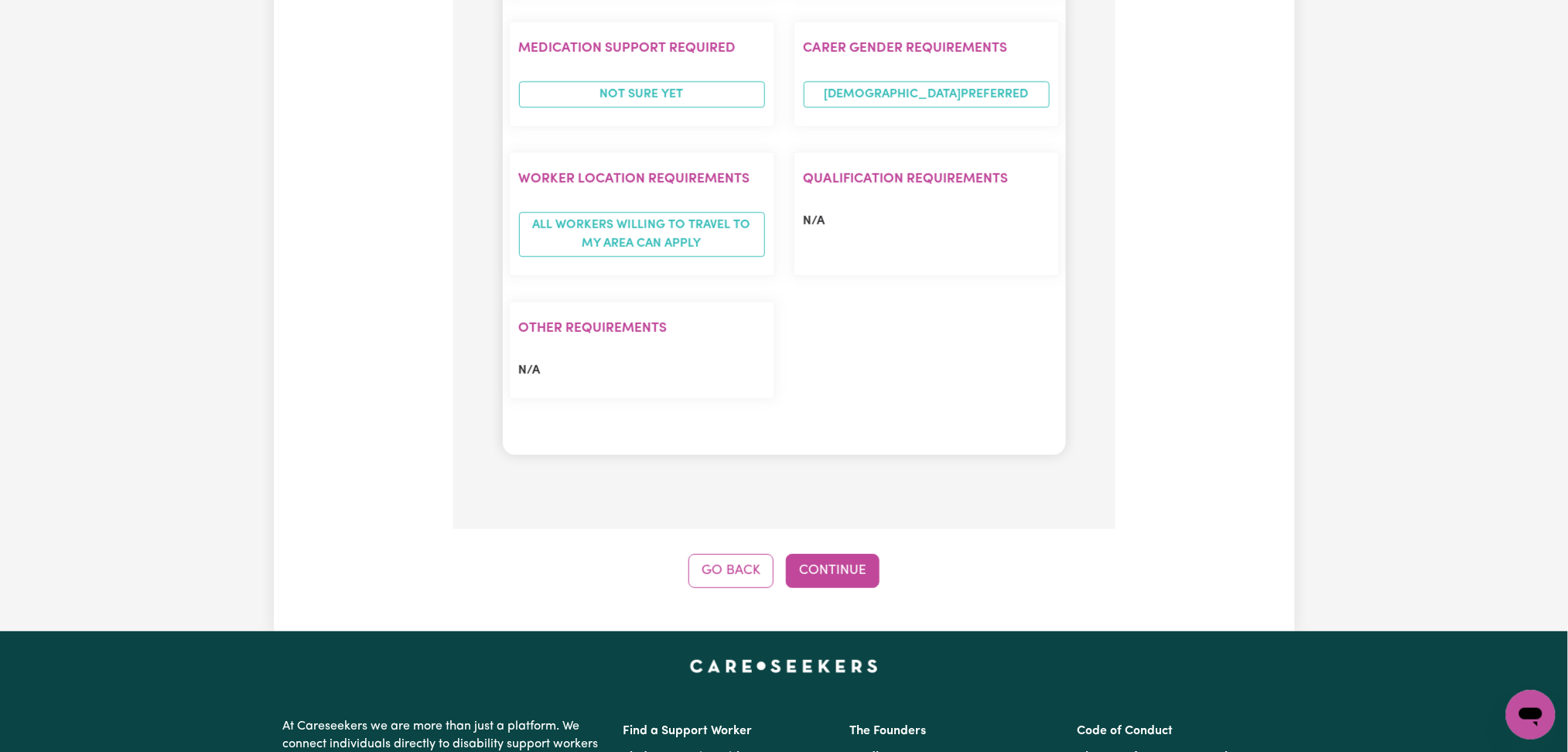
click at [843, 554] on button "Continue" at bounding box center [833, 571] width 94 height 34
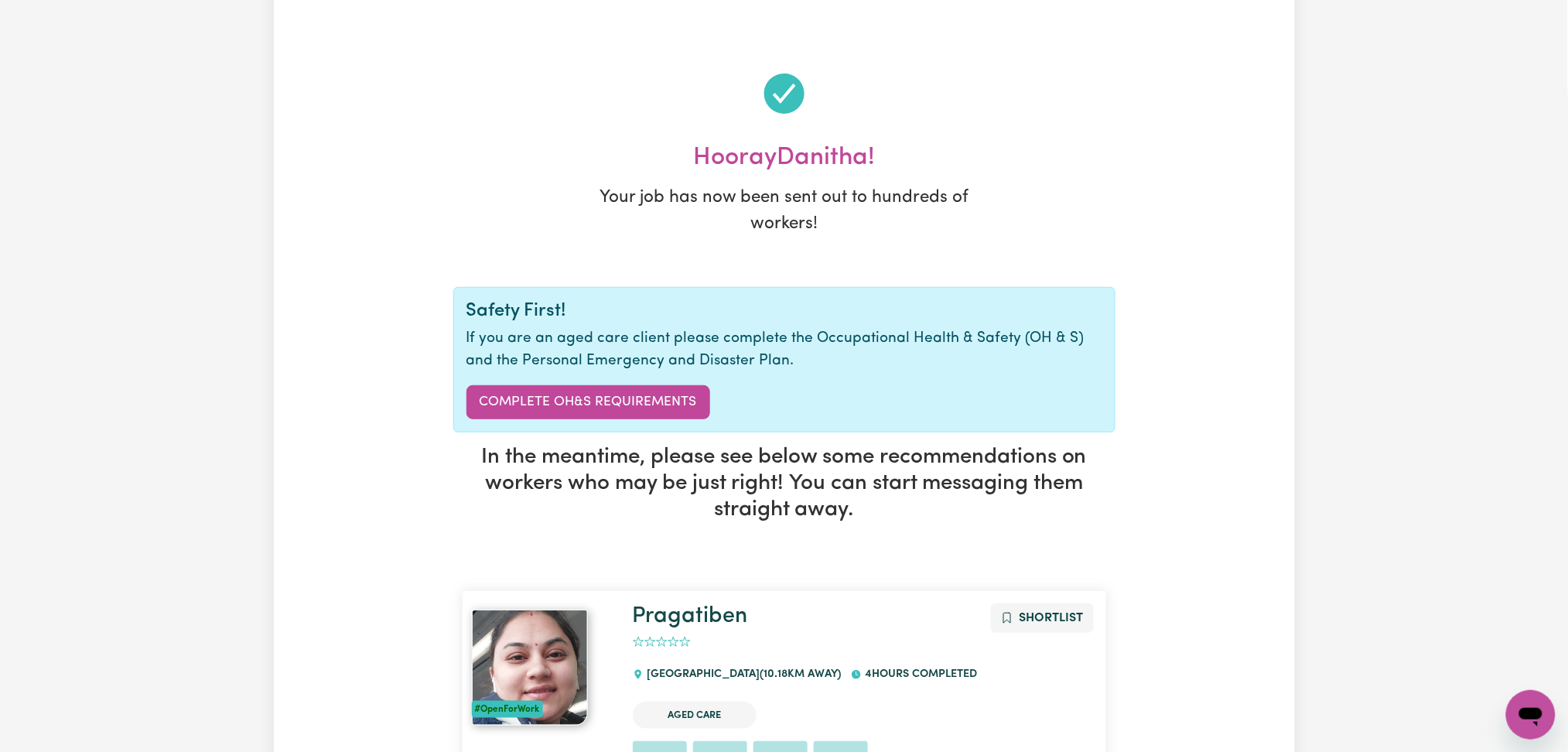
scroll to position [0, 0]
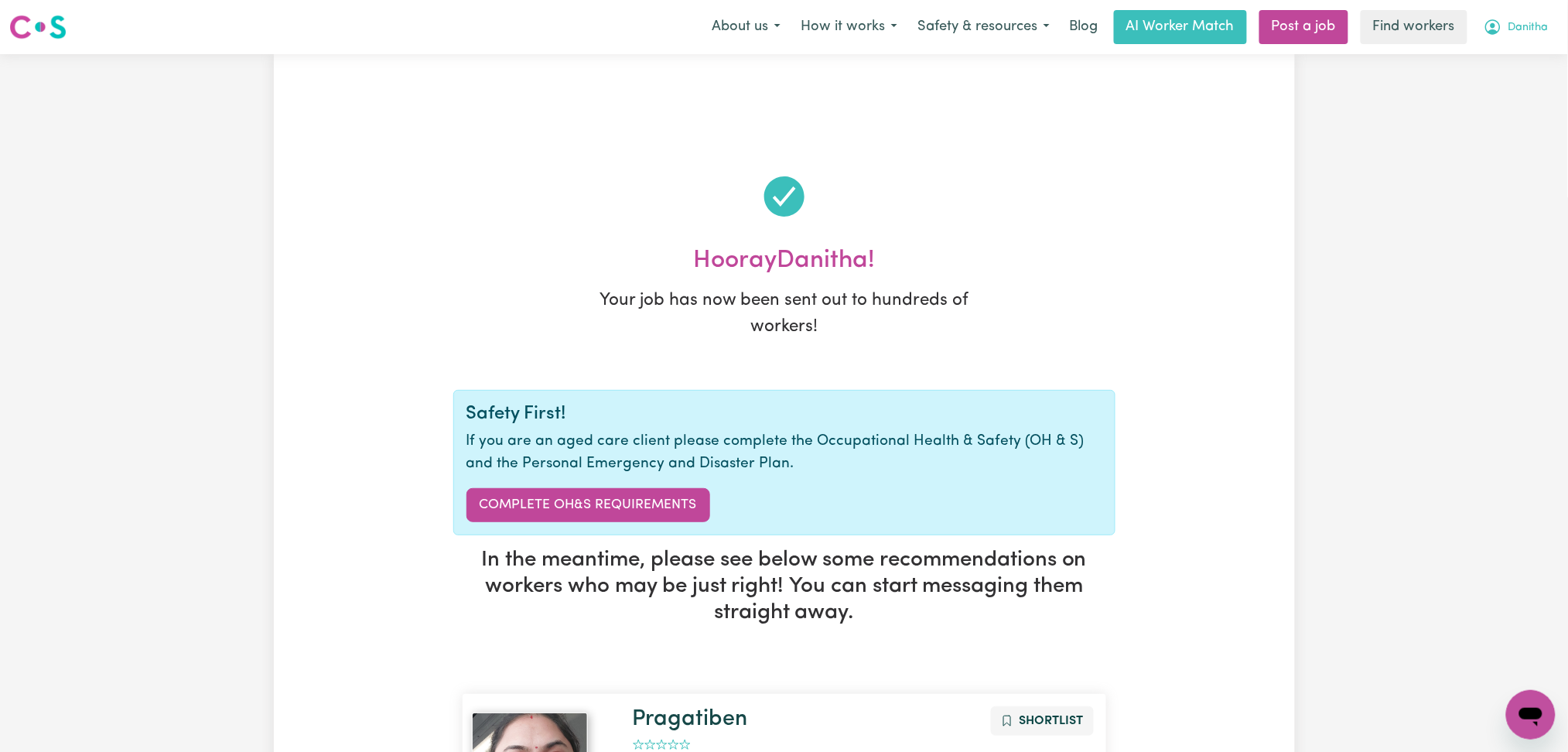
click at [1525, 38] on button "Danitha" at bounding box center [1516, 27] width 85 height 33
click at [1515, 61] on link "My Dashboard" at bounding box center [1497, 61] width 123 height 30
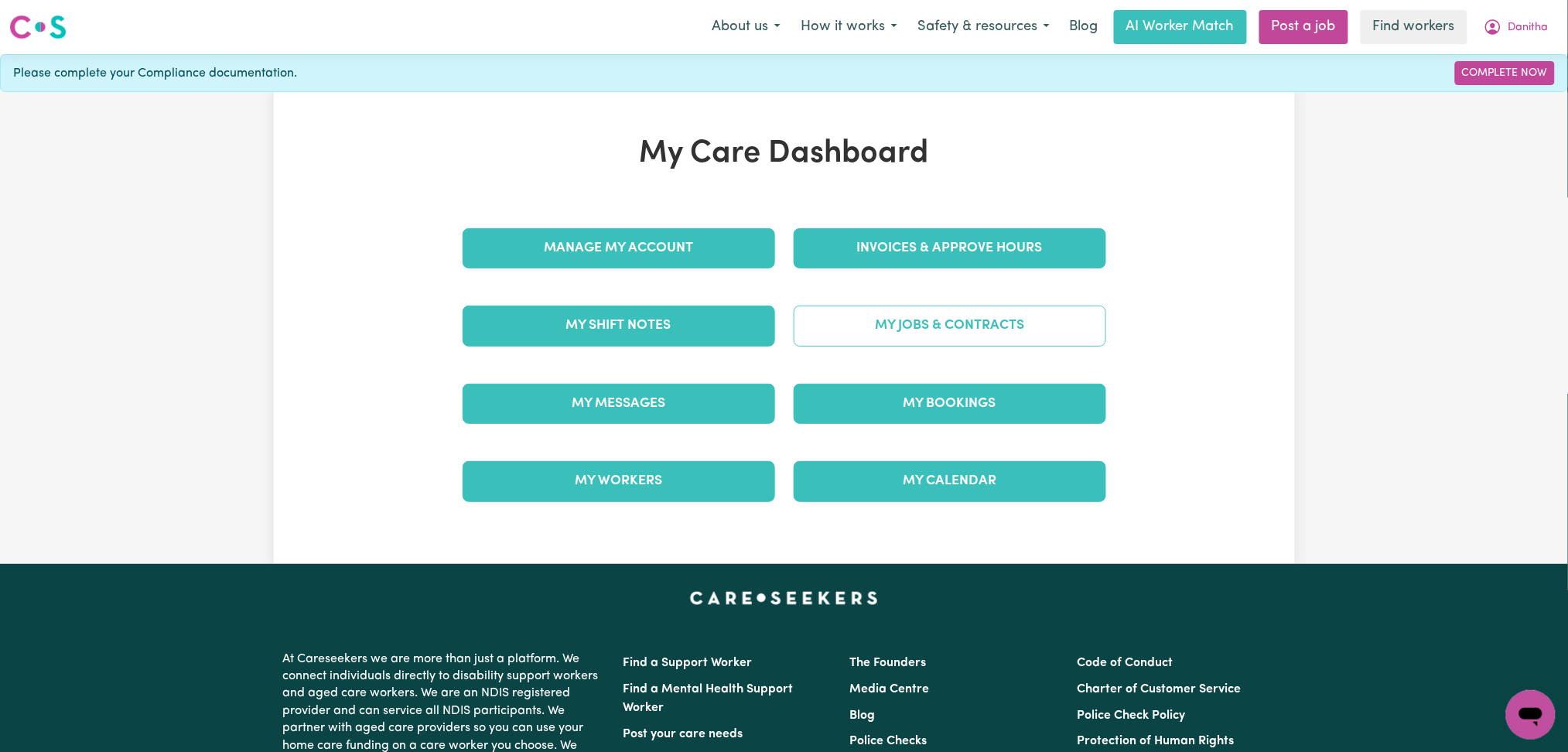
click at [1007, 324] on link "My Jobs & Contracts" at bounding box center [950, 326] width 313 height 40
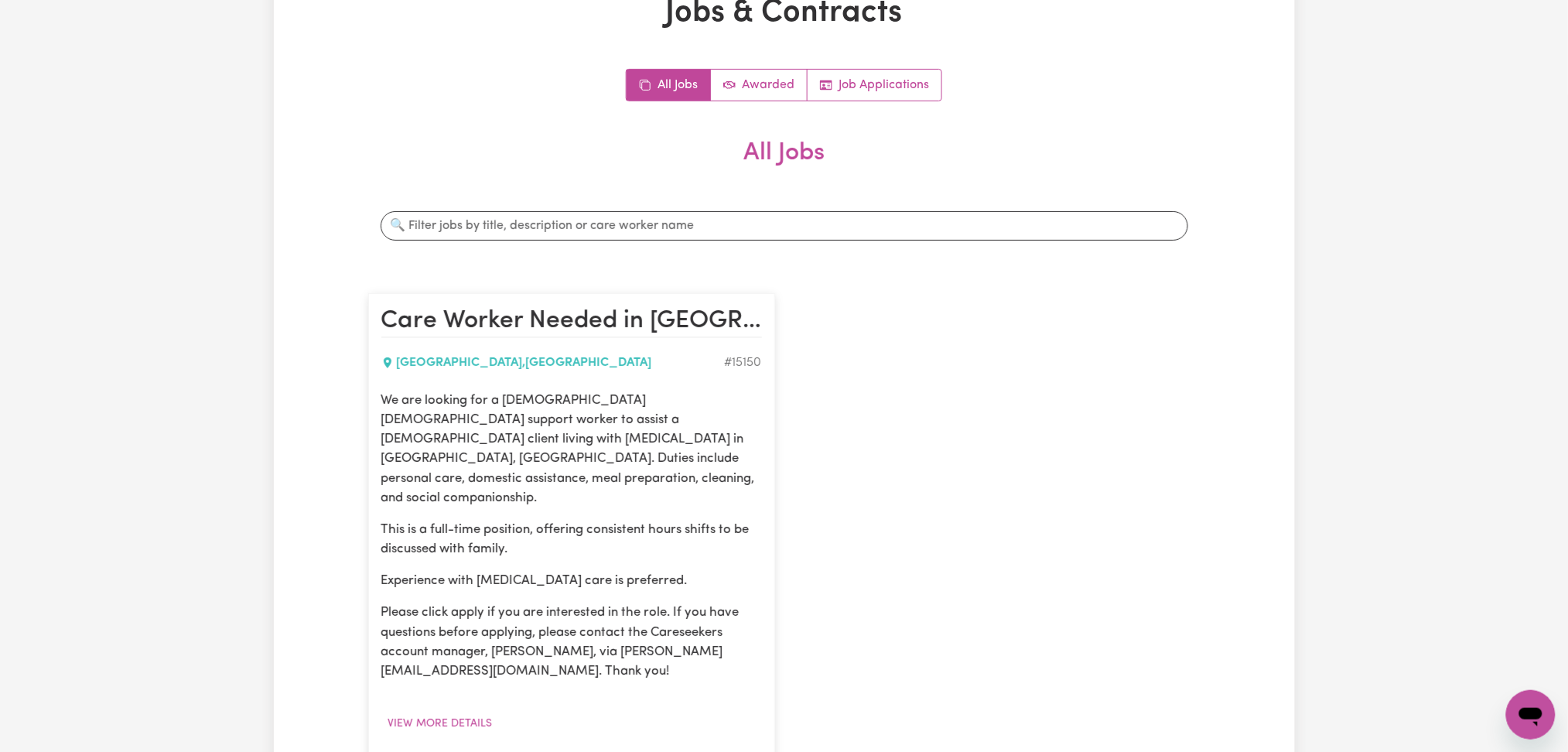
scroll to position [206, 0]
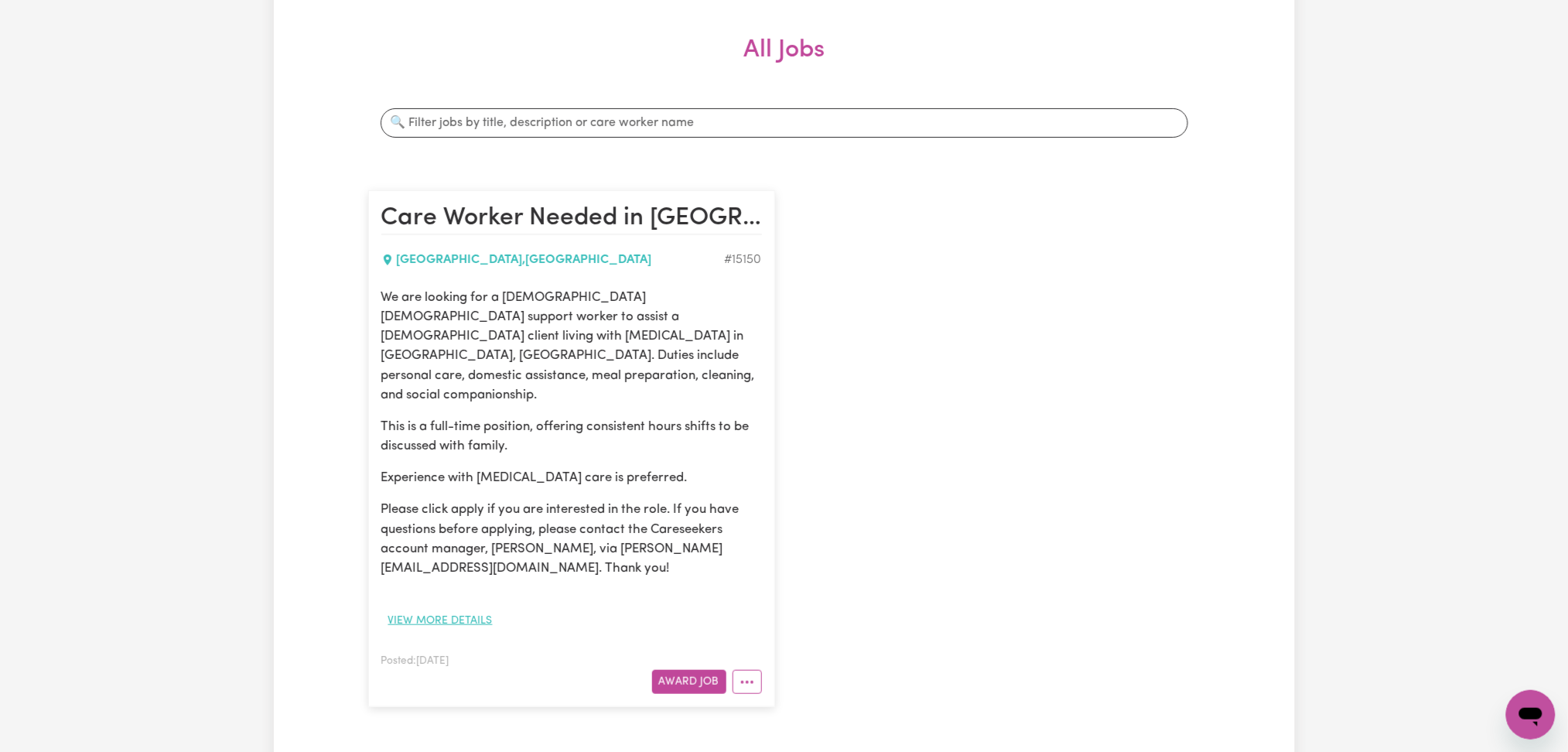
click at [398, 609] on button "View more details" at bounding box center [440, 621] width 119 height 24
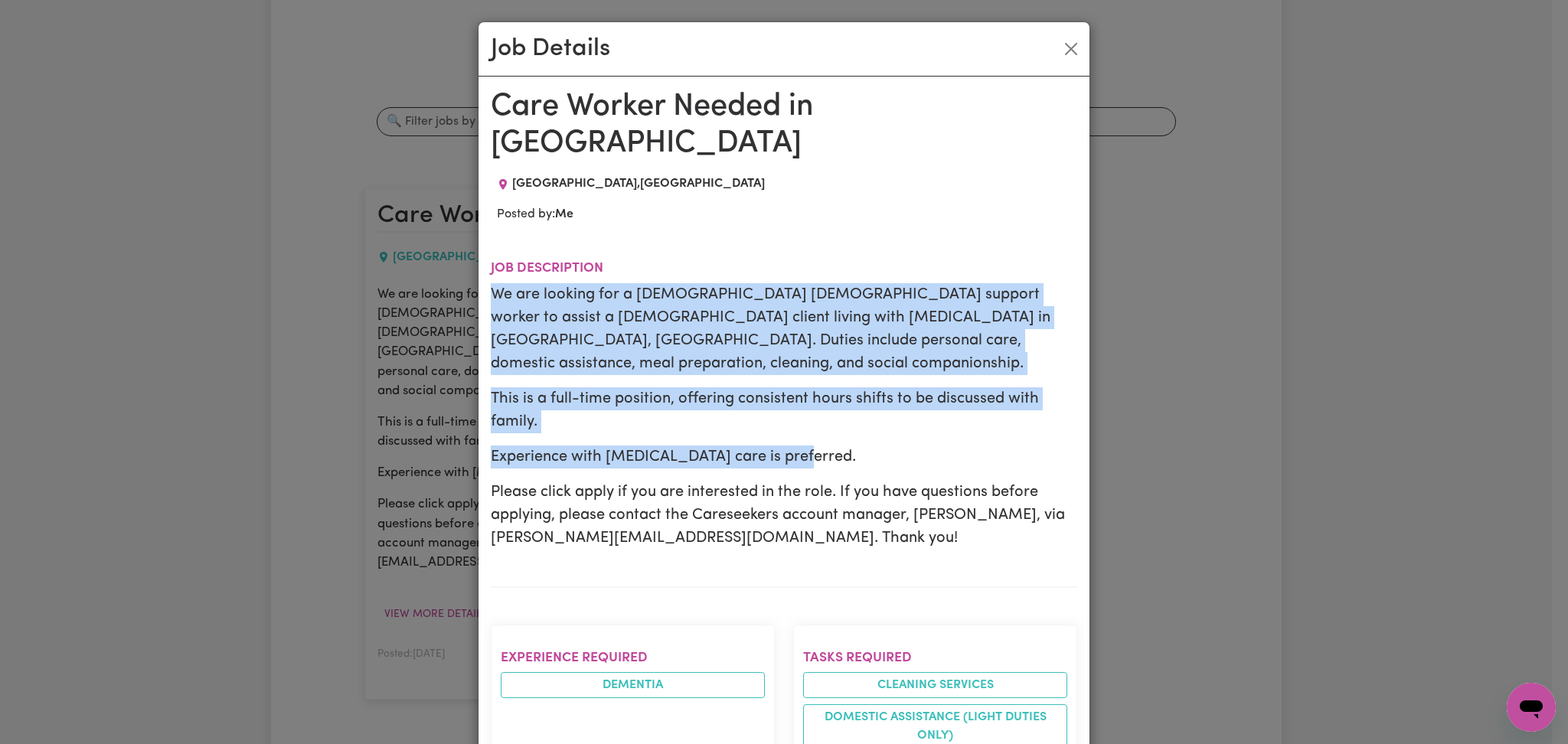
drag, startPoint x: 482, startPoint y: 296, endPoint x: 812, endPoint y: 436, distance: 358.5
copy div "We are looking for a full-time female support worker to assist a female client …"
click at [1298, 300] on div "Job Details Care Worker Needed in WEST PENNANT HILLS WEST PENNANT HILLS , New S…" at bounding box center [784, 372] width 1568 height 744
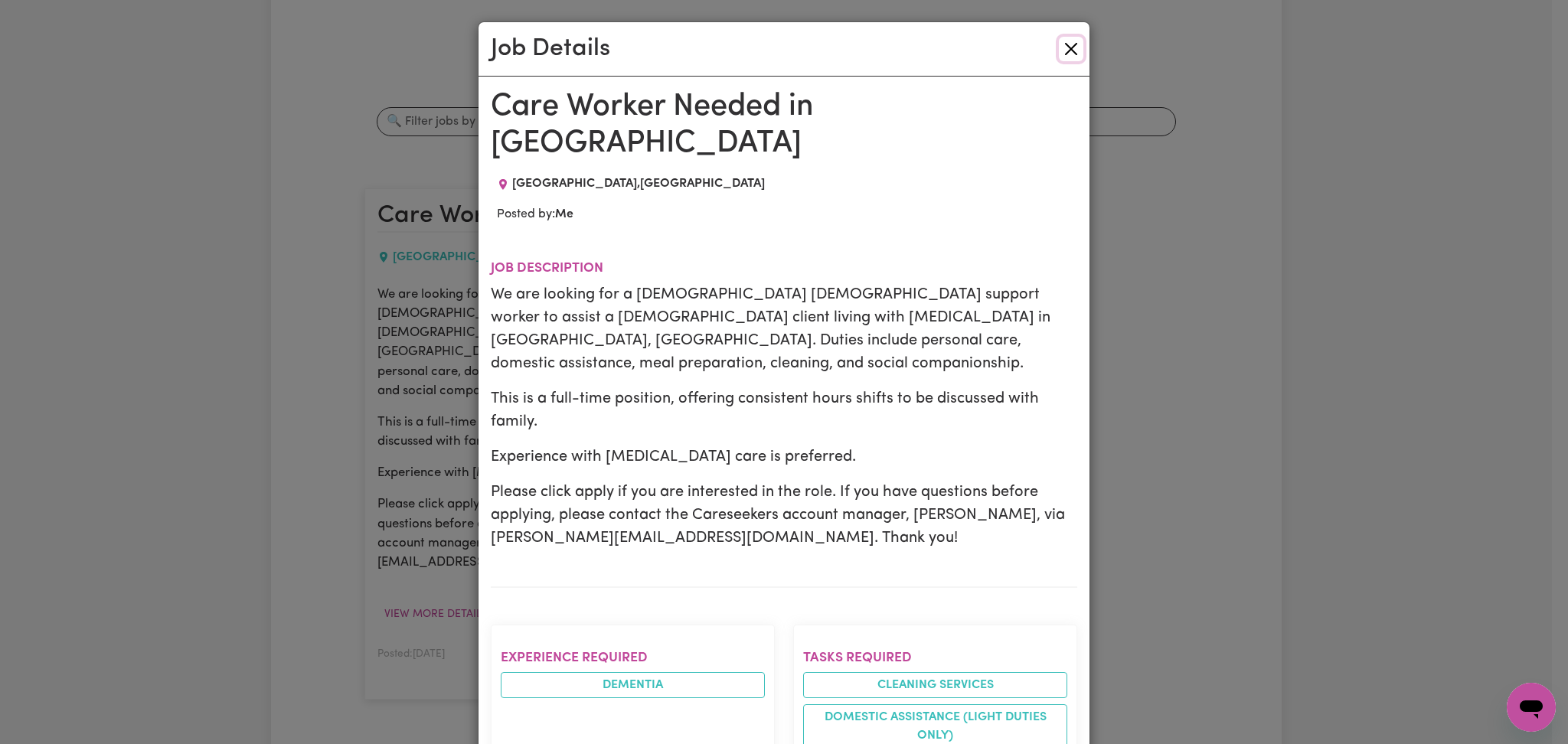
click at [1065, 50] on button "Close" at bounding box center [1070, 48] width 25 height 25
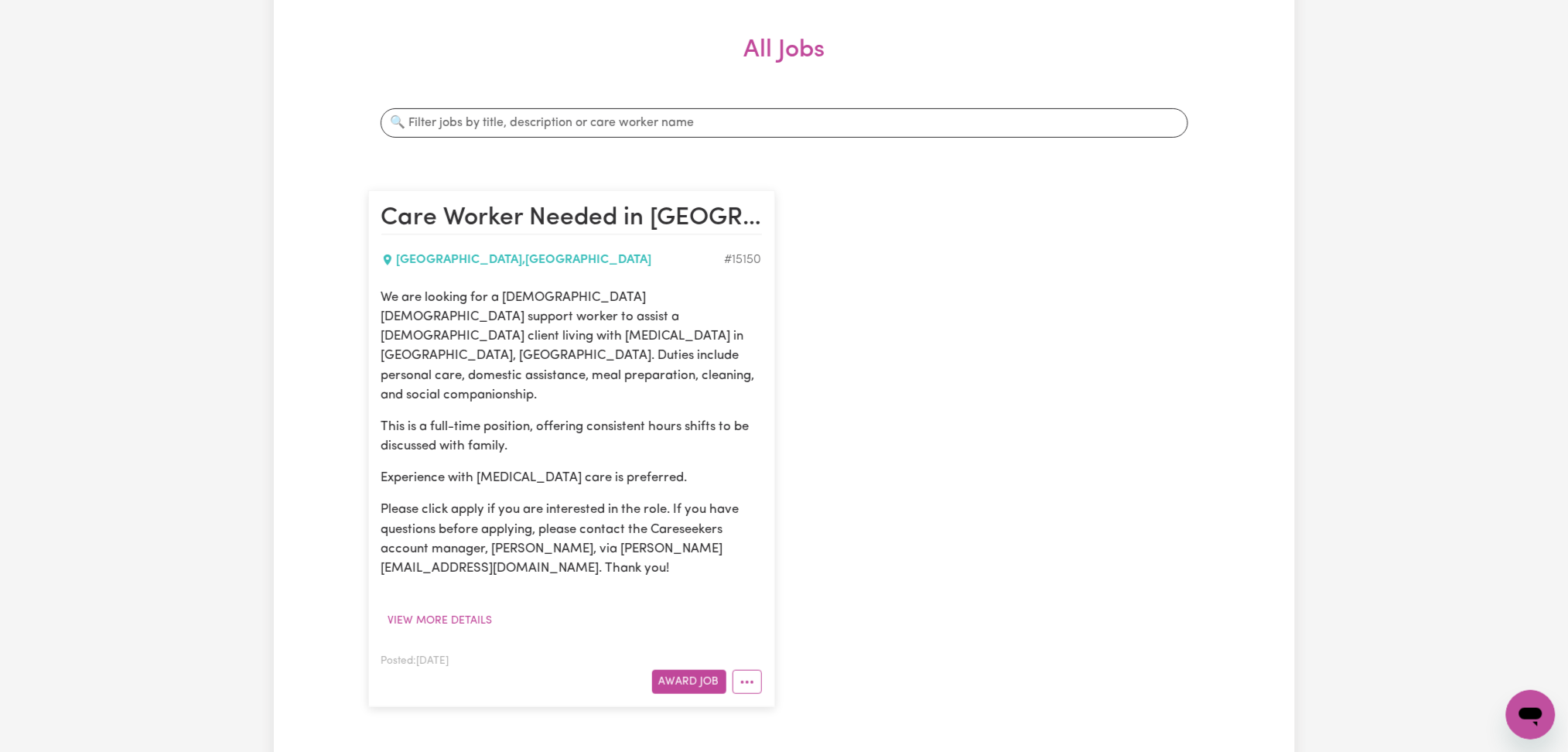
scroll to position [0, 0]
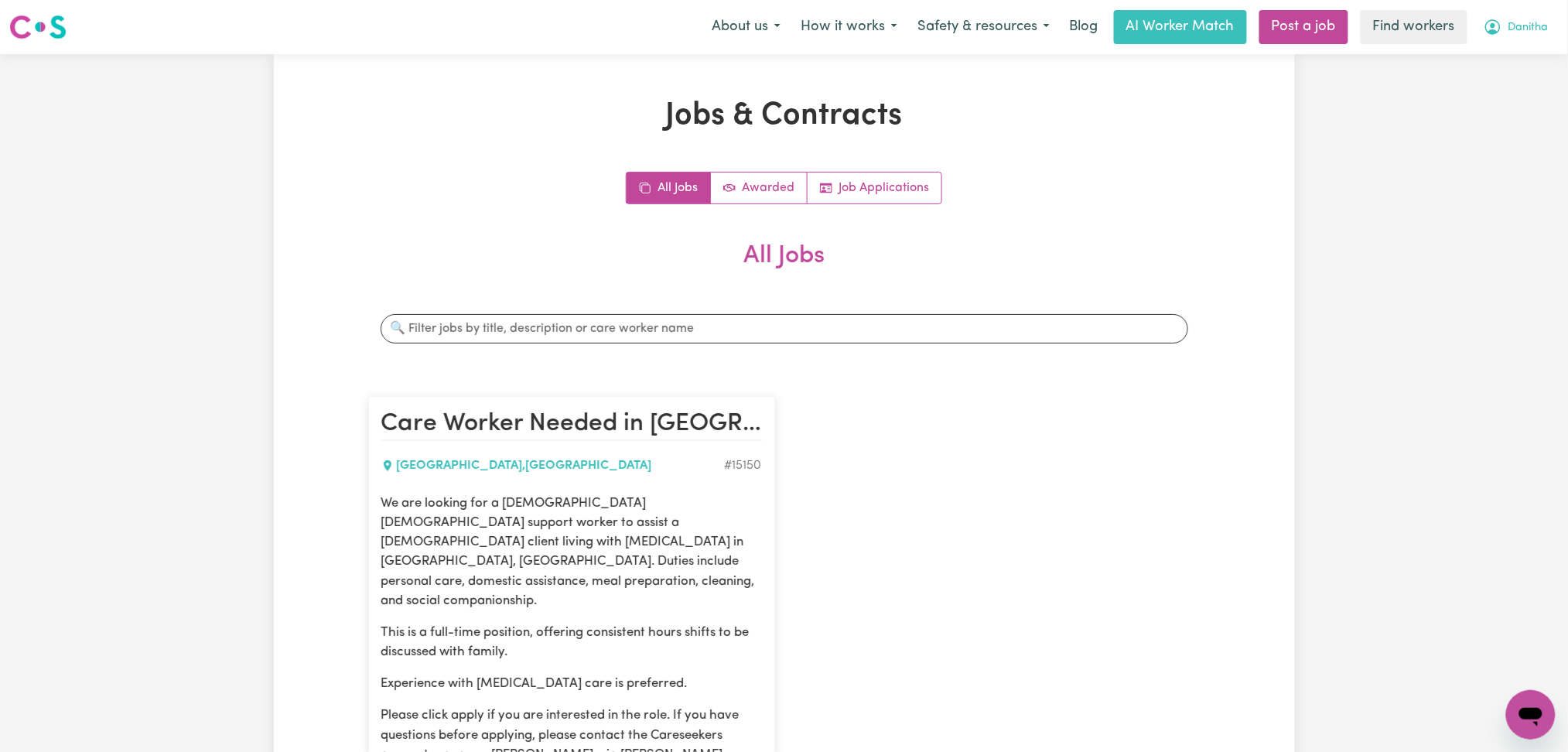
click at [1518, 38] on button "Danitha" at bounding box center [1516, 27] width 85 height 33
click at [1492, 54] on link "My Dashboard" at bounding box center [1497, 61] width 123 height 30
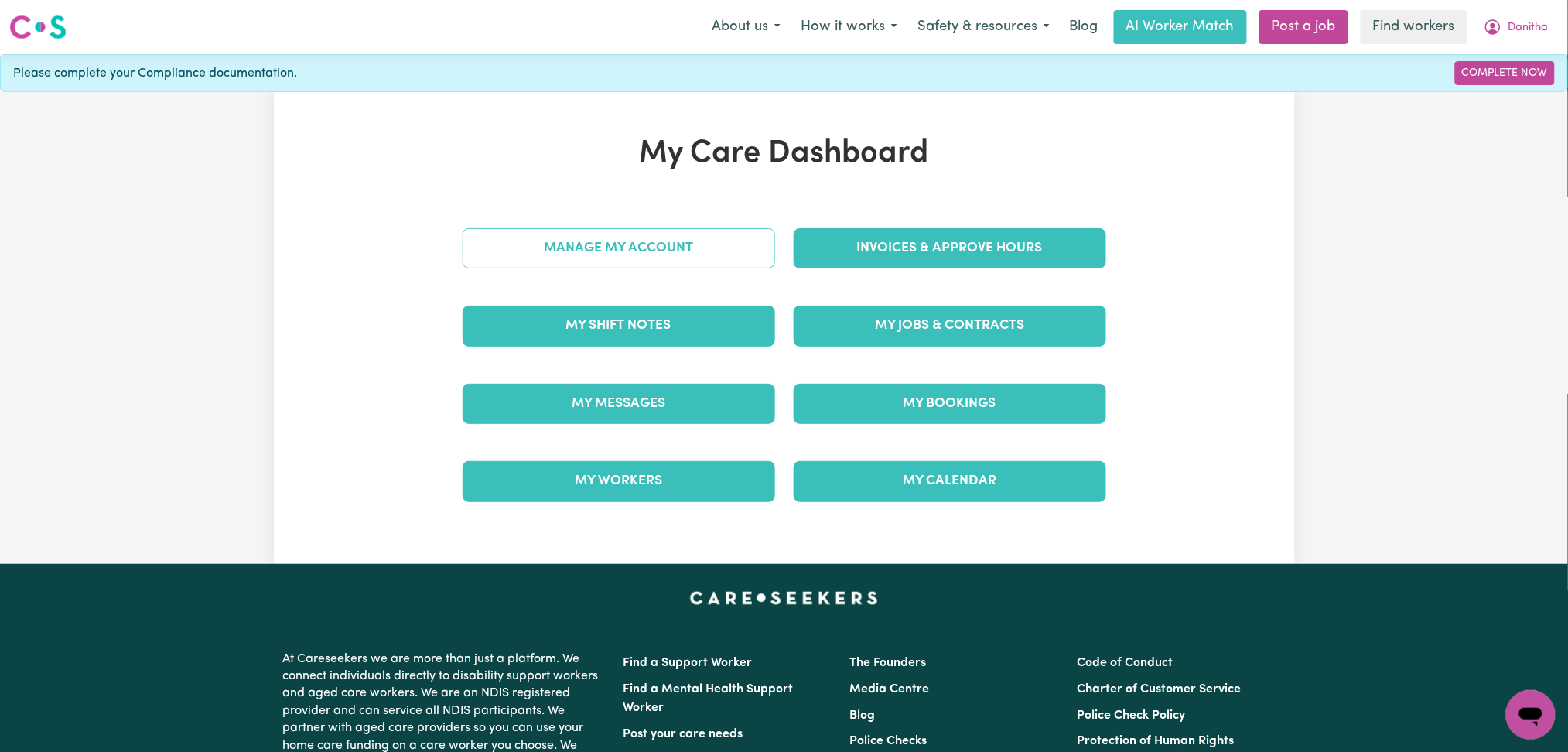
click at [623, 253] on link "Manage My Account" at bounding box center [619, 248] width 313 height 40
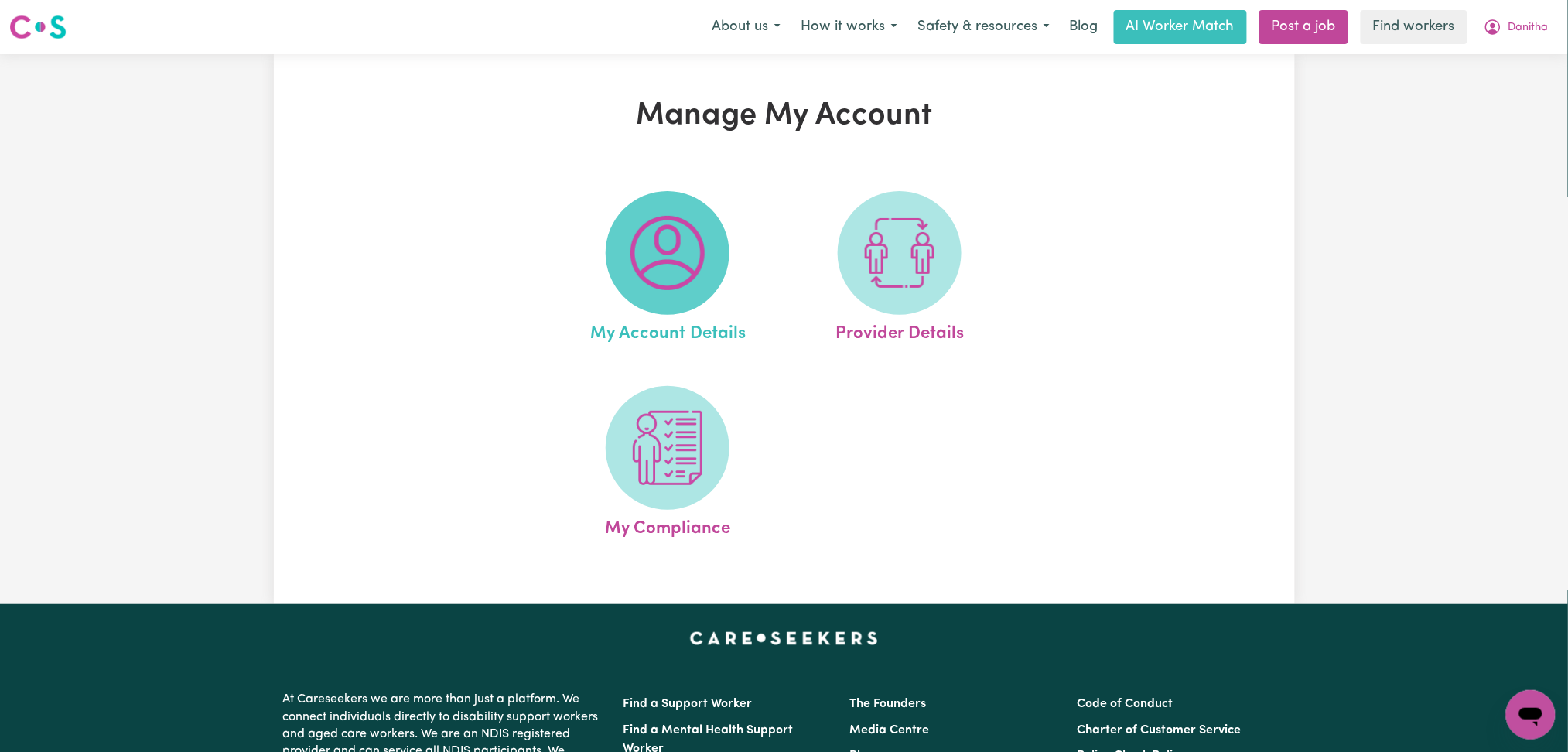
click at [650, 242] on img at bounding box center [667, 253] width 75 height 75
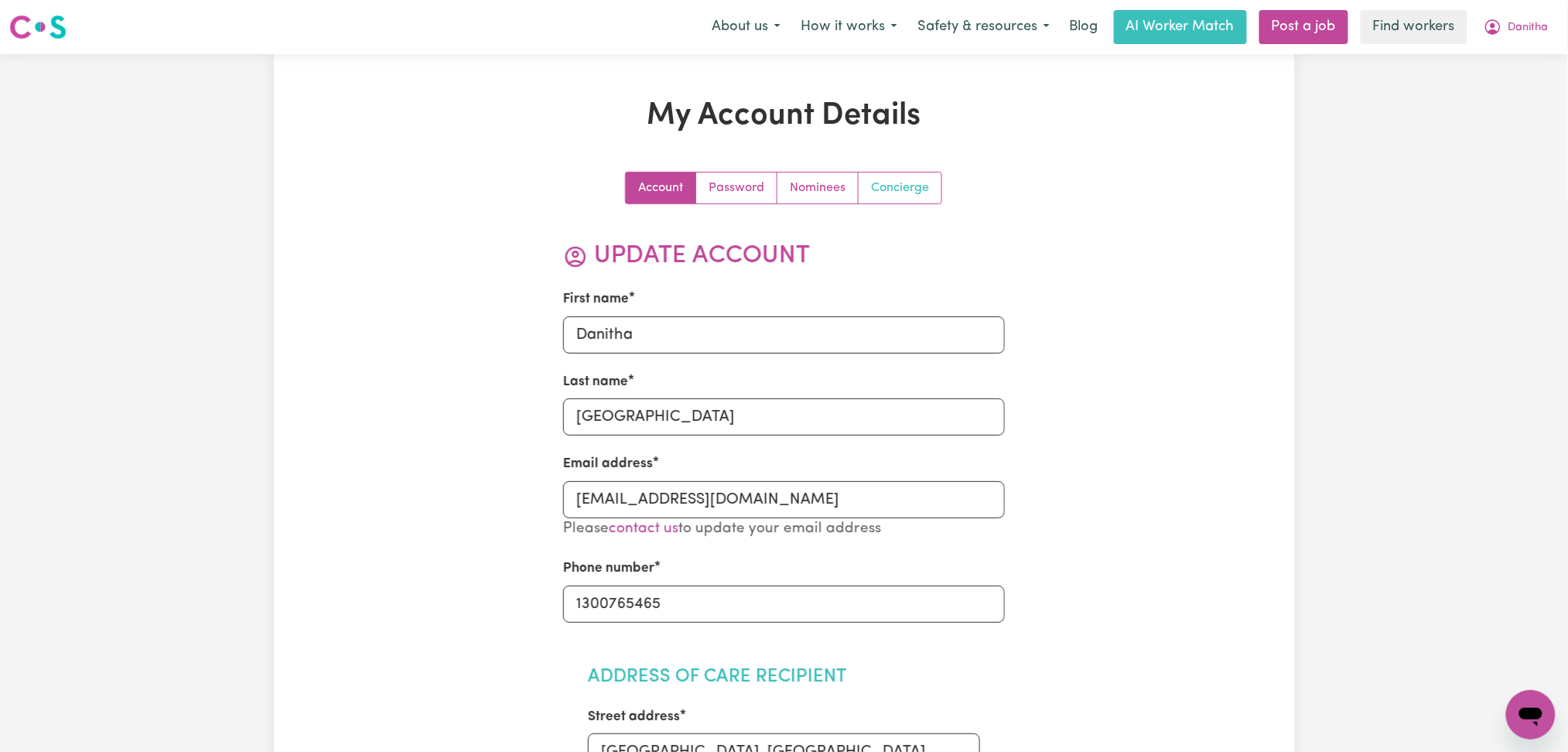
click at [932, 193] on link "Concierge" at bounding box center [900, 187] width 83 height 31
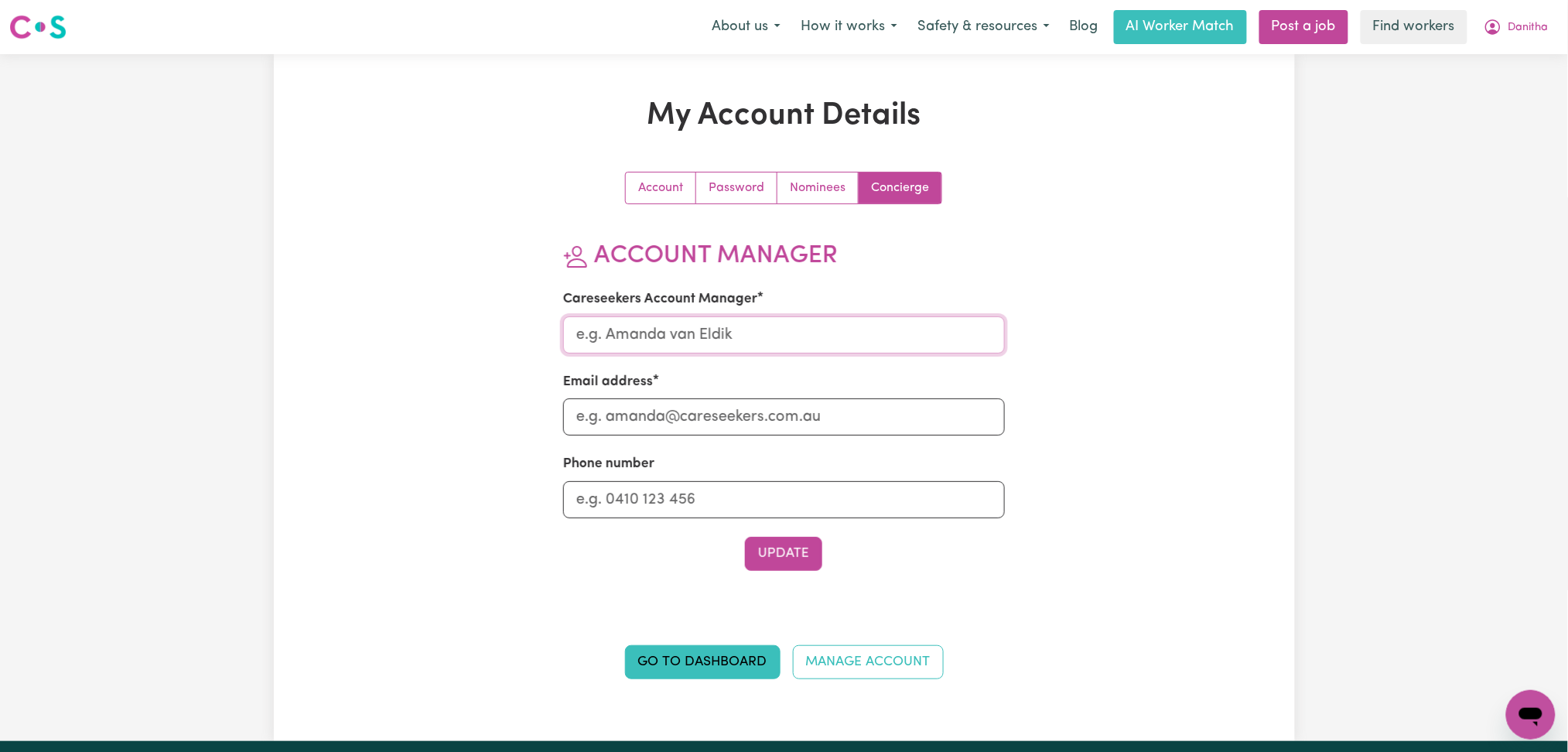
click at [722, 331] on input "Careseekers Account Manager" at bounding box center [784, 335] width 442 height 37
type input "Mikayla"
click at [649, 417] on input "Email address" at bounding box center [784, 416] width 442 height 37
type input "Mikayla@careseekers.com.au"
click at [653, 507] on input "Phone number" at bounding box center [784, 499] width 442 height 37
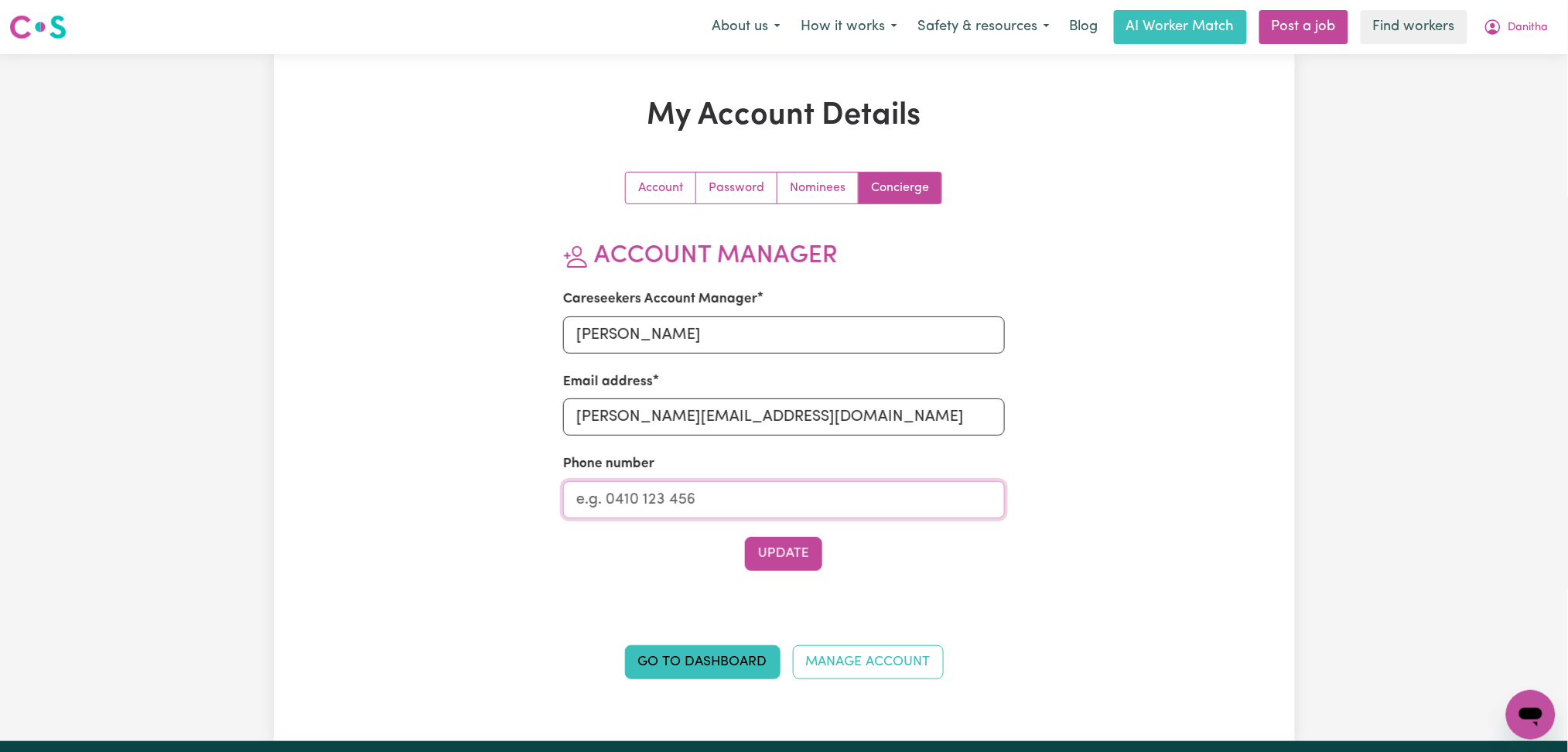
type input "1300765465"
click at [785, 563] on button "Update" at bounding box center [784, 554] width 78 height 34
click at [1517, 36] on span "Danitha" at bounding box center [1529, 27] width 40 height 17
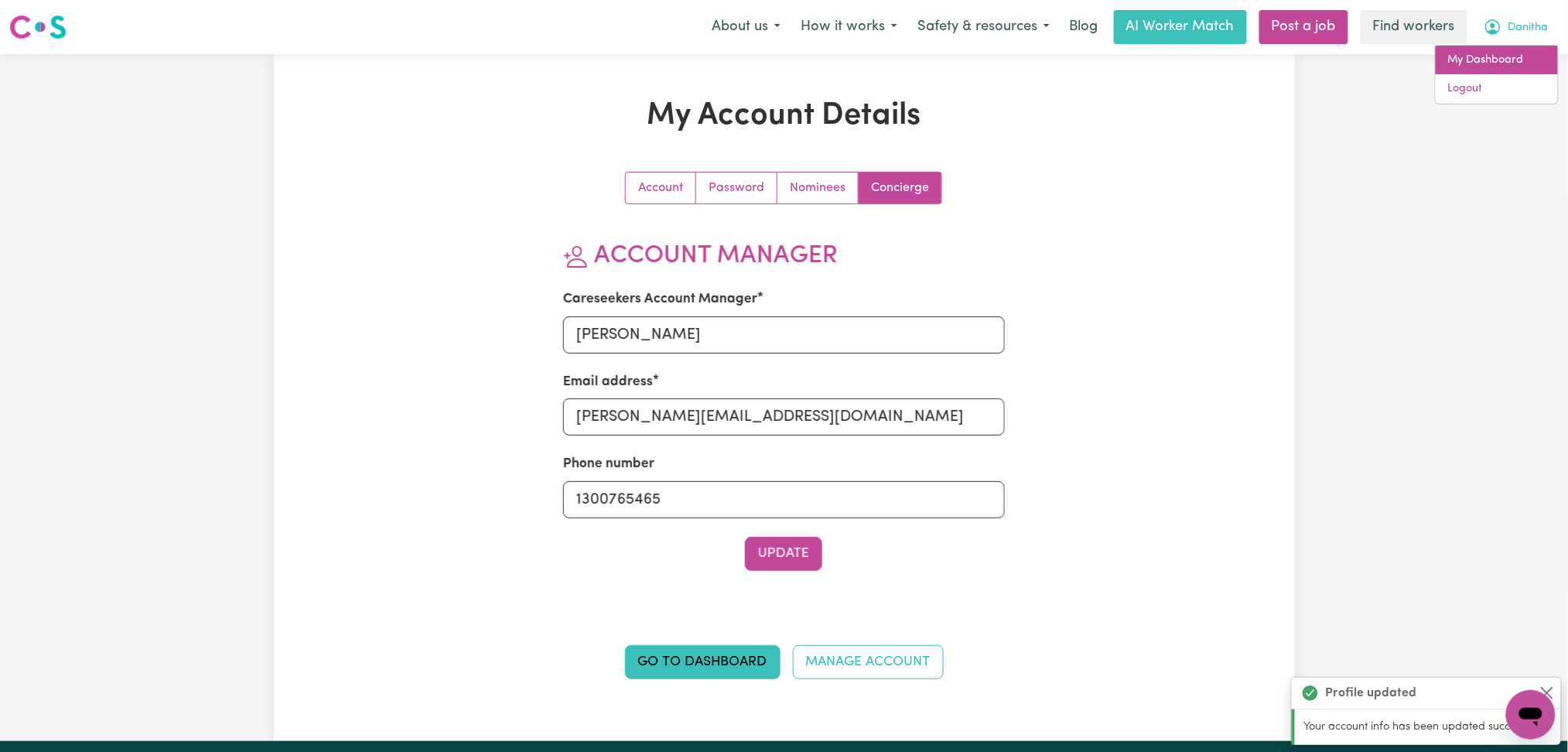
click at [1504, 68] on link "My Dashboard" at bounding box center [1497, 61] width 123 height 30
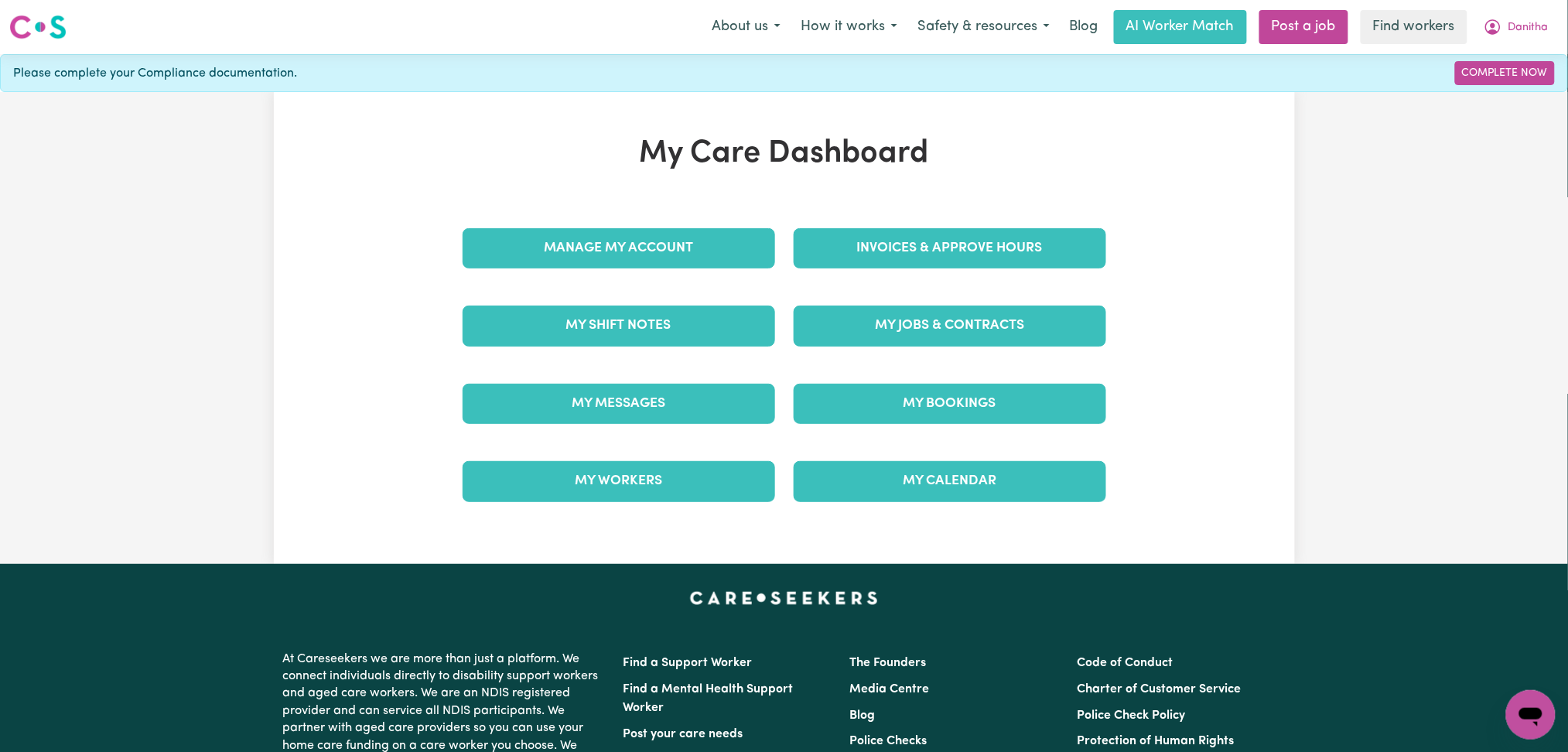
click at [1513, 405] on div "My Care Dashboard Manage My Account Invoices & Approve Hours My Shift Notes My …" at bounding box center [784, 328] width 1568 height 472
click at [1539, 37] on button "Danitha" at bounding box center [1516, 27] width 85 height 33
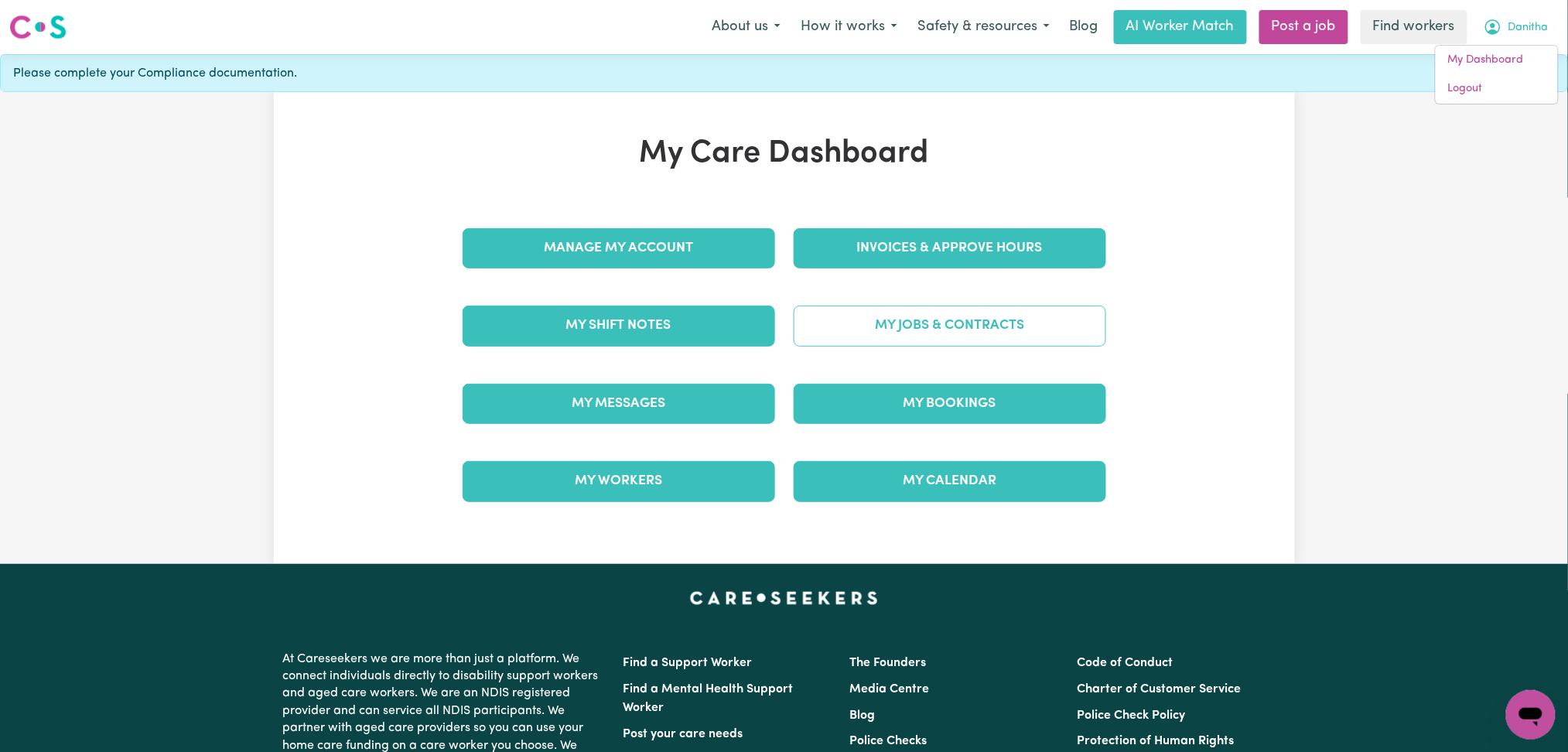
click at [1003, 335] on link "My Jobs & Contracts" at bounding box center [950, 326] width 313 height 40
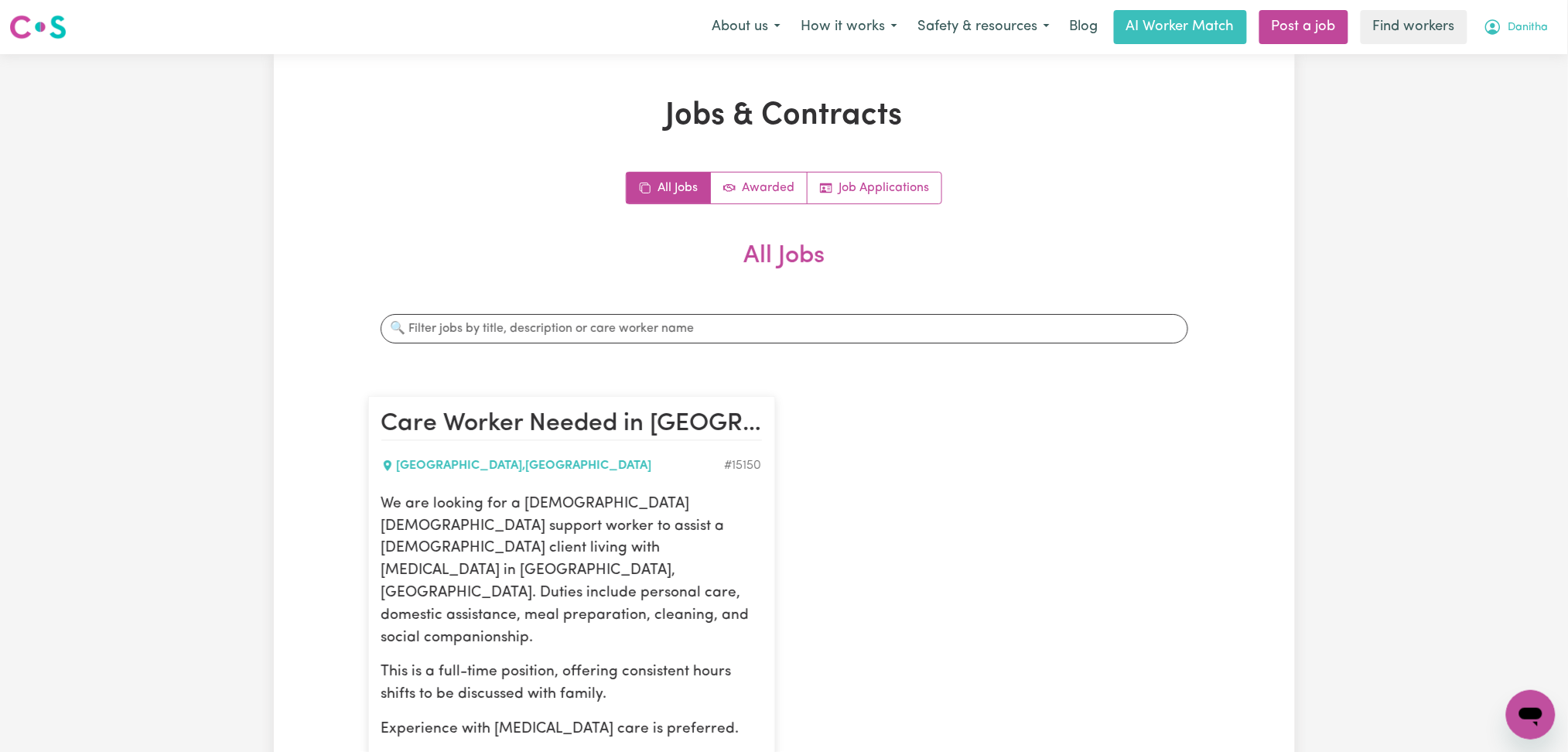
click at [1511, 34] on span "Danitha" at bounding box center [1529, 27] width 40 height 17
click at [1484, 59] on link "My Dashboard" at bounding box center [1497, 61] width 123 height 30
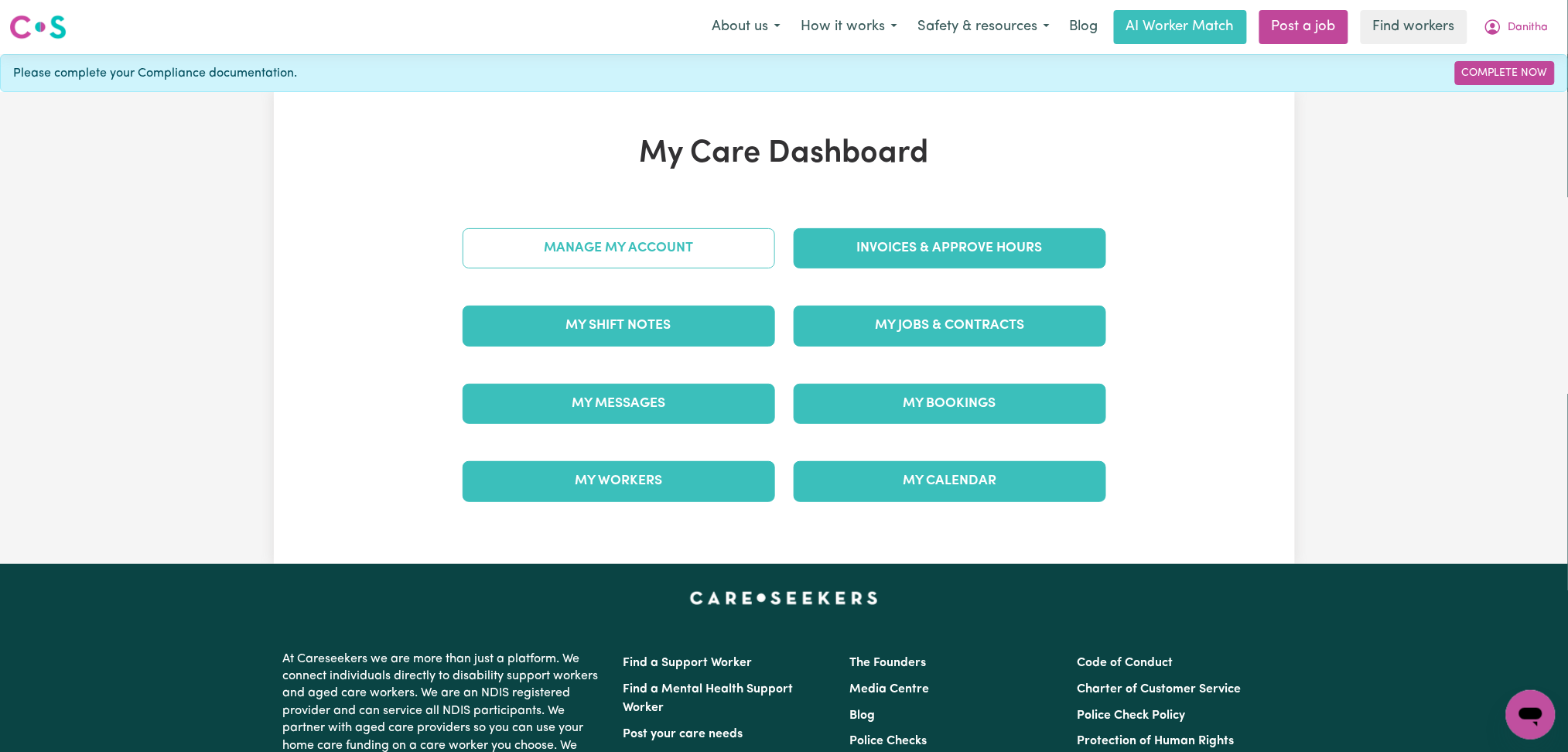
click at [625, 249] on link "Manage My Account" at bounding box center [619, 248] width 313 height 40
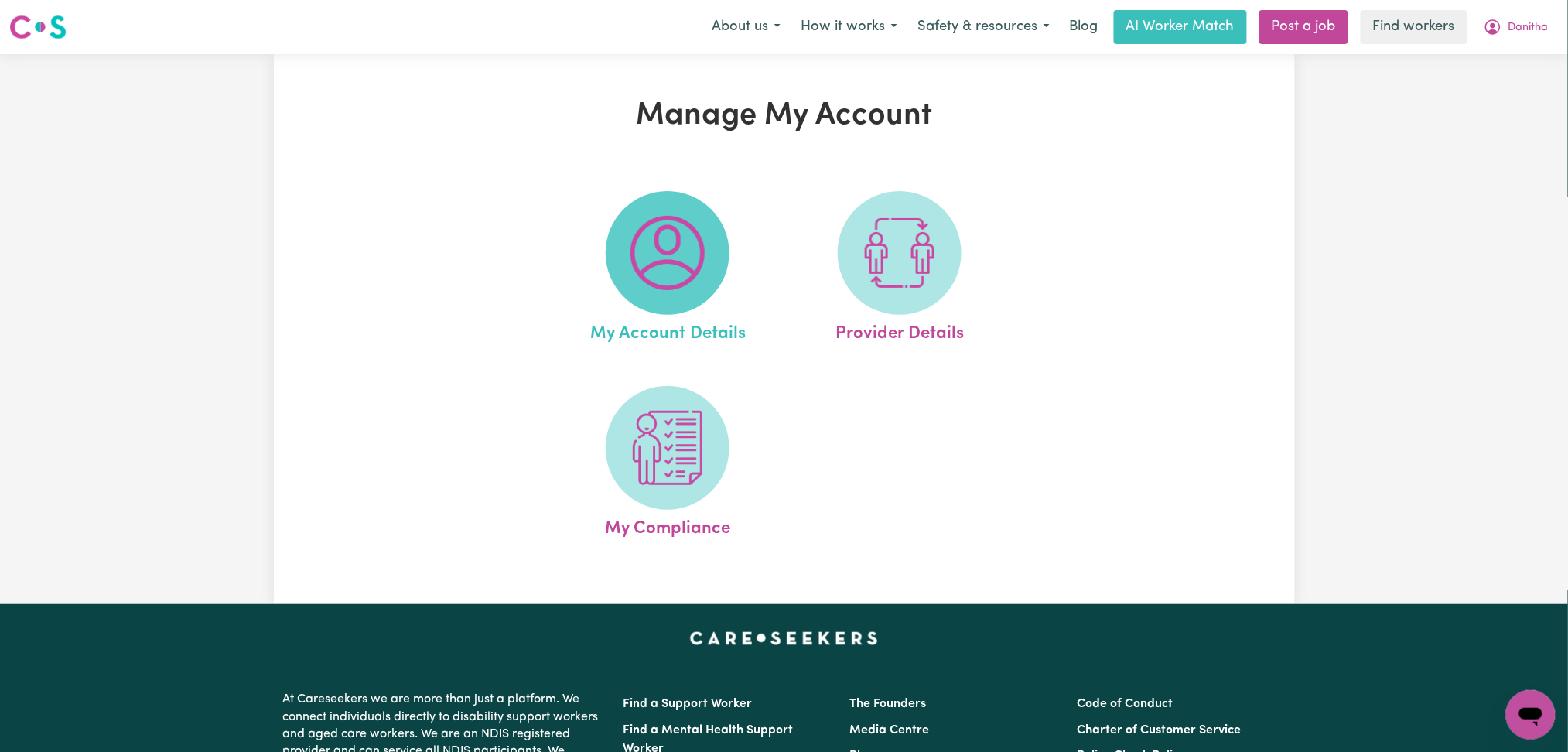
click at [693, 273] on img at bounding box center [667, 253] width 75 height 75
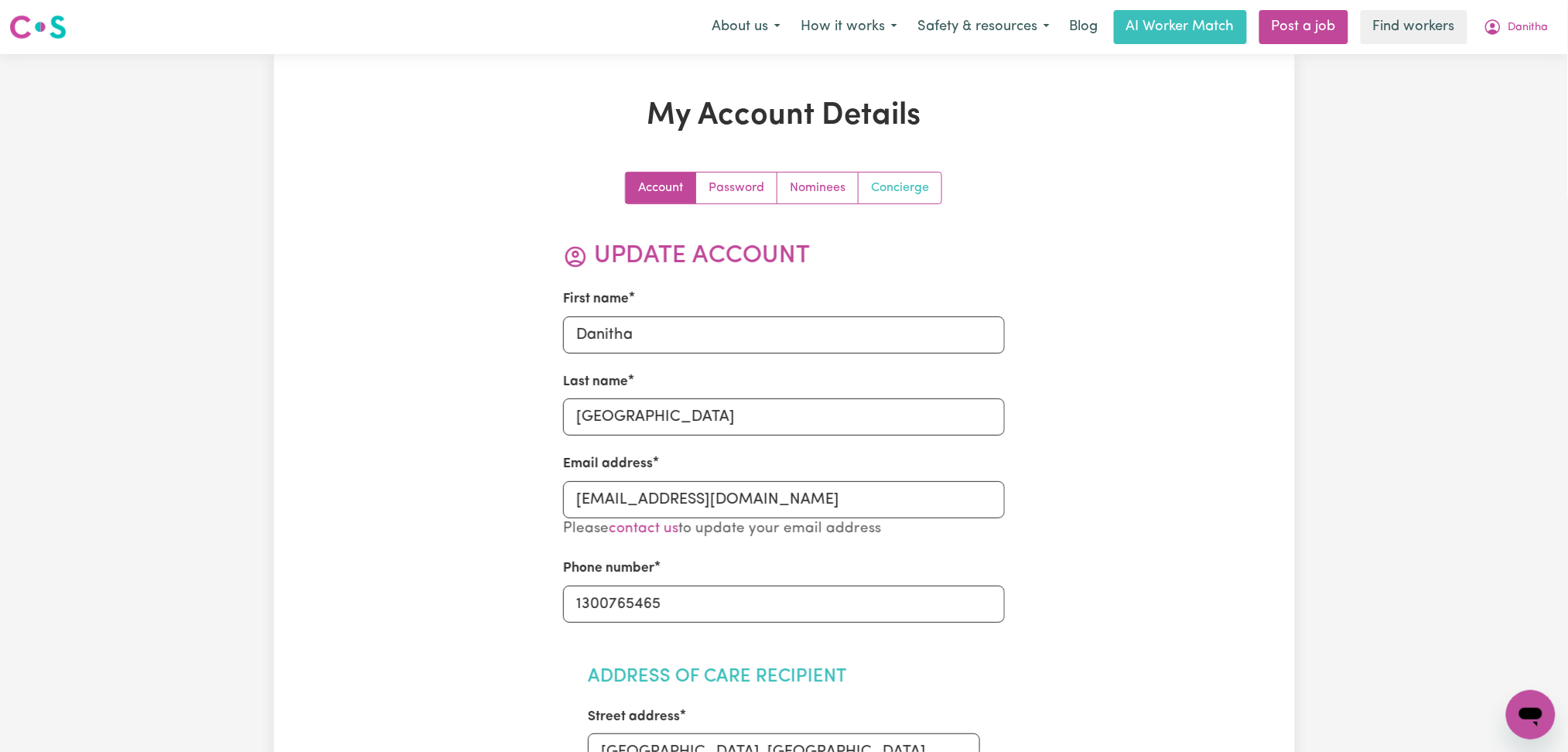
click at [920, 198] on link "Concierge" at bounding box center [900, 187] width 83 height 31
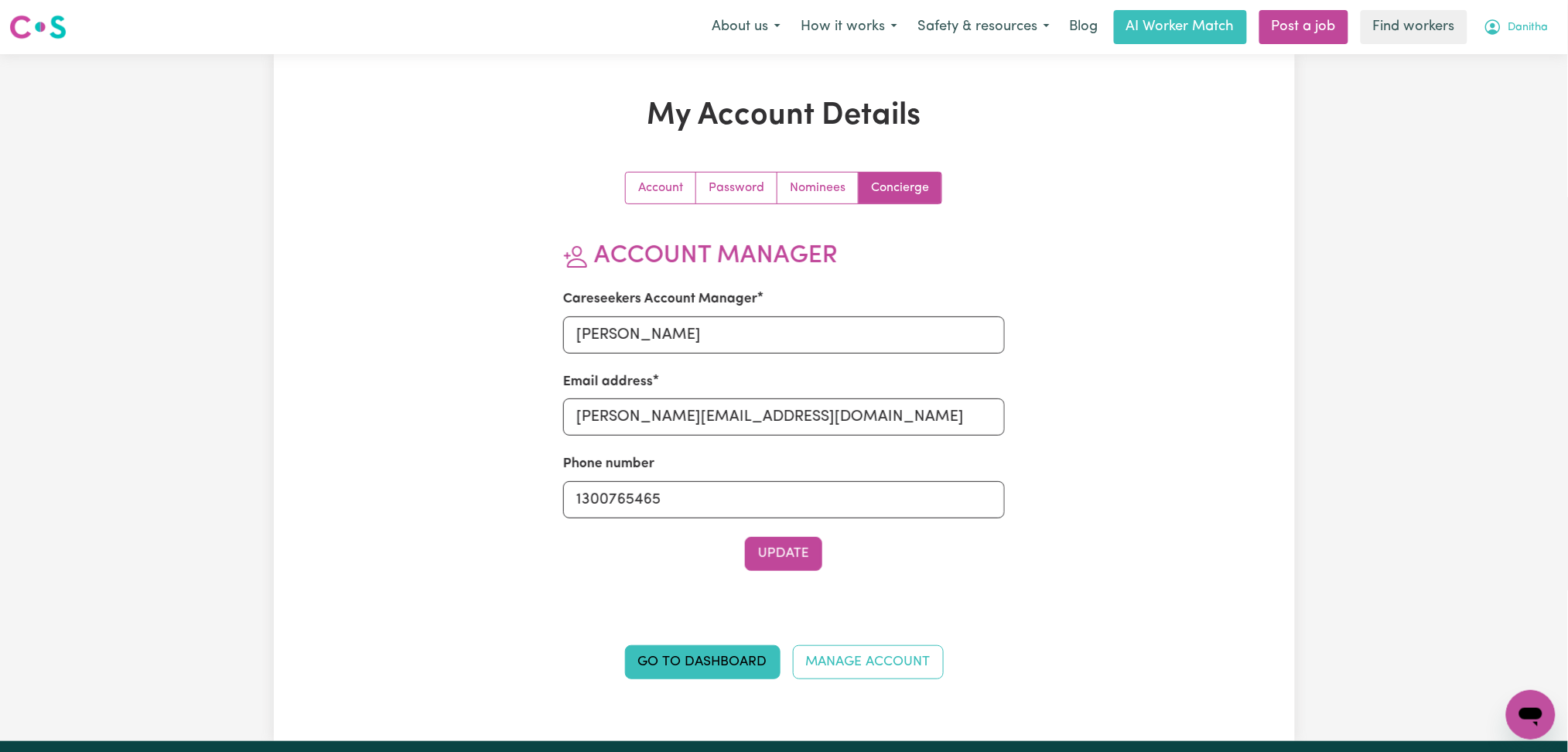
click at [1506, 23] on button "Danitha" at bounding box center [1516, 27] width 85 height 33
click at [1488, 99] on link "Logout" at bounding box center [1497, 90] width 123 height 30
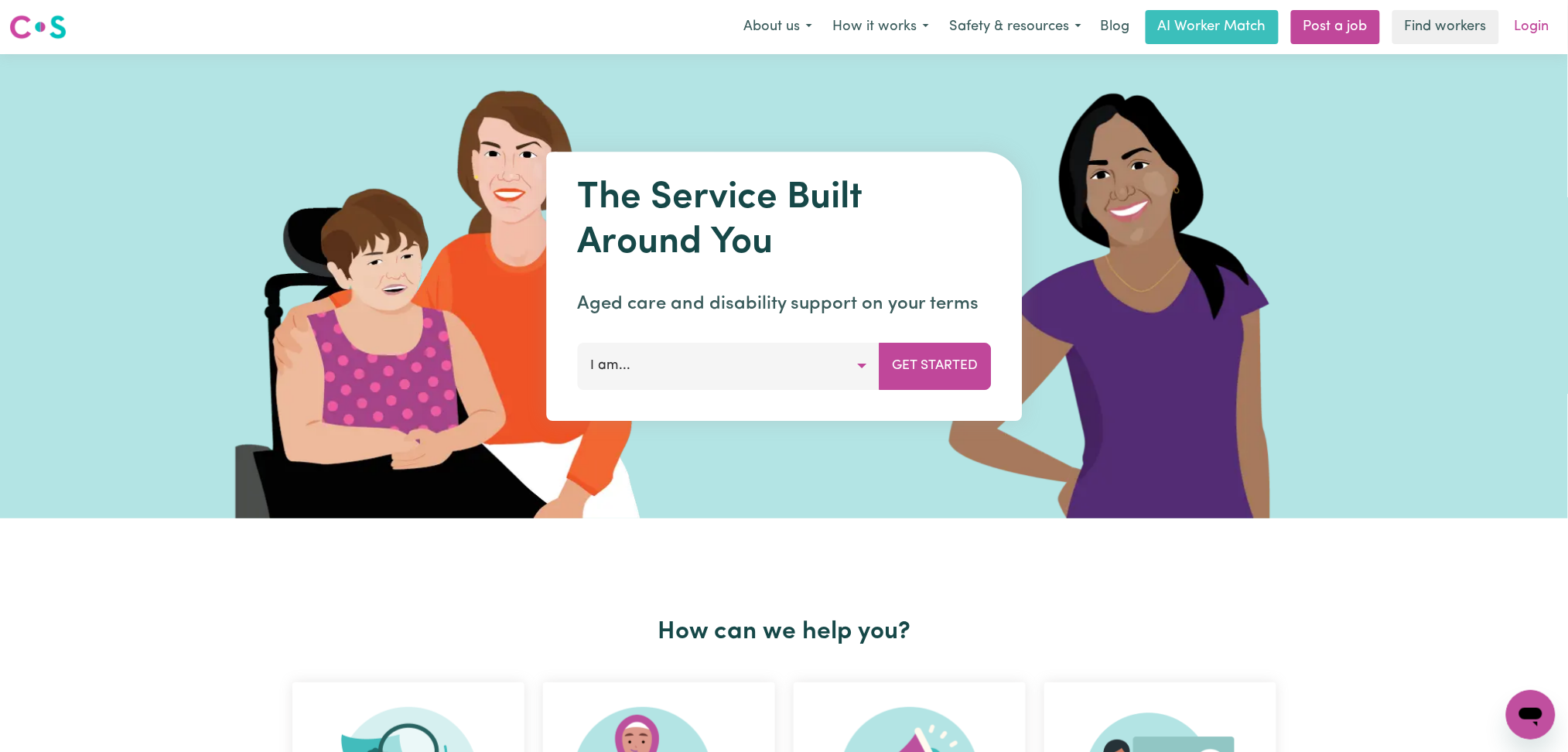
click at [1523, 30] on link "Login" at bounding box center [1533, 27] width 54 height 34
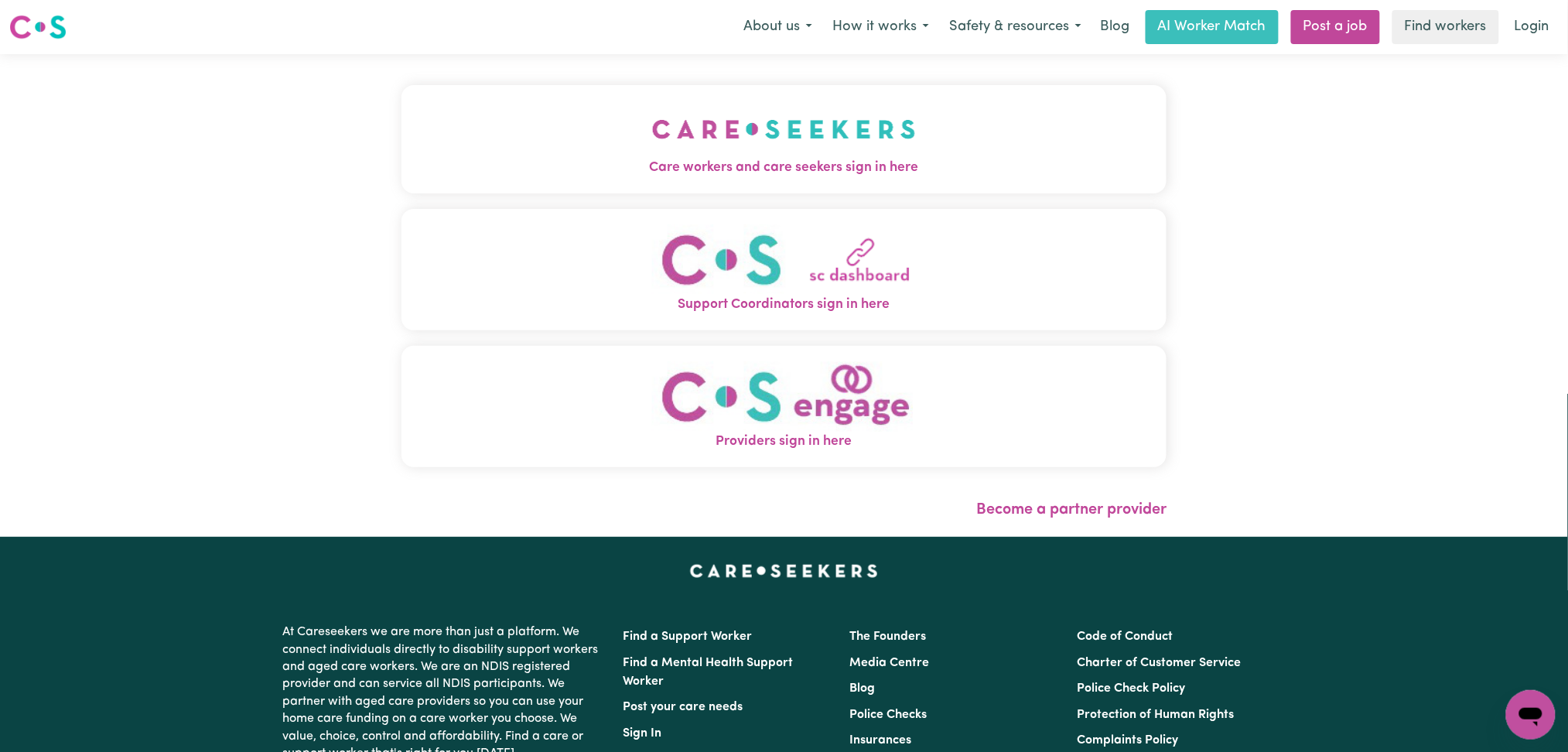
click at [864, 170] on span "Care workers and care seekers sign in here" at bounding box center [784, 167] width 766 height 20
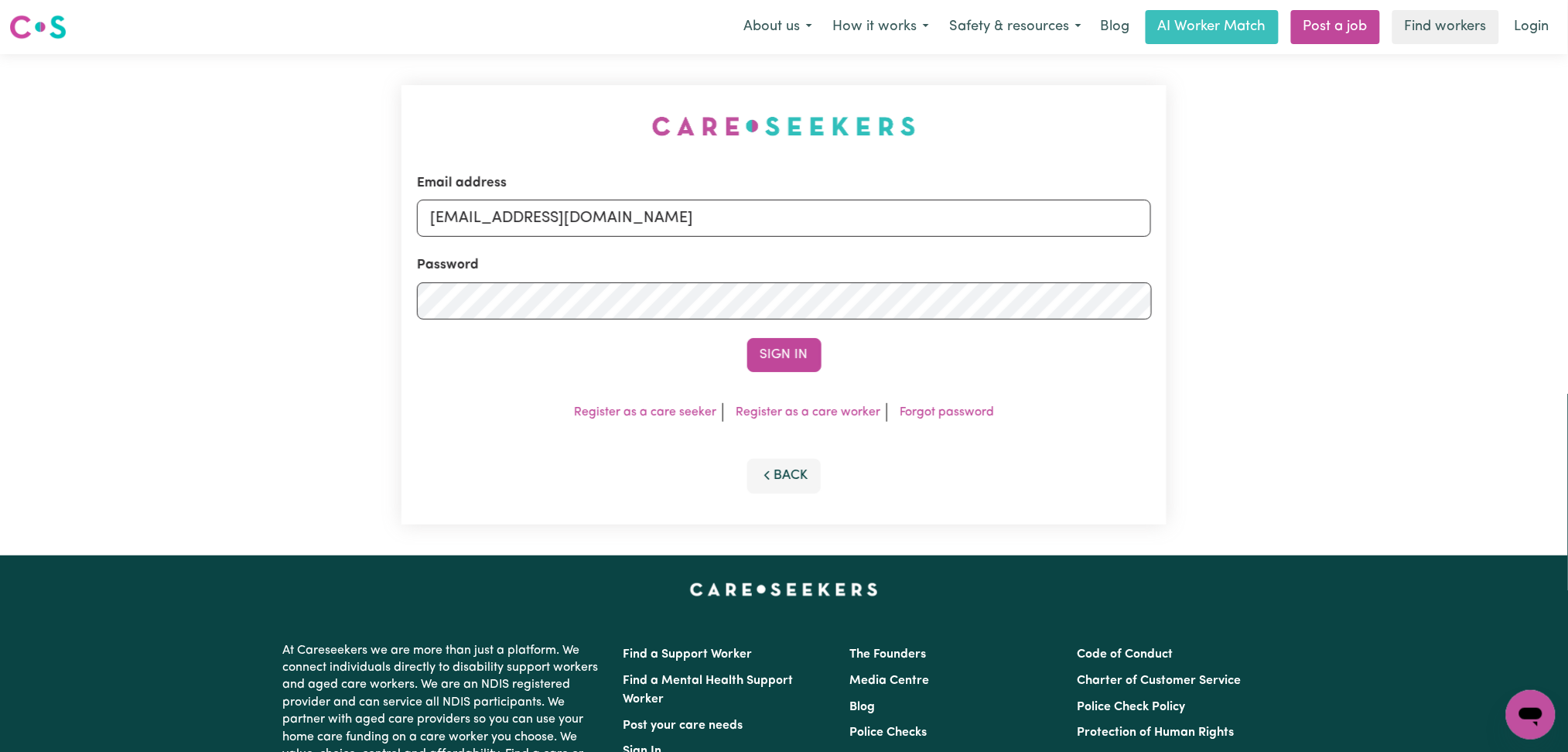
click at [745, 186] on div "Email address onboardingcs@careseekers.com.au" at bounding box center [785, 205] width 735 height 64
click at [694, 251] on form "Email address onboardingcs@careseekers.com.au Password Sign In" at bounding box center [785, 273] width 735 height 199
drag, startPoint x: 691, startPoint y: 221, endPoint x: 689, endPoint y: 234, distance: 13.2
click at [690, 230] on input "onboardingcs@careseekers.com.au" at bounding box center [785, 217] width 735 height 37
drag, startPoint x: 511, startPoint y: 213, endPoint x: 968, endPoint y: 232, distance: 457.4
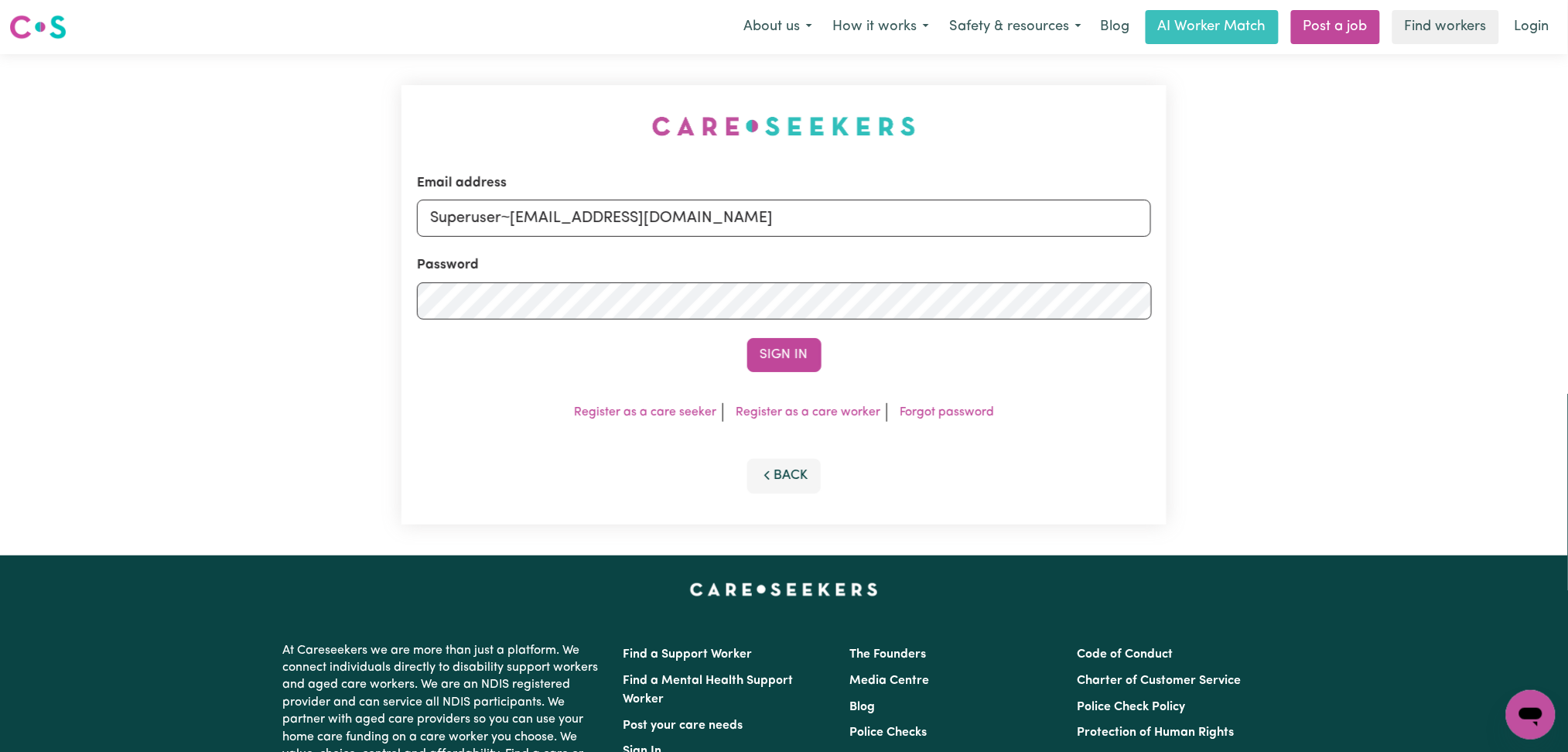
click at [968, 232] on input "Superuser~jakedworkin@hotmail.com" at bounding box center [785, 217] width 735 height 37
type input "Superuser~isabelbyars@bigpond.com"
click at [791, 373] on div "Email address Superuser~isabelbyars@bigpond.com Password Sign In Register as a …" at bounding box center [784, 304] width 766 height 439
click at [795, 347] on button "Sign In" at bounding box center [784, 355] width 75 height 34
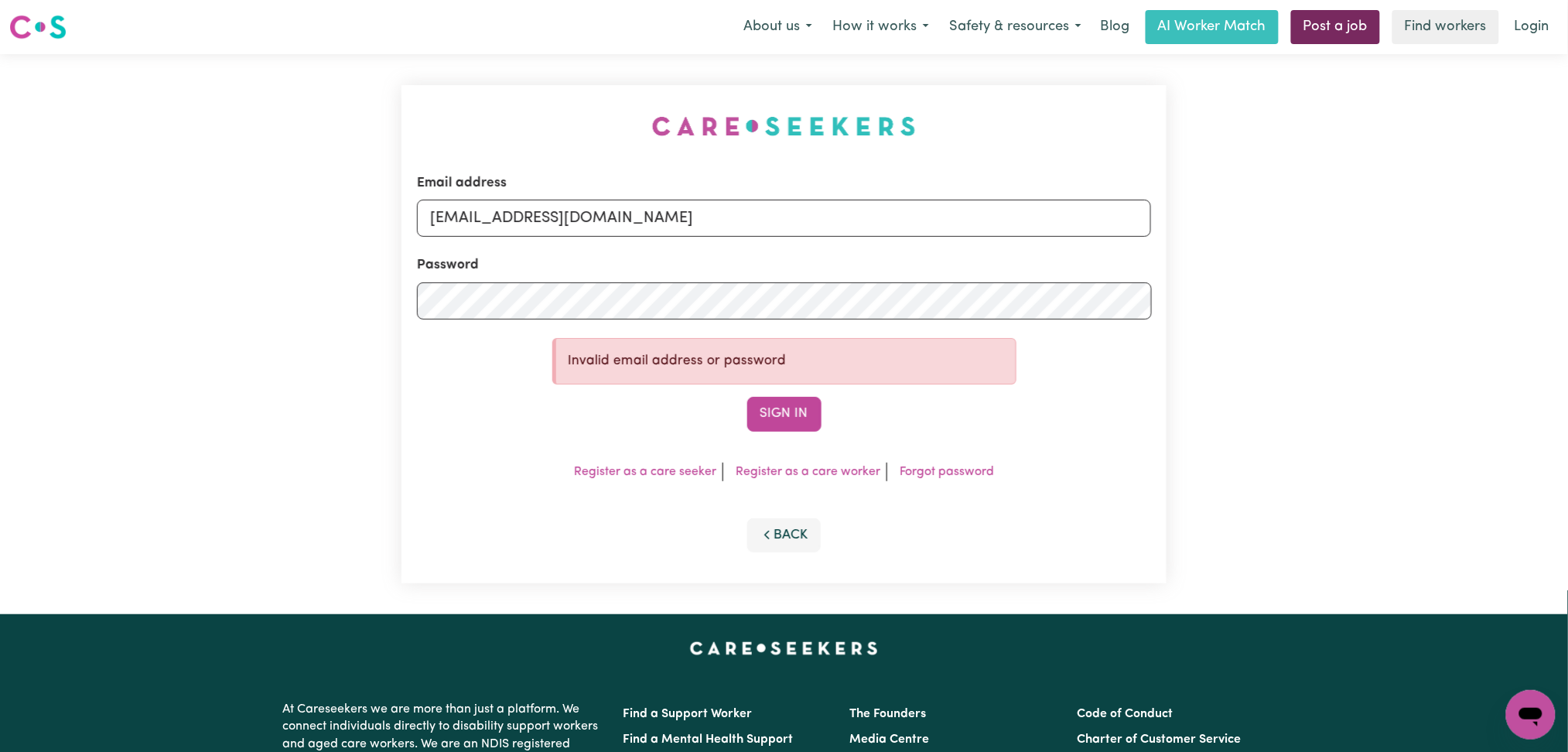
click at [1348, 29] on link "Post a job" at bounding box center [1335, 27] width 89 height 34
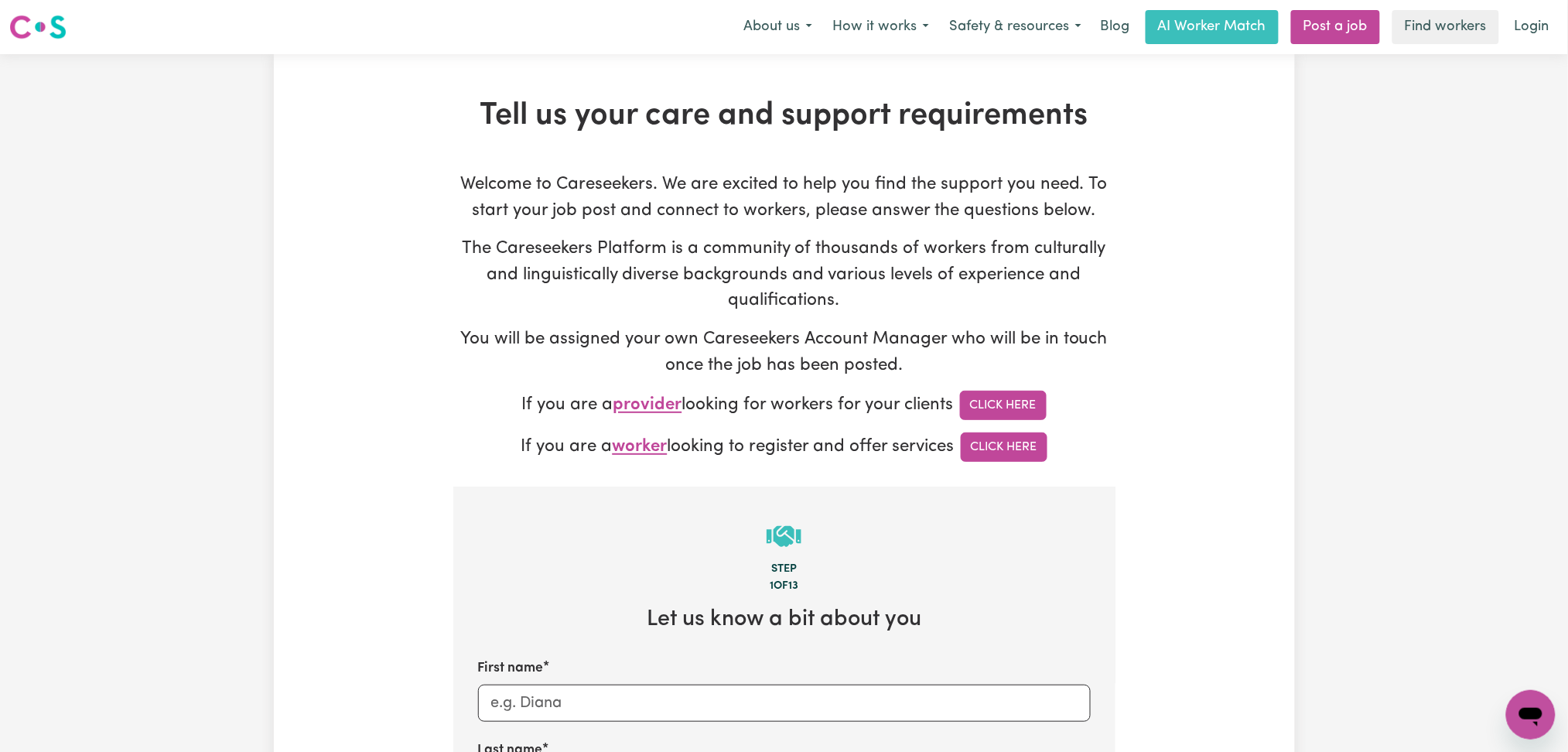
type input "onboardingcs@careseekers.com.au"
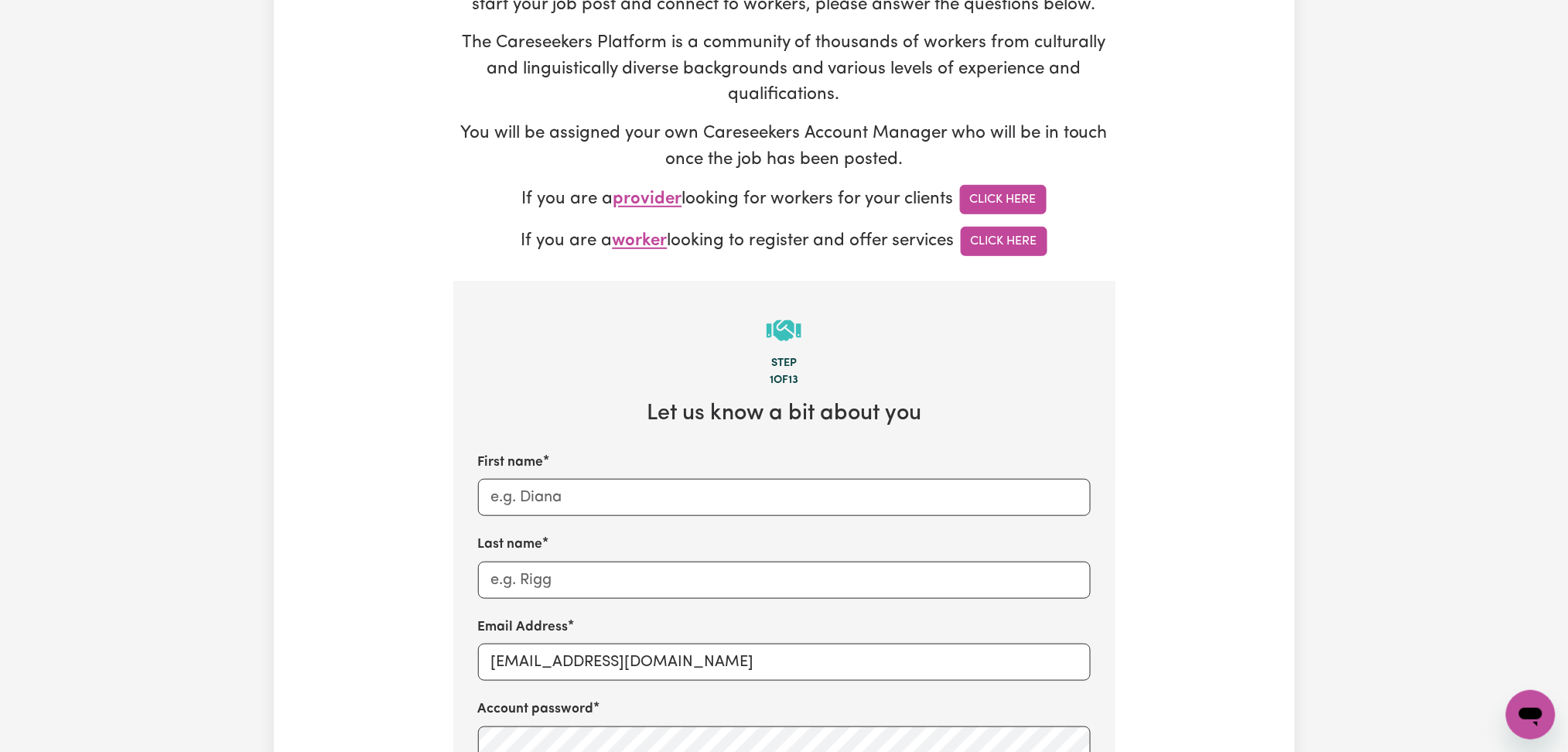
scroll to position [412, 0]
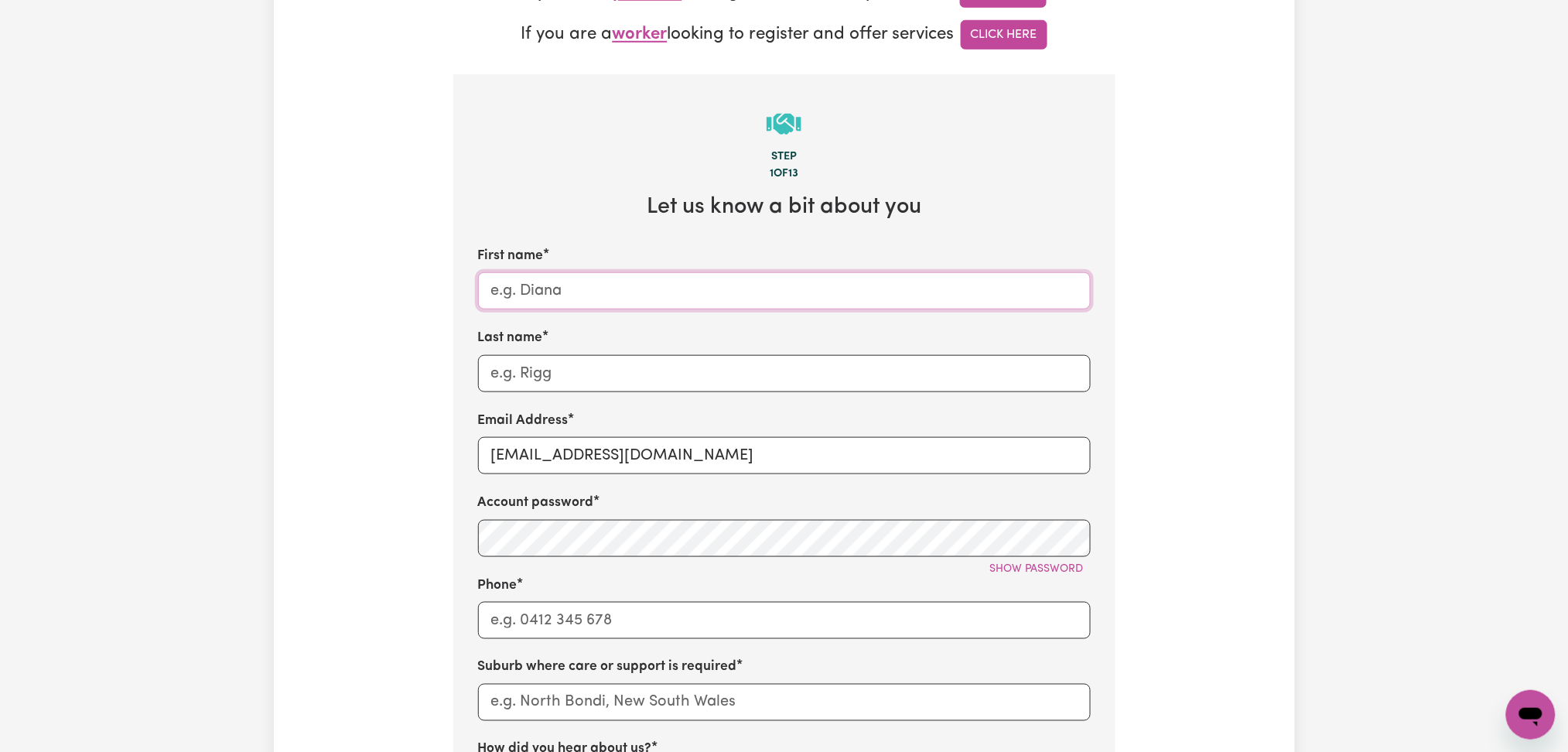
click at [567, 298] on input "First name" at bounding box center [784, 290] width 613 height 37
paste input "Isabel Byars"
click at [563, 299] on input "Isabel Byars" at bounding box center [784, 290] width 613 height 37
type input "Isabel"
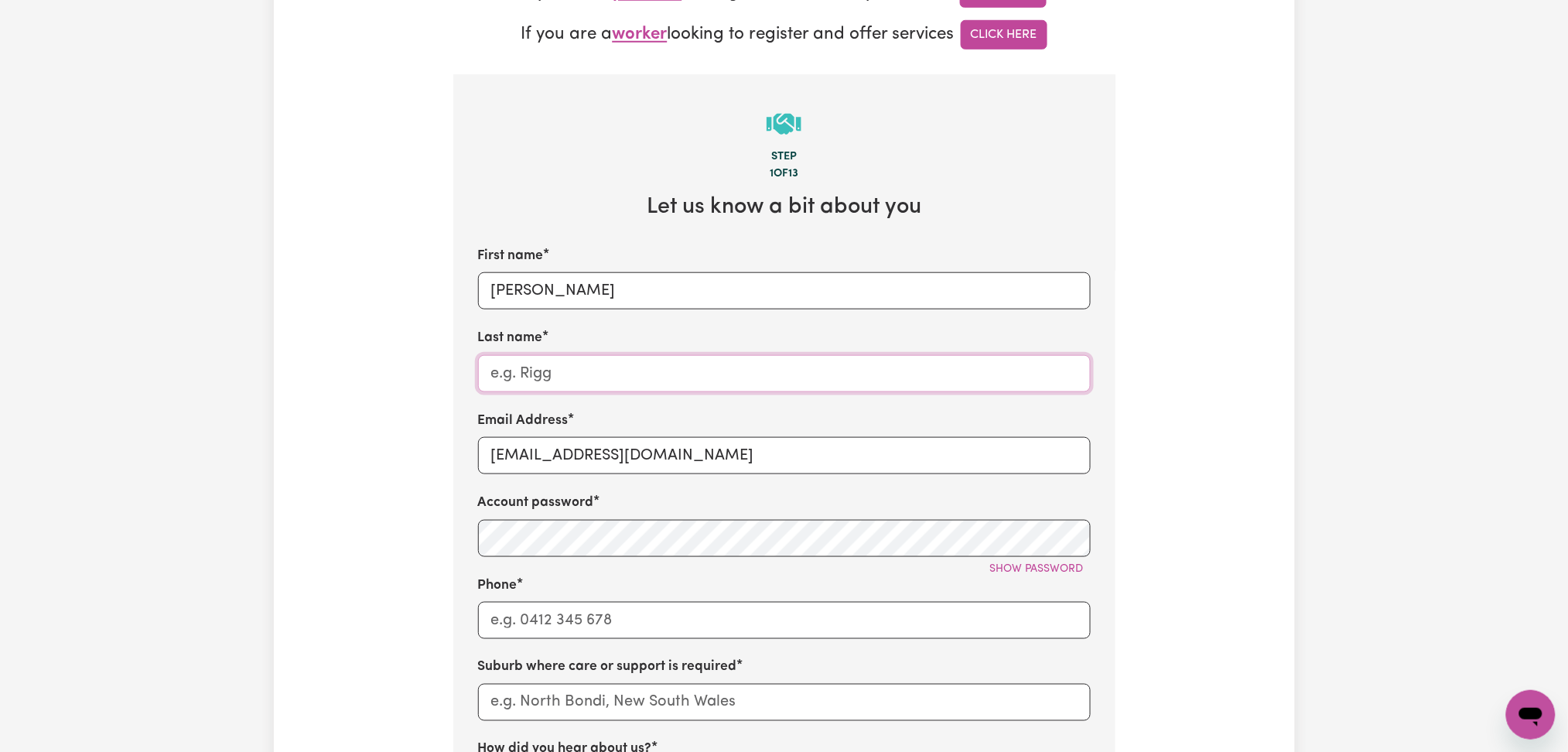
click at [564, 384] on input "Last name" at bounding box center [784, 374] width 613 height 37
paste input "Byars"
type input "Byars"
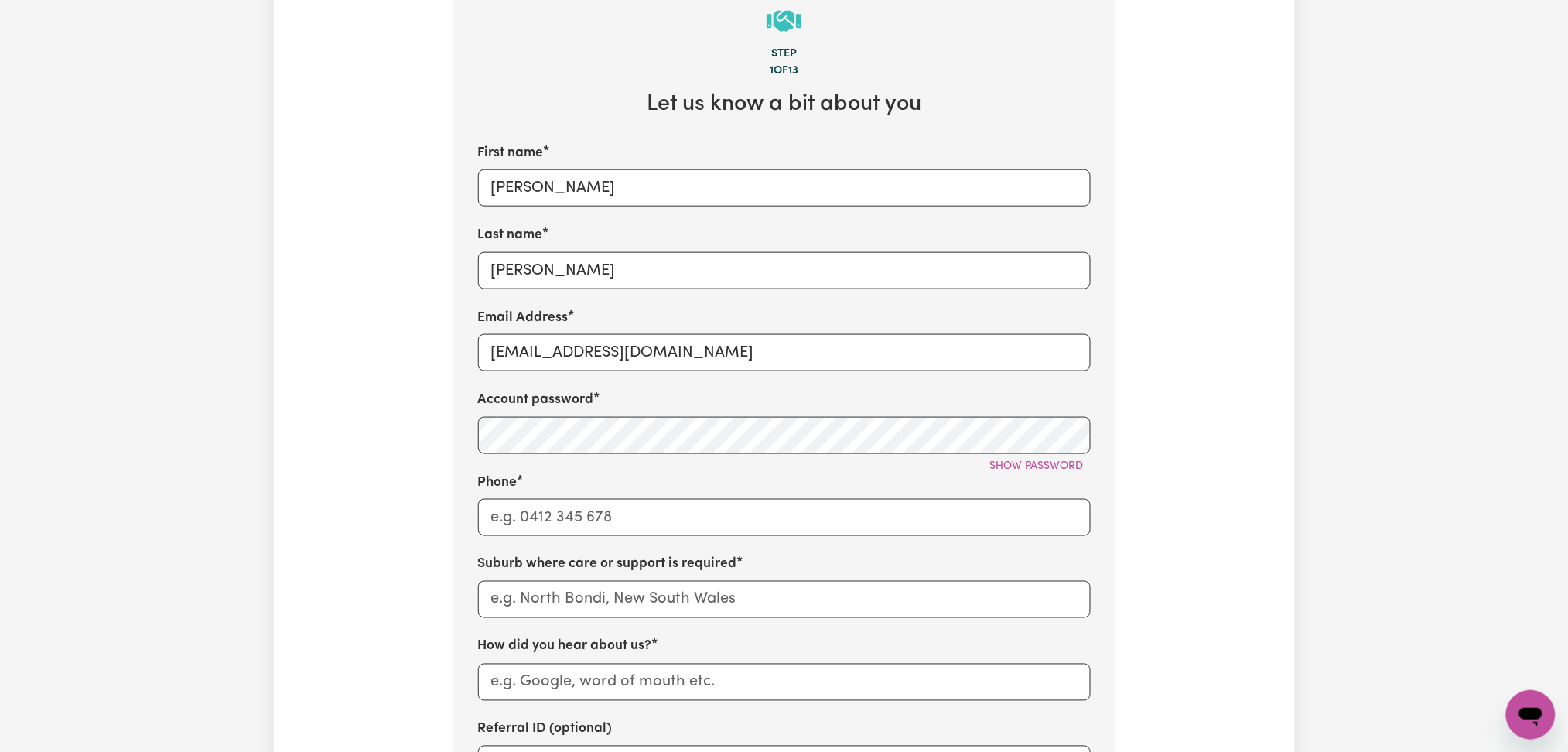
scroll to position [619, 0]
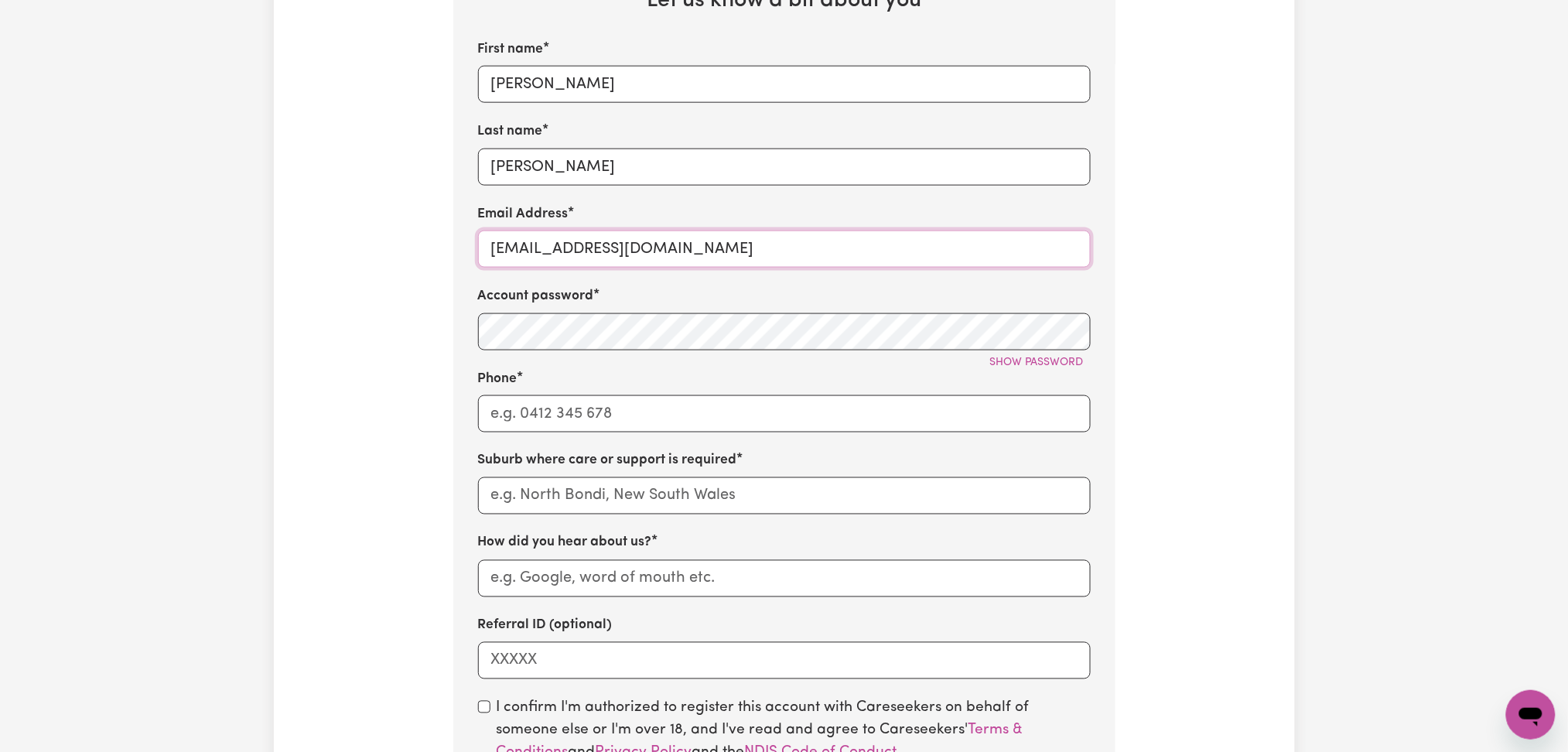
click at [548, 251] on input "onboardingcs@careseekers.com.au" at bounding box center [784, 248] width 613 height 37
paste input "IsabelByarsHawthorn"
type input "IsabelByarsHawthorn@careseekers.com.au"
click at [566, 419] on input "Phone" at bounding box center [784, 413] width 613 height 37
type input "1300765465"
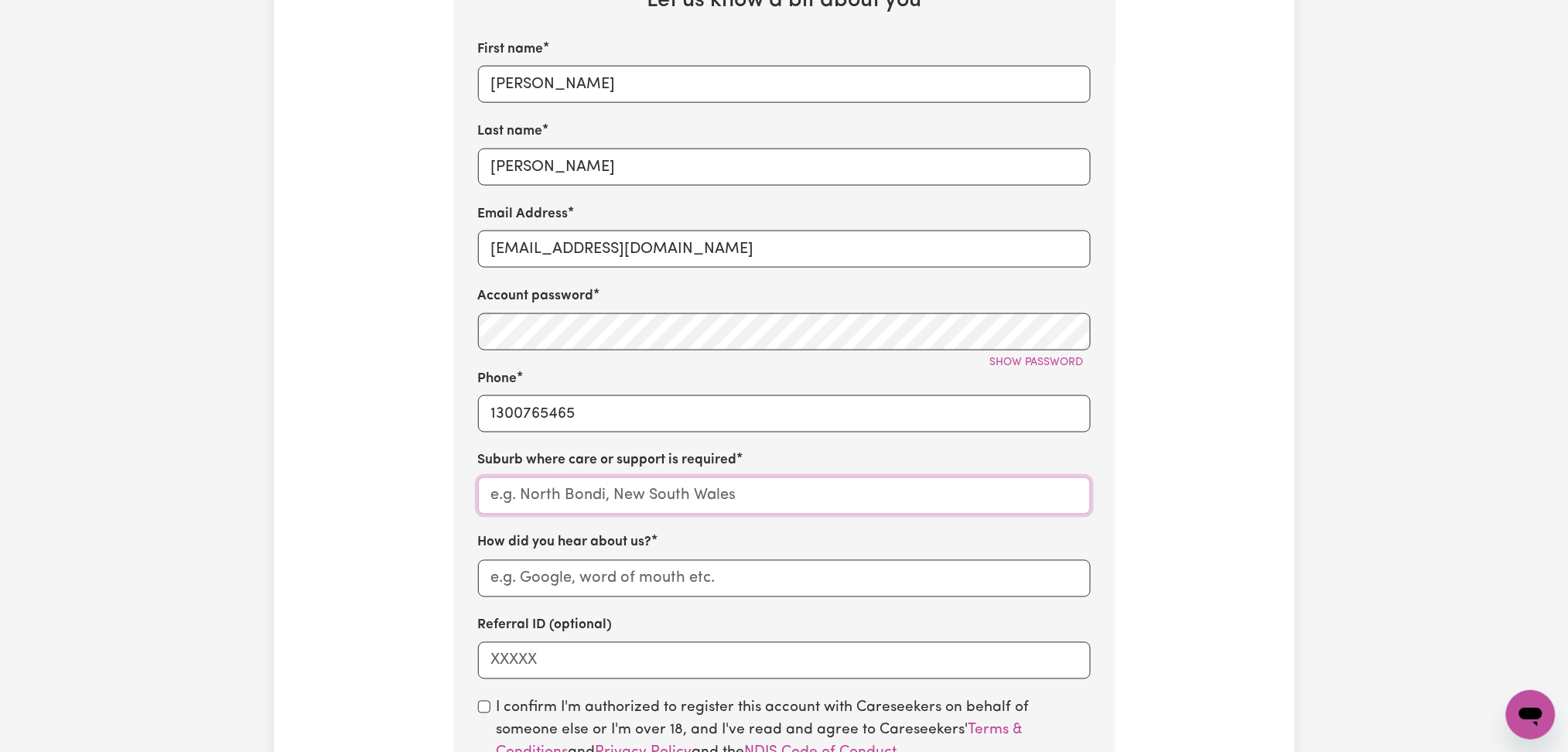
click at [552, 497] on input "text" at bounding box center [784, 495] width 613 height 37
paste input "Hawthorn"
type input "Hawthorn"
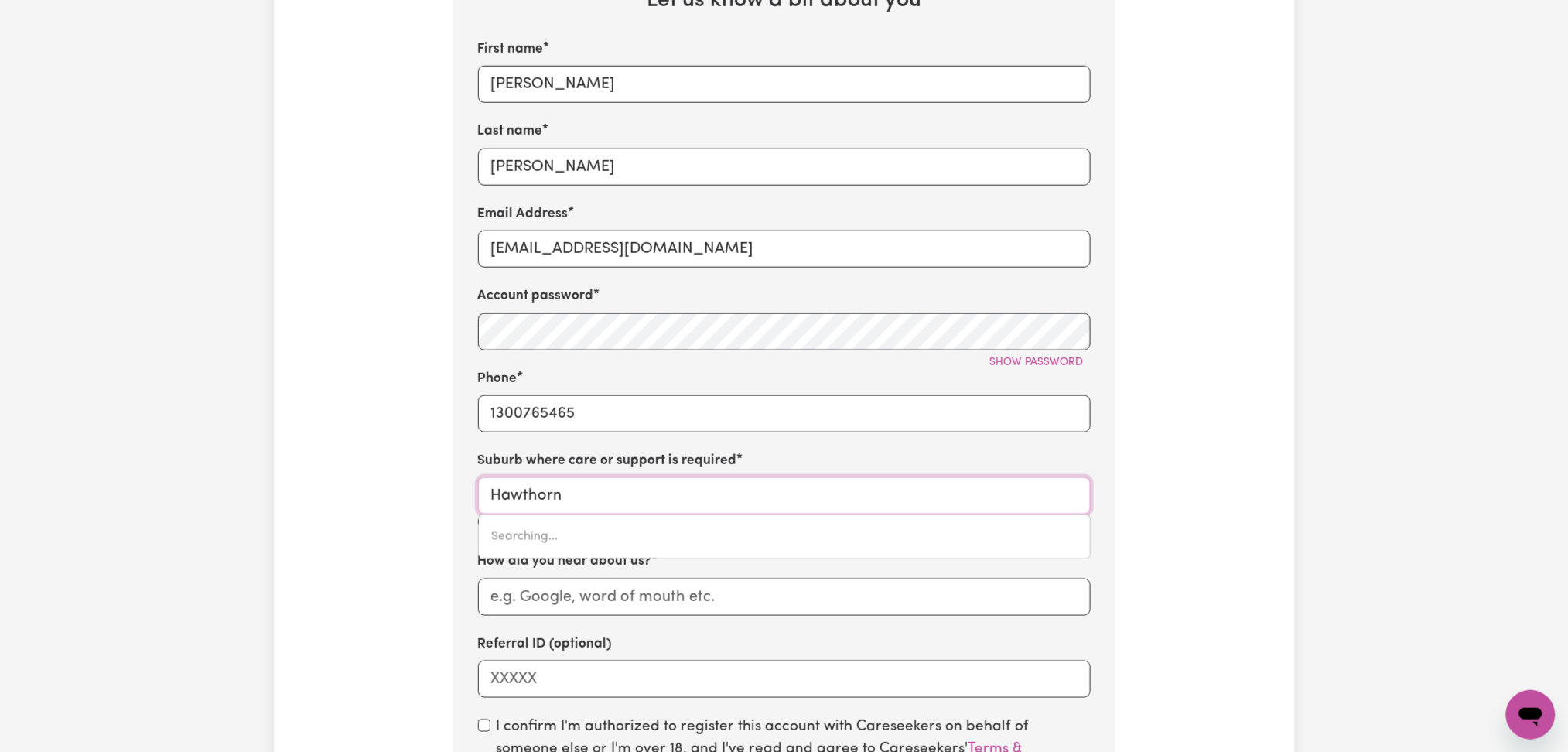
type input "Hawthorn, South Australia, 5062"
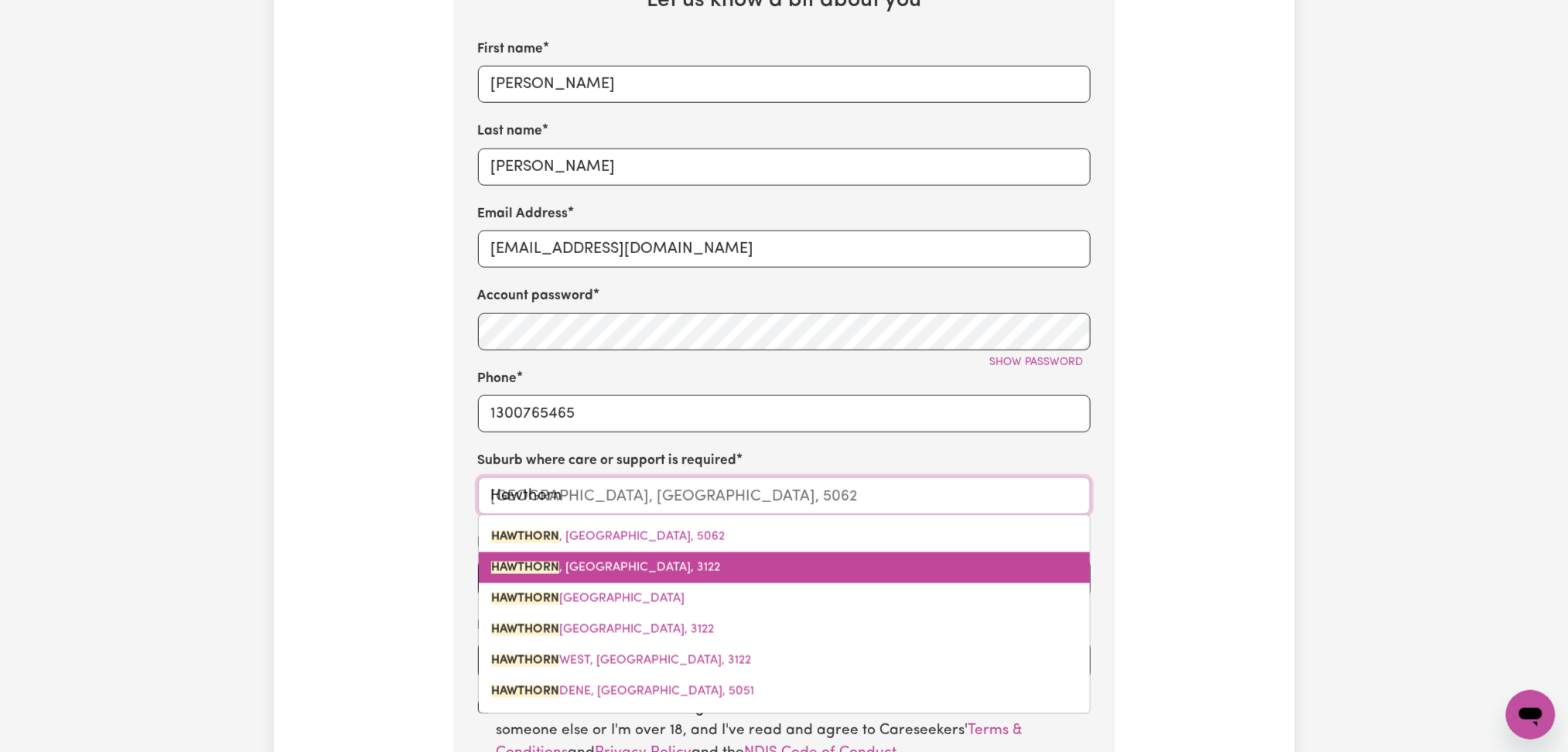
click at [558, 574] on mark "HAWTHORN" at bounding box center [525, 568] width 68 height 12
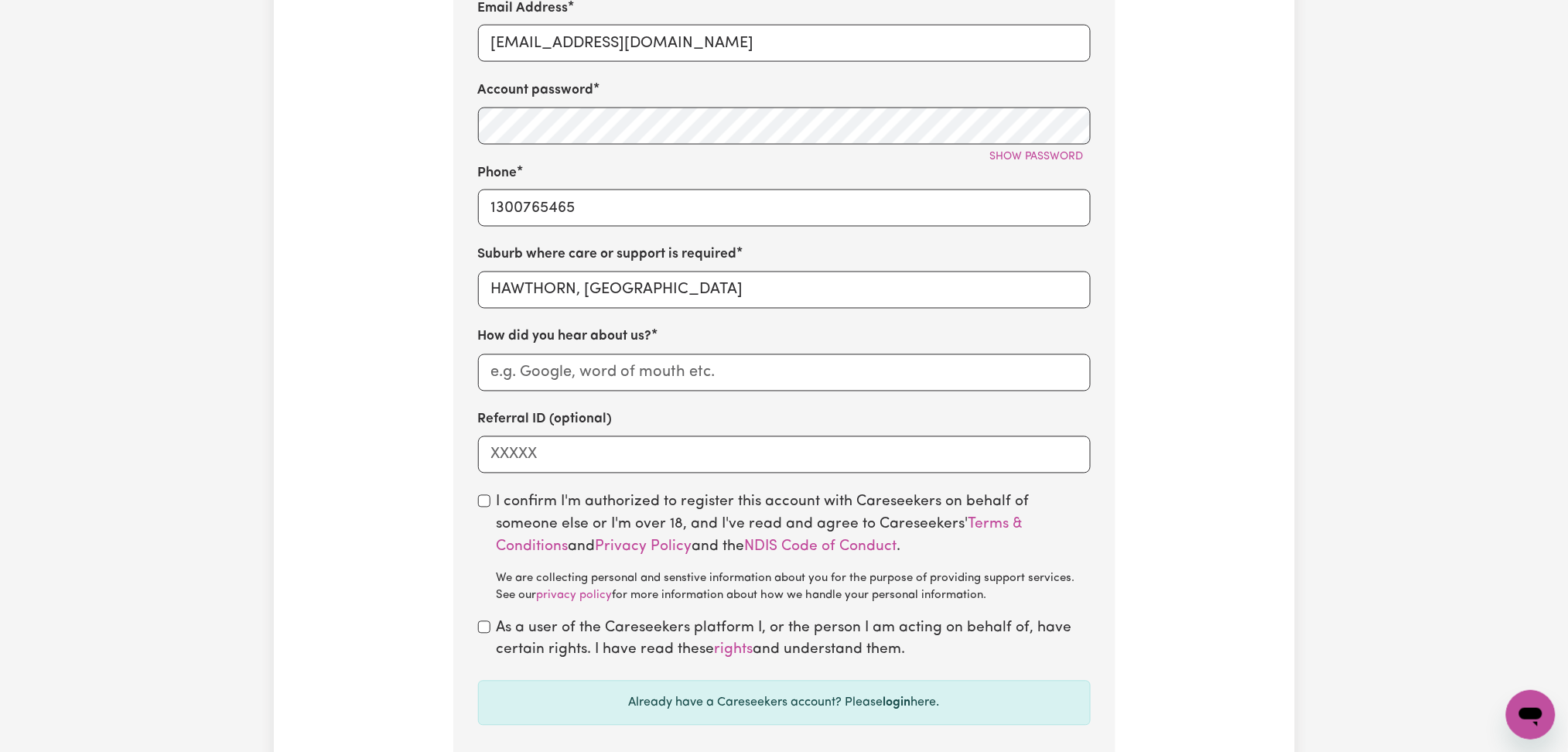
scroll to position [928, 0]
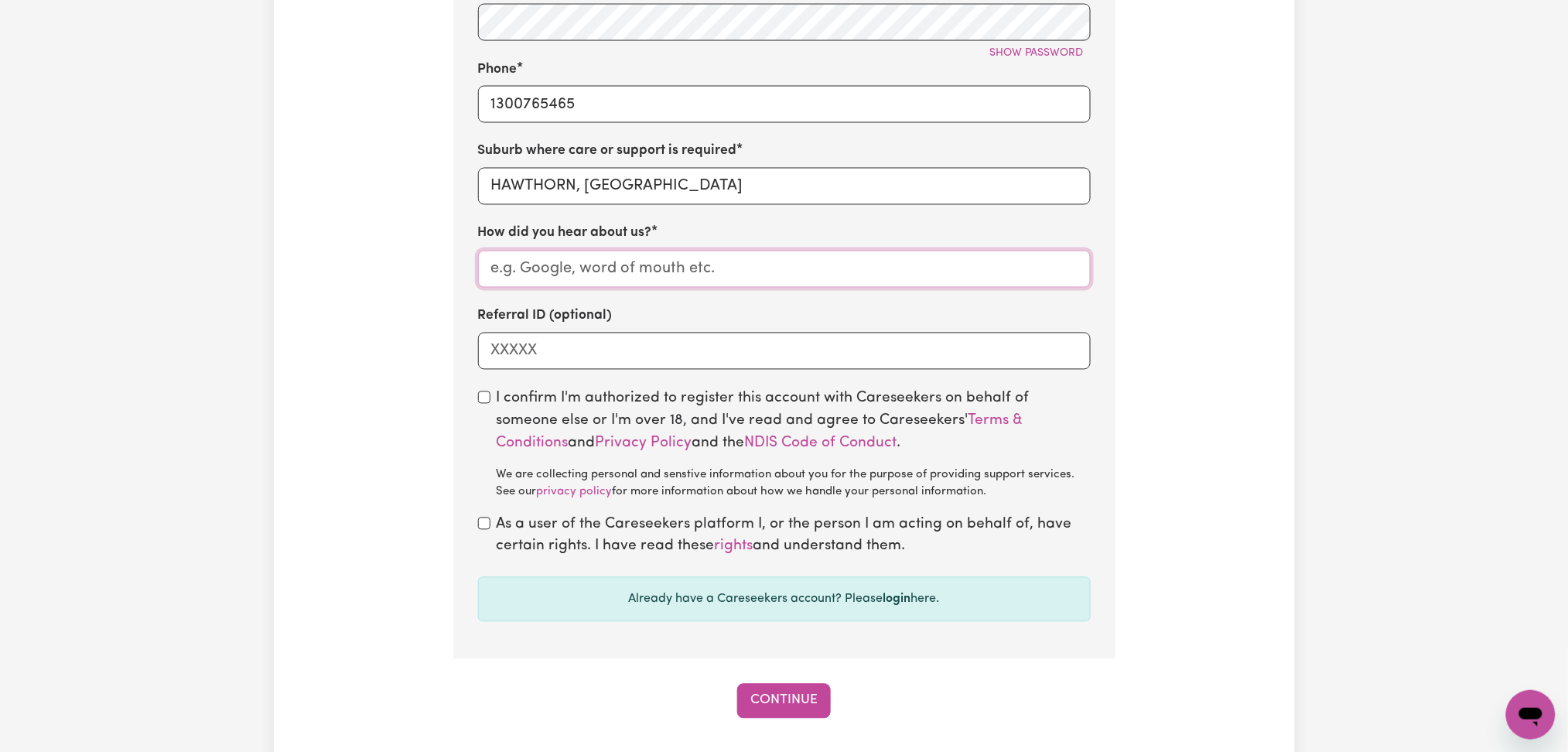
click at [662, 277] on input "How did you hear about us?" at bounding box center [784, 269] width 613 height 37
click at [572, 265] on input "How did you hear about us?" at bounding box center [784, 269] width 613 height 37
paste input "BDM referral"
type input "BDM referral"
drag, startPoint x: 466, startPoint y: 386, endPoint x: 476, endPoint y: 405, distance: 21.5
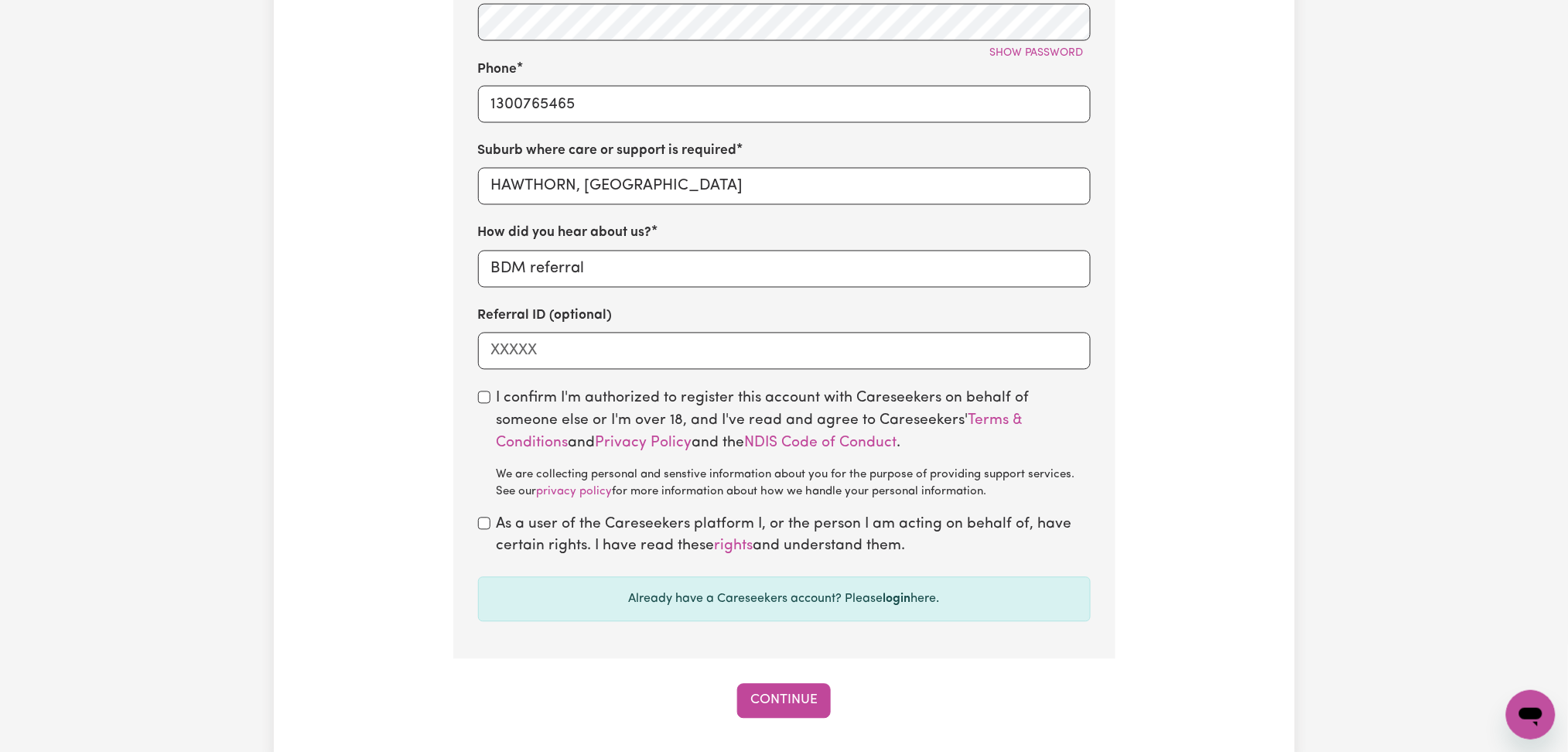
click at [466, 386] on section "Step 1 of 13 Let us know a bit about you First name Isabel Last name Byars Emai…" at bounding box center [784, 108] width 662 height 1101
click at [480, 403] on input "checkbox" at bounding box center [484, 397] width 12 height 12
checkbox input "true"
click at [490, 527] on div "As a user of the Careseekers platform I, or the person I am acting on behalf of…" at bounding box center [784, 537] width 613 height 45
click at [490, 525] on div "As a user of the Careseekers platform I, or the person I am acting on behalf of…" at bounding box center [784, 537] width 613 height 45
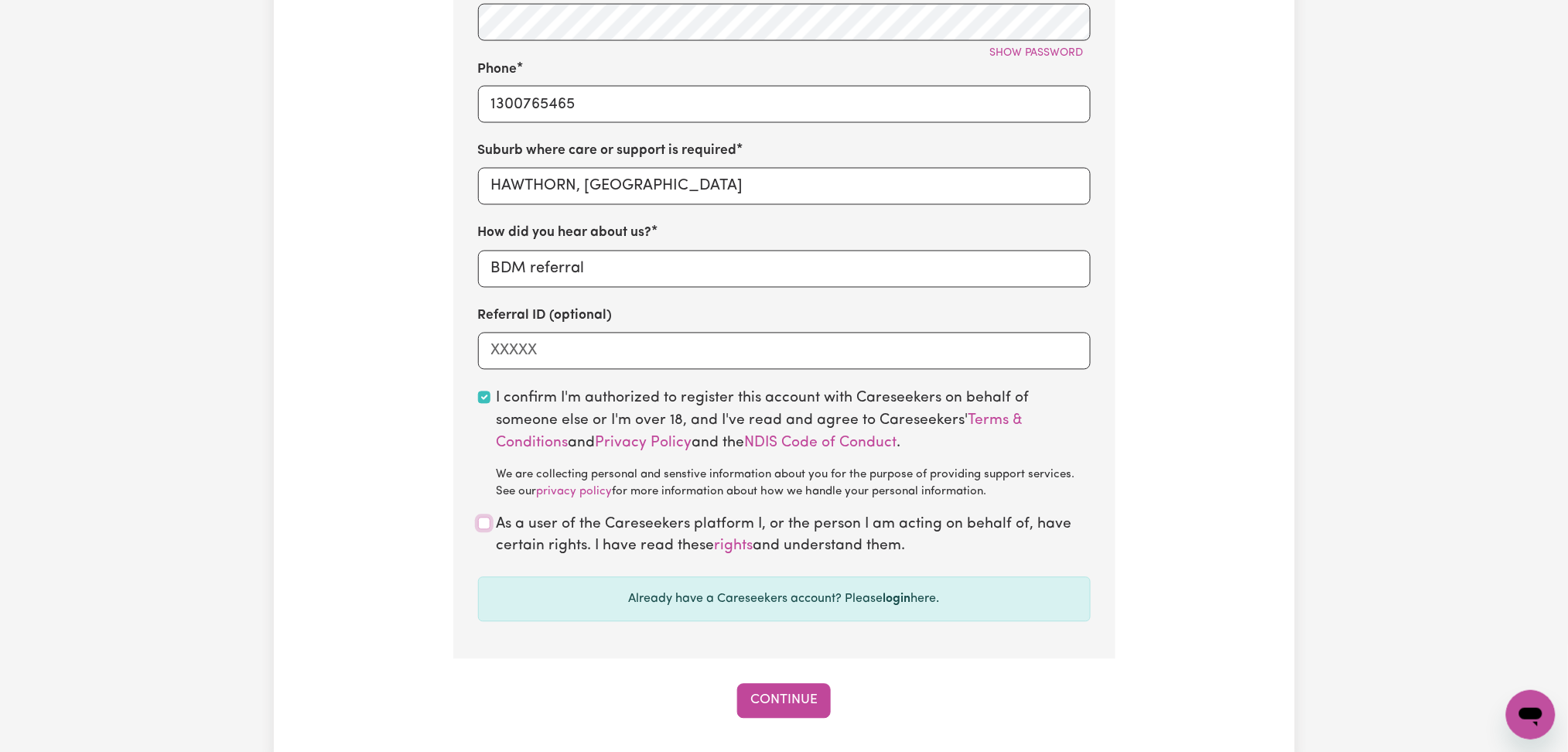
click at [483, 527] on input "checkbox" at bounding box center [484, 524] width 12 height 12
checkbox input "true"
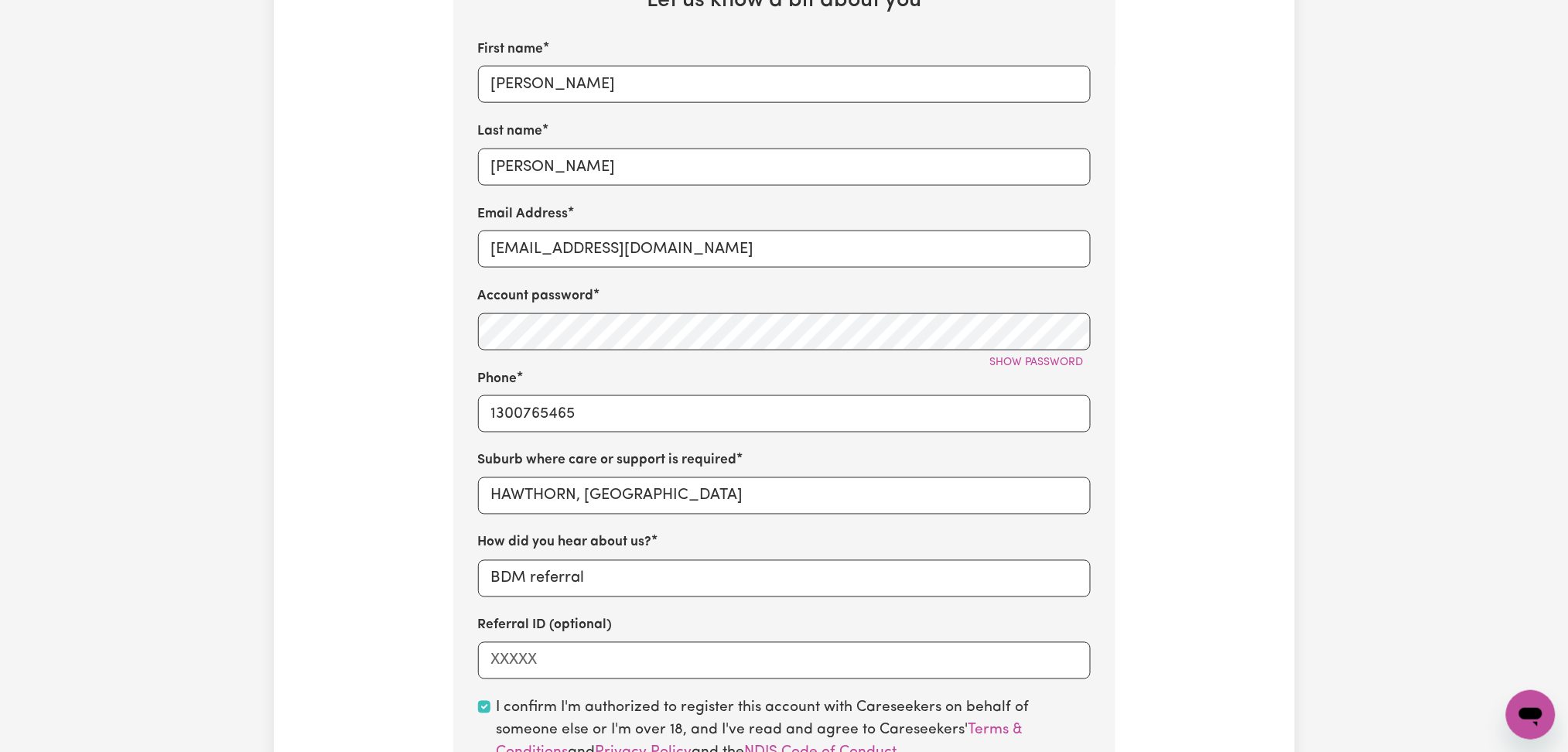
scroll to position [515, 0]
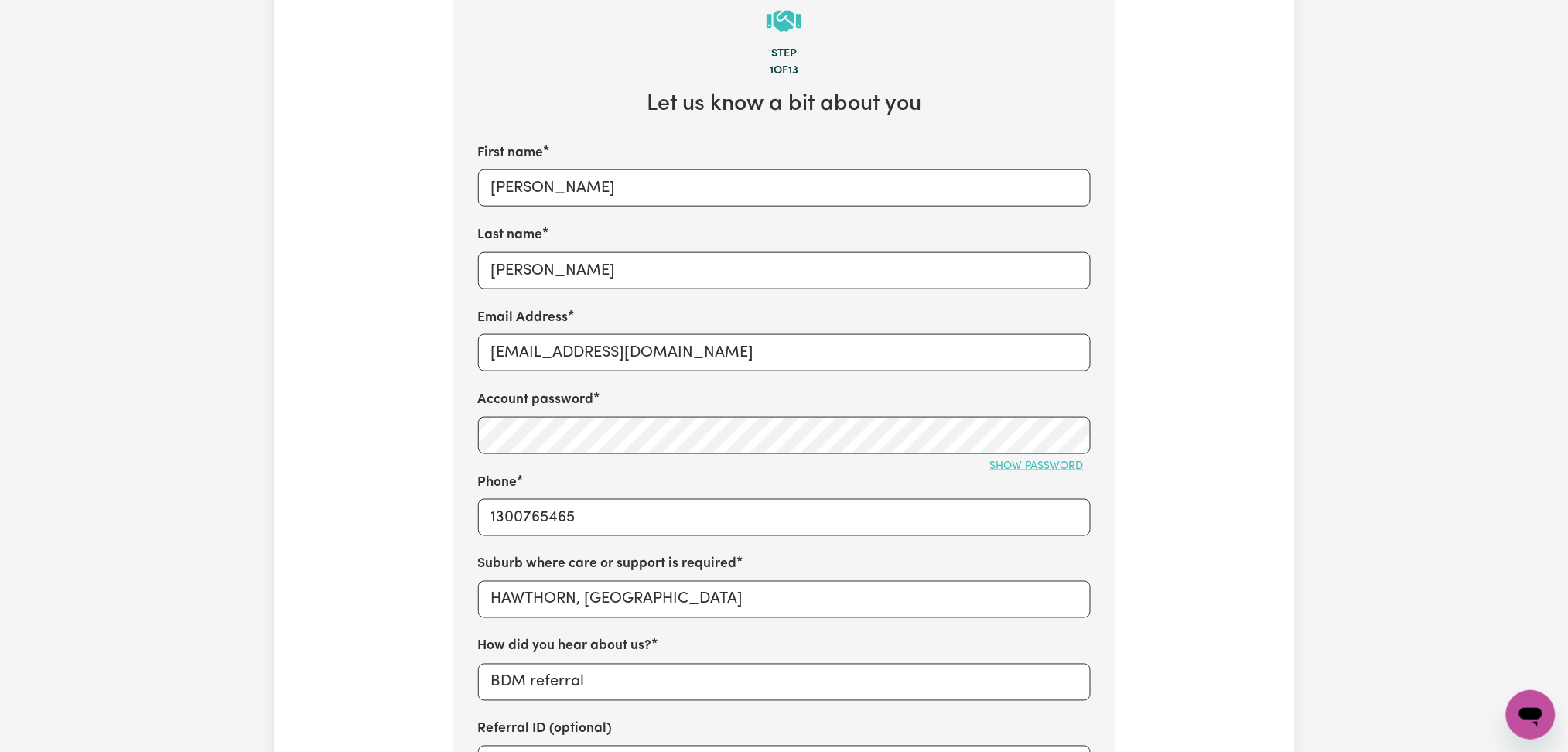
click at [1006, 462] on span "Show password" at bounding box center [1037, 466] width 94 height 12
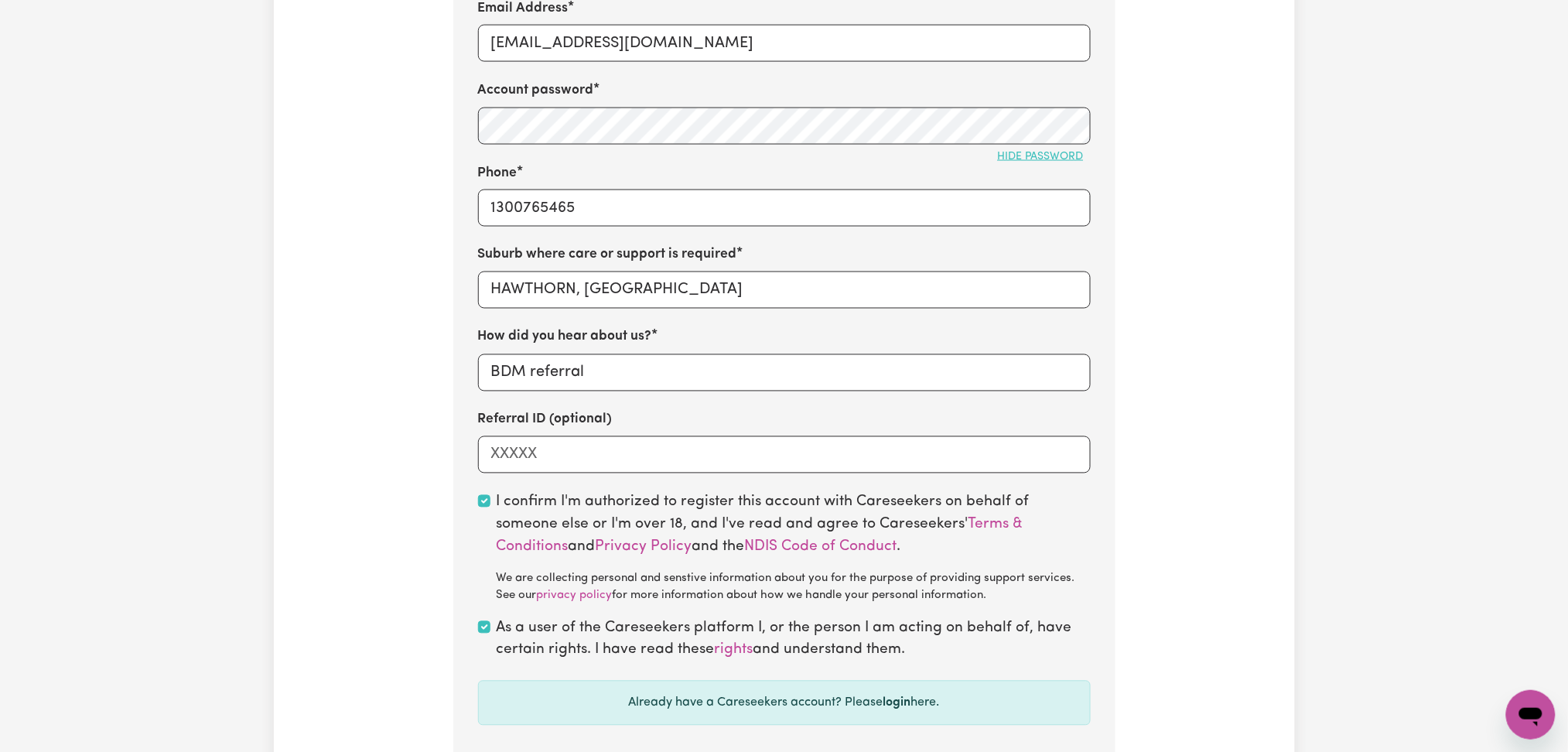
scroll to position [722, 0]
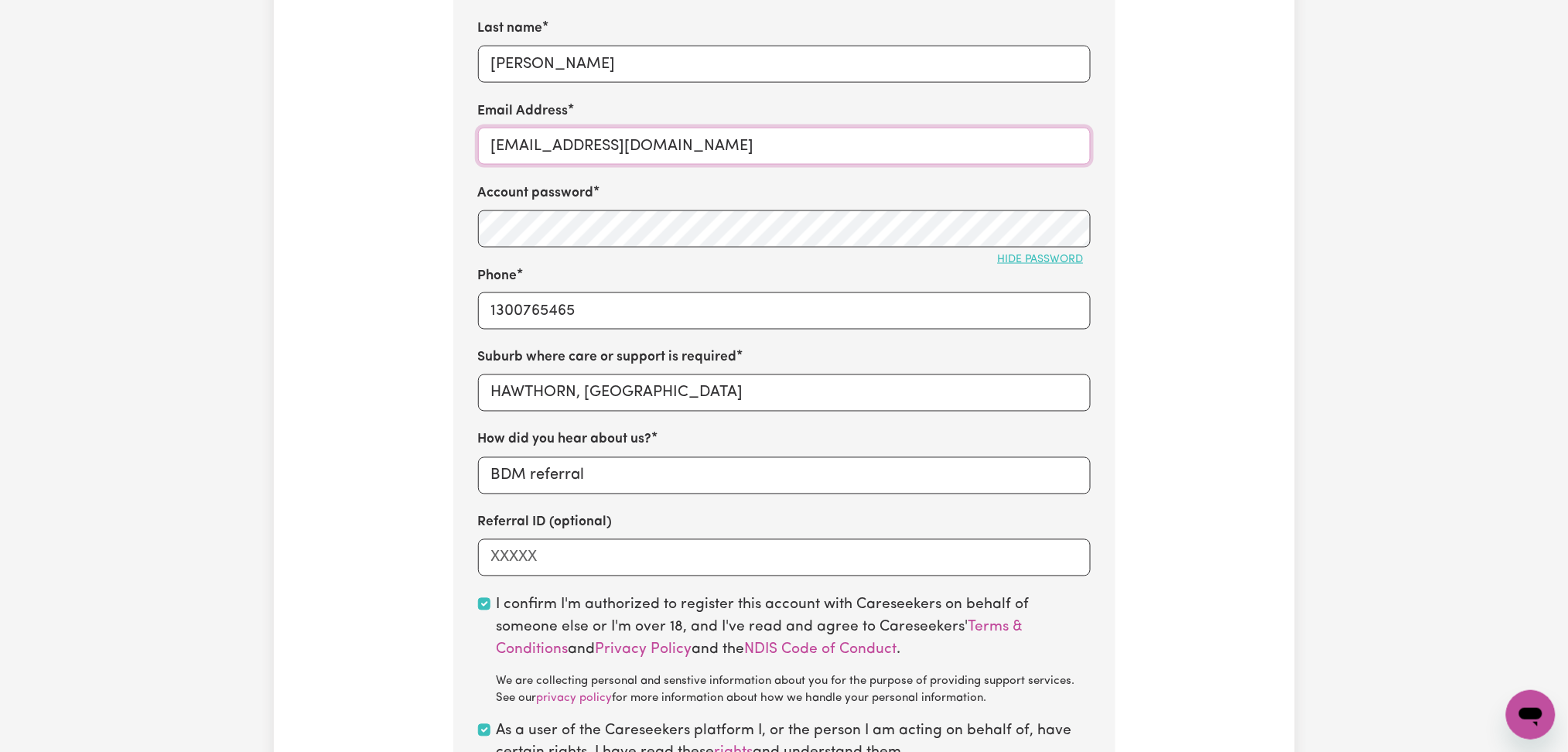
click at [625, 143] on input "IsabelByarsHawthorn@careseekers.com.au" at bounding box center [784, 145] width 613 height 37
click at [546, 145] on input "IsabelByarsHawthorn@careseekers.com.au" at bounding box center [784, 145] width 613 height 37
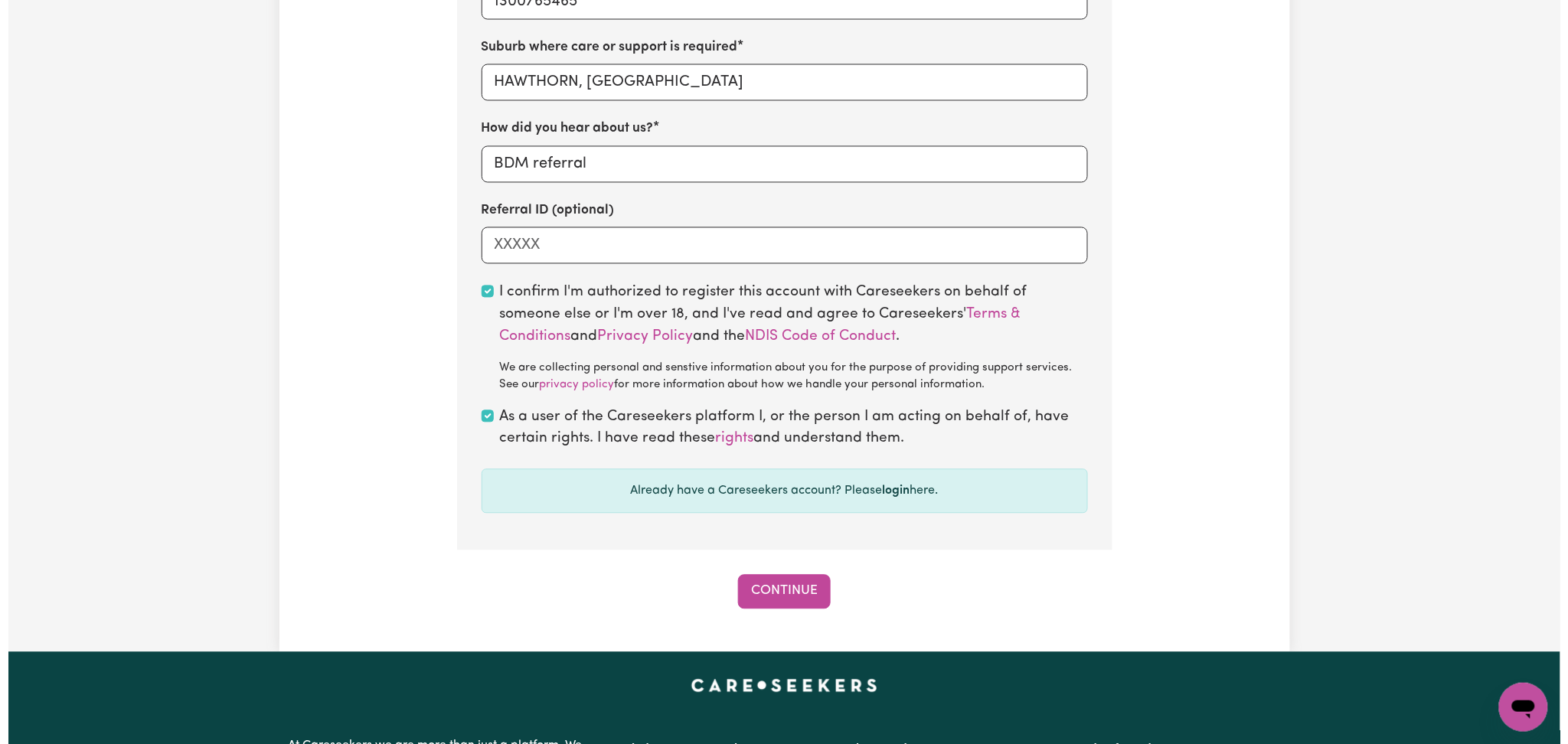
scroll to position [1122, 0]
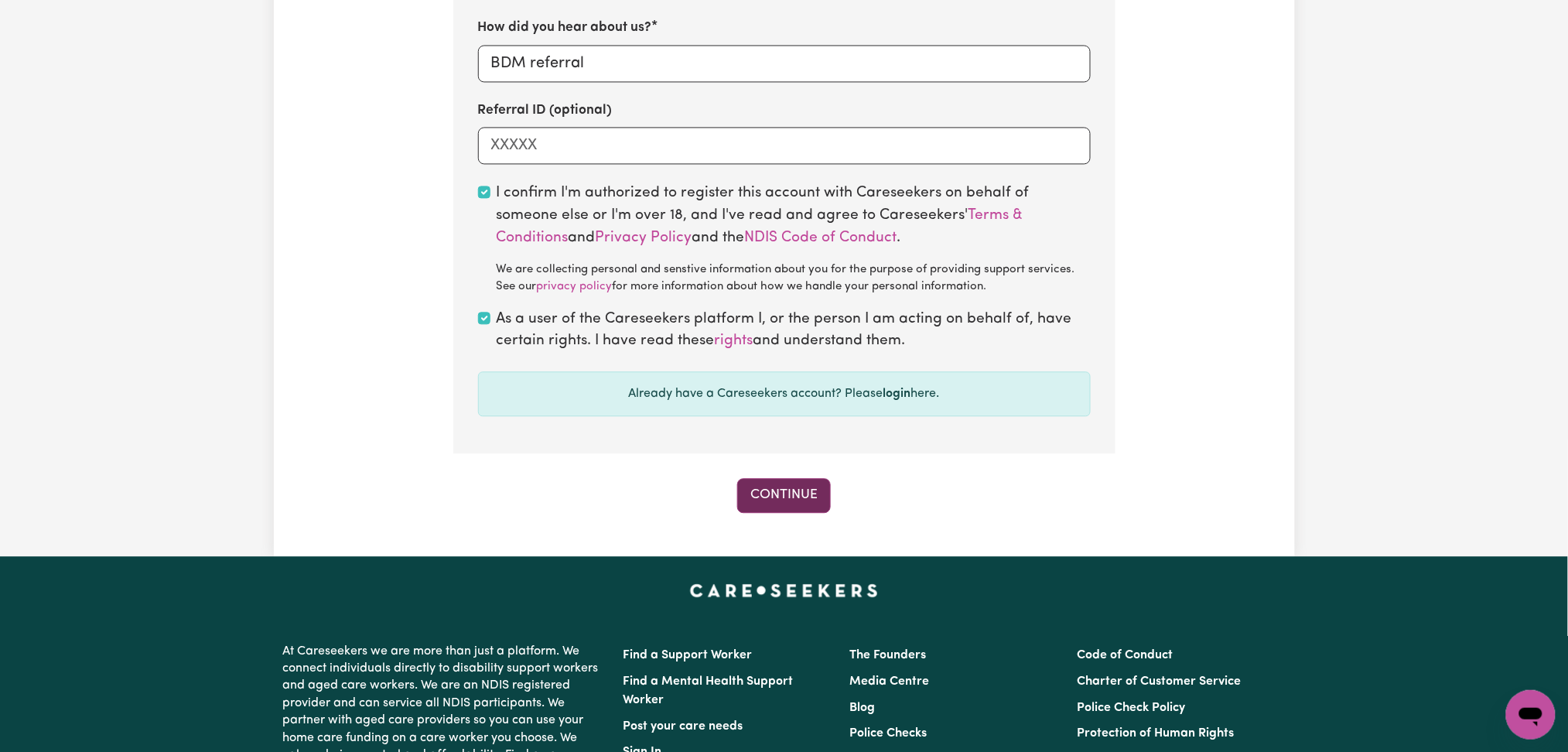
click at [810, 494] on button "Continue" at bounding box center [784, 495] width 94 height 34
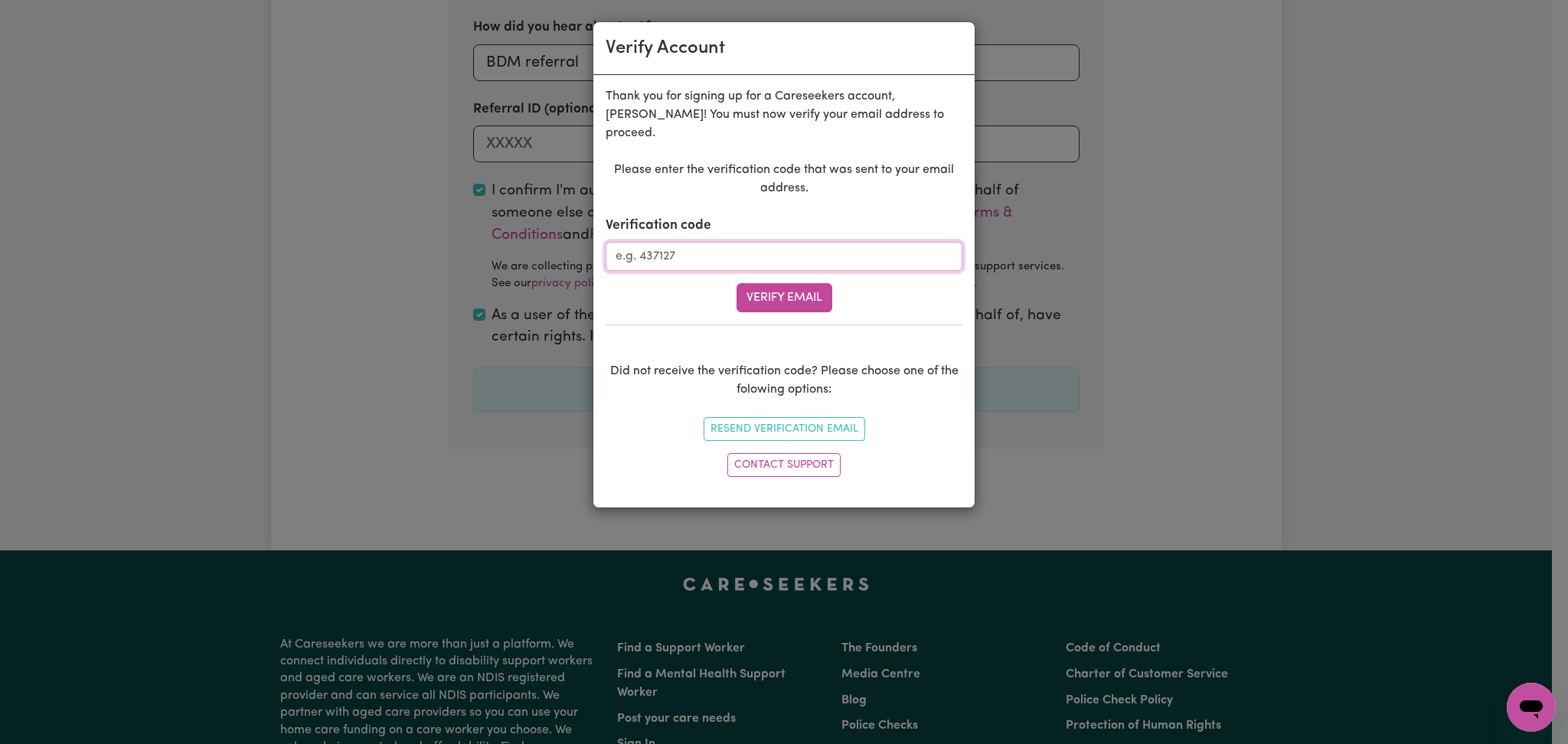
click at [763, 241] on input "Verification code" at bounding box center [784, 256] width 357 height 30
paste input "444780"
type input "444780"
click at [763, 283] on button "Verify Email" at bounding box center [784, 298] width 96 height 30
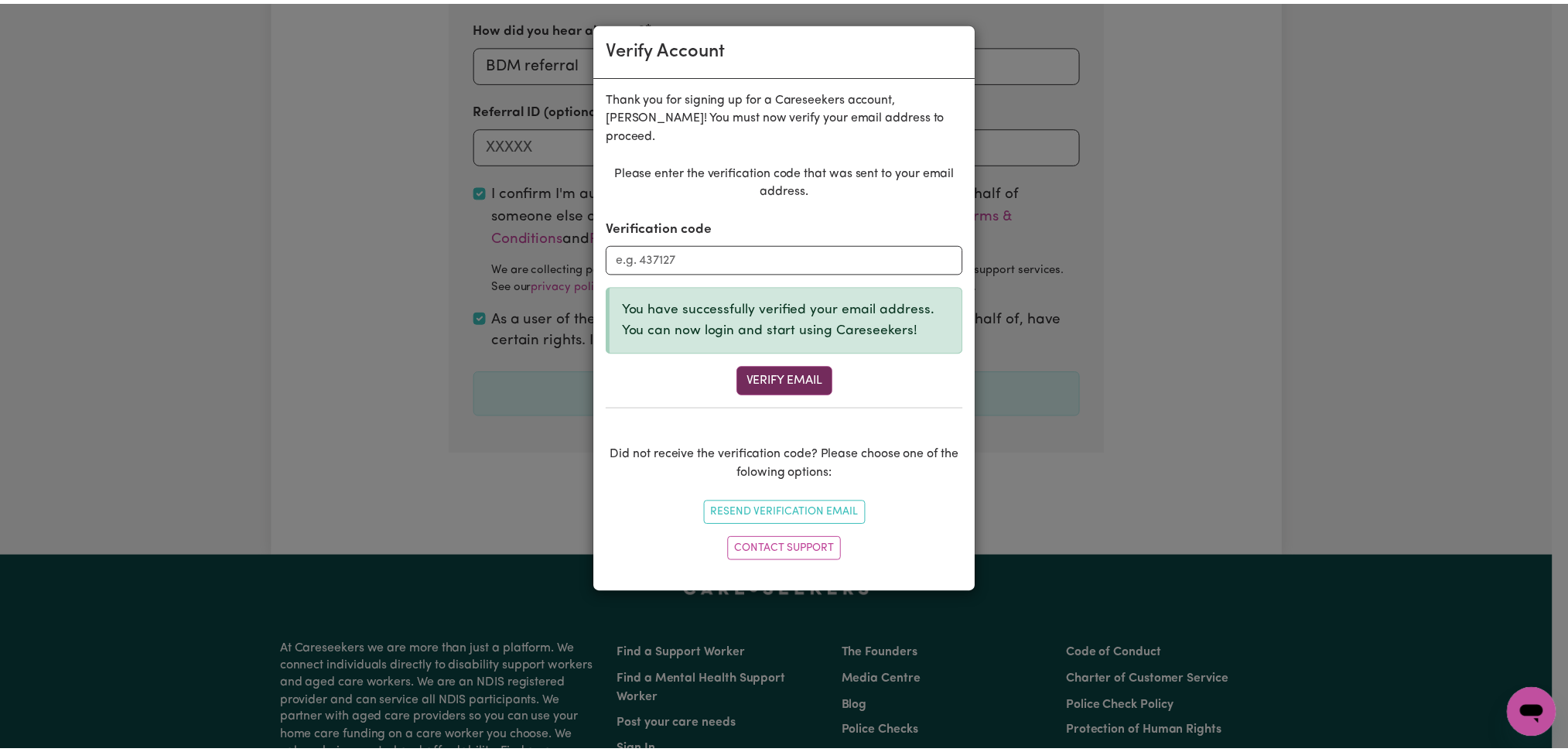
scroll to position [487, 0]
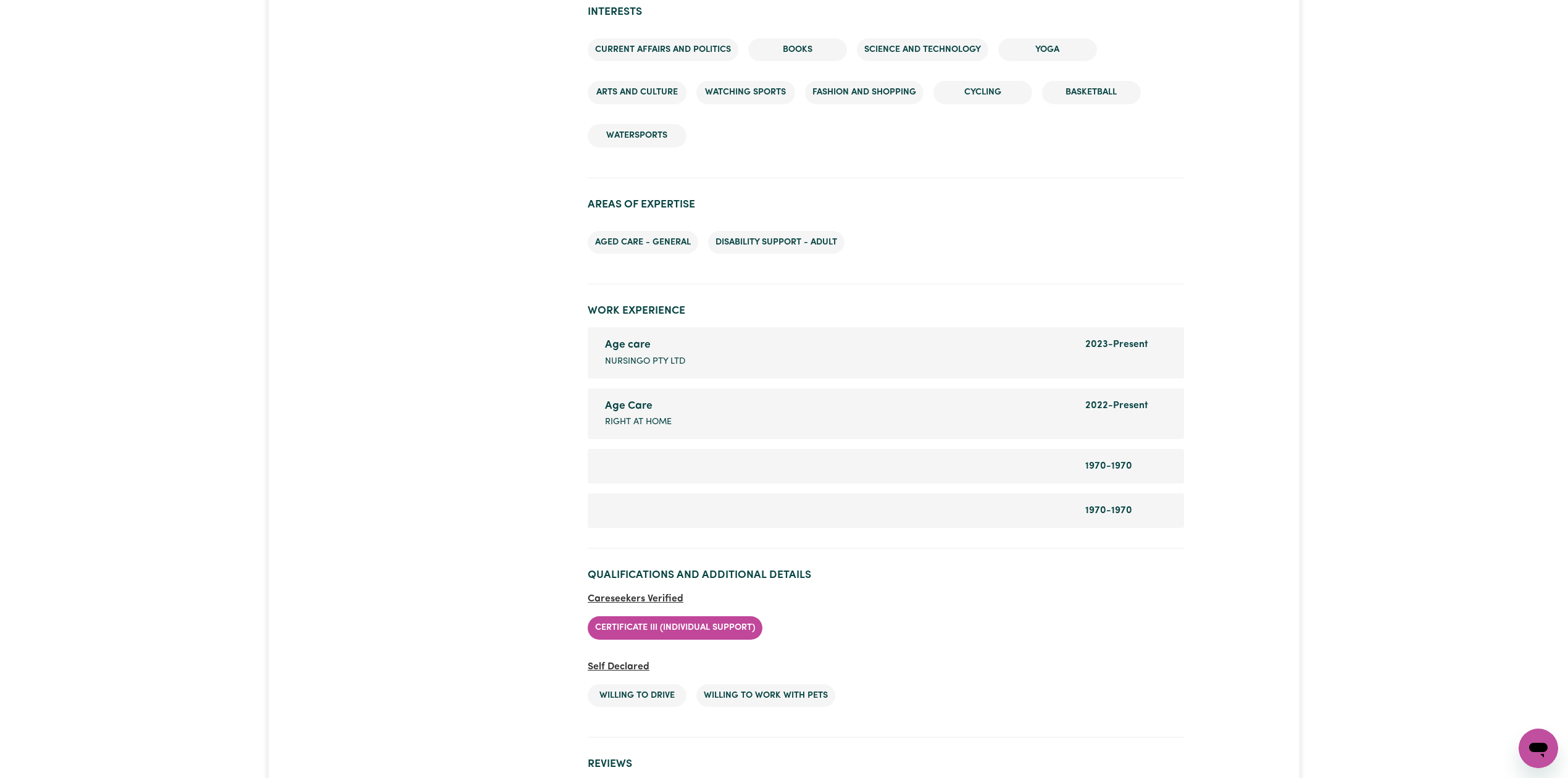
scroll to position [1482, 0]
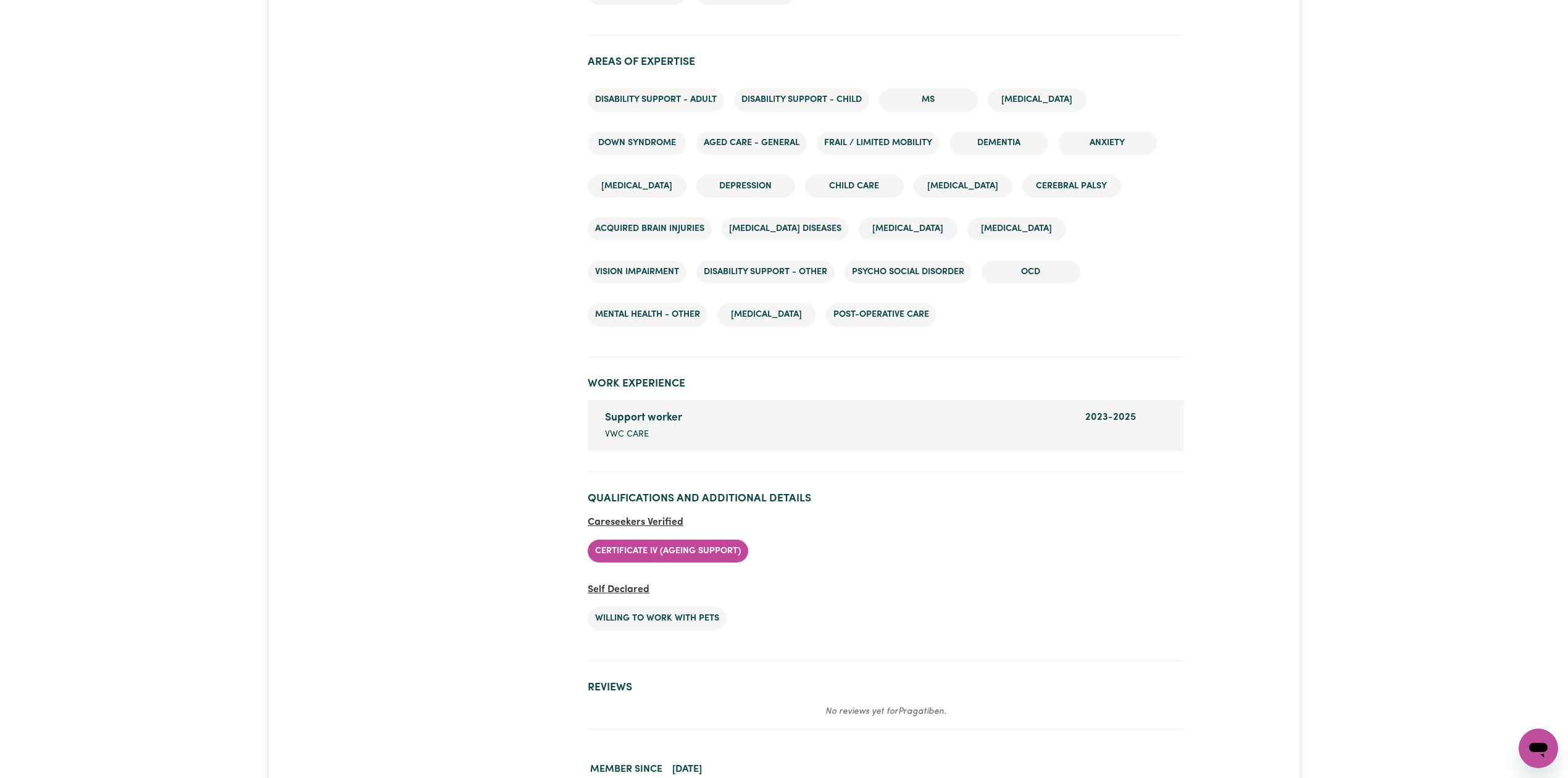
scroll to position [2050, 0]
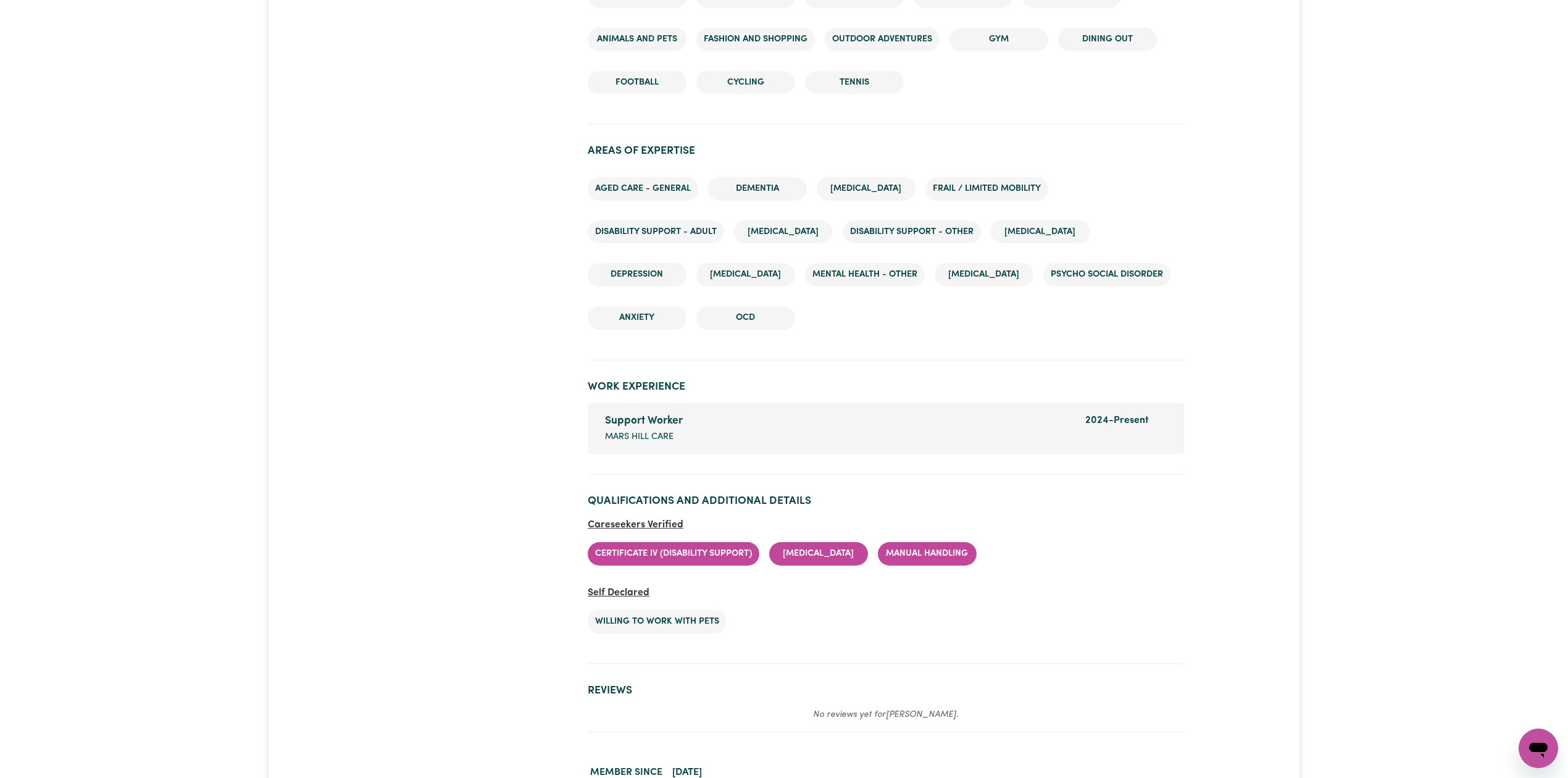
scroll to position [1635, 0]
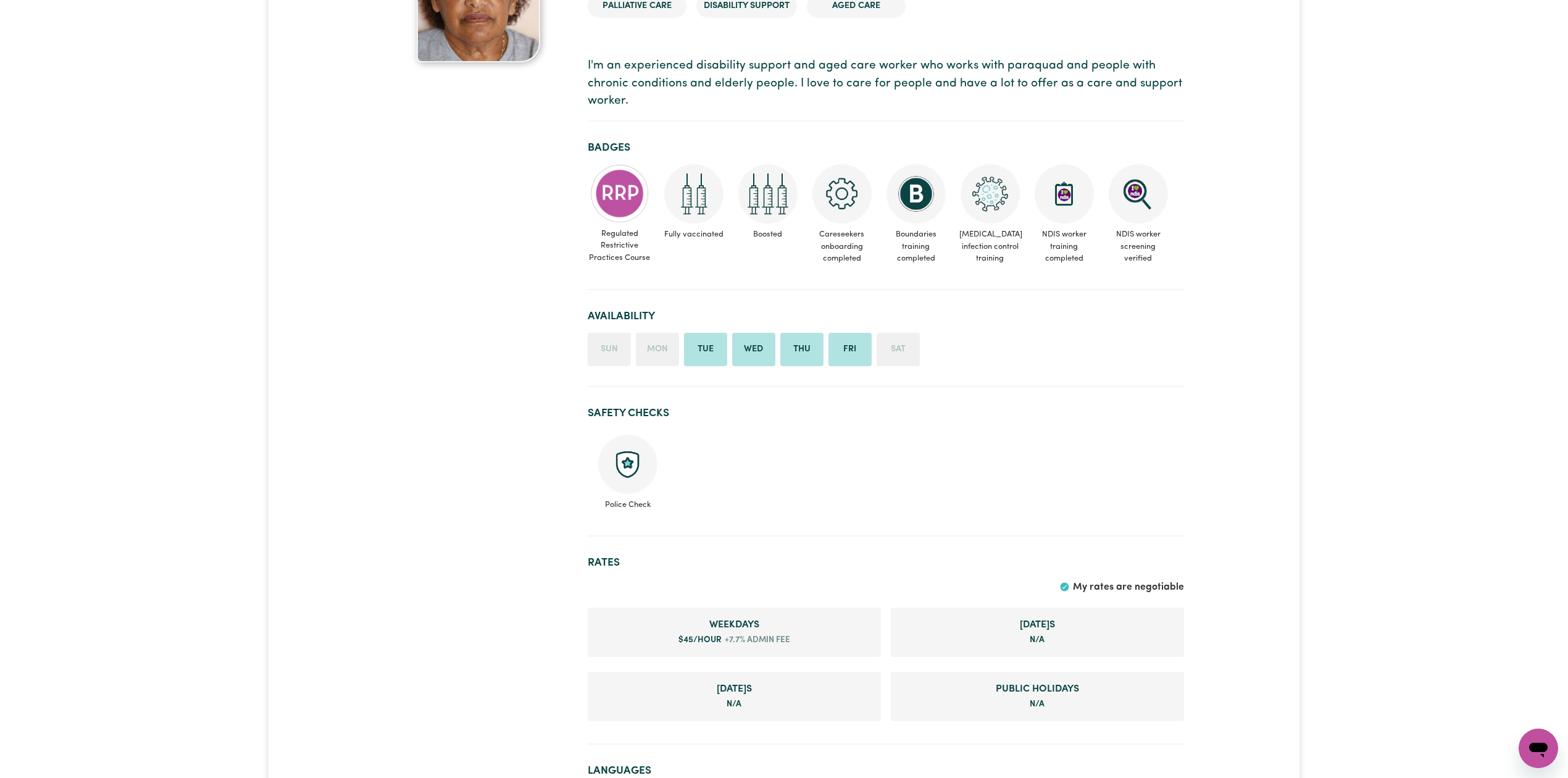
scroll to position [117, 0]
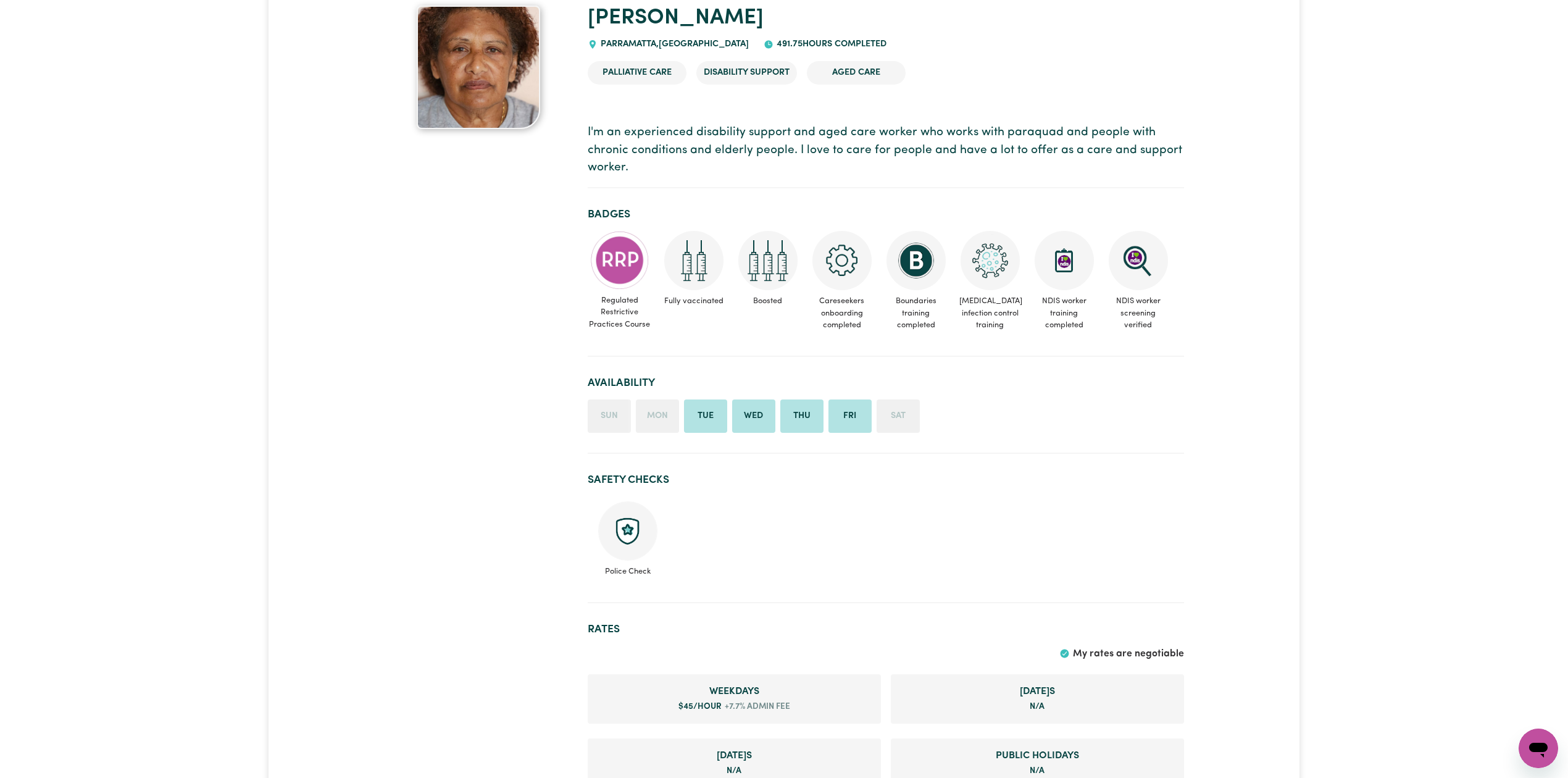
drag, startPoint x: 504, startPoint y: 241, endPoint x: 509, endPoint y: 235, distance: 7.8
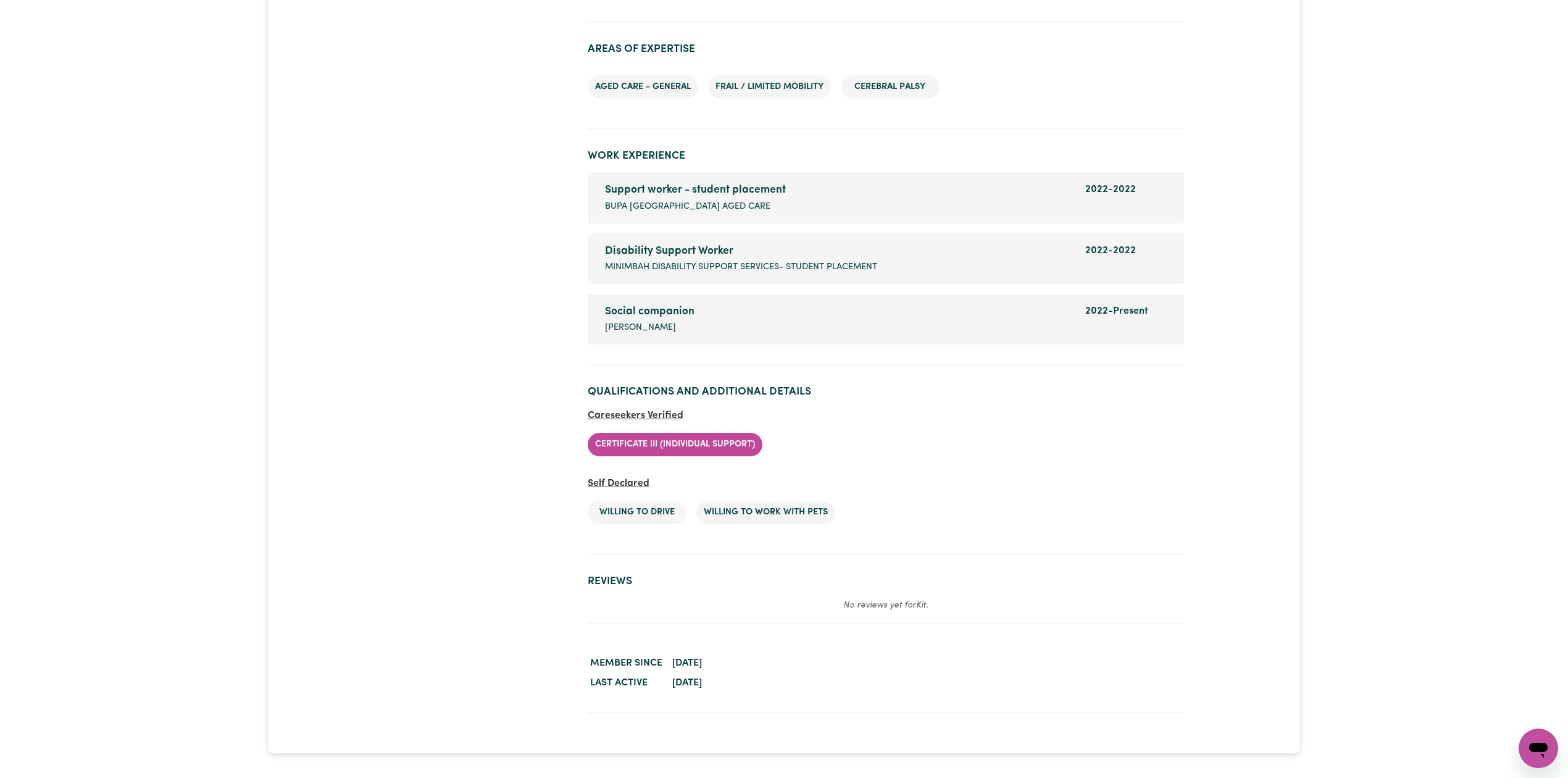
scroll to position [1409, 0]
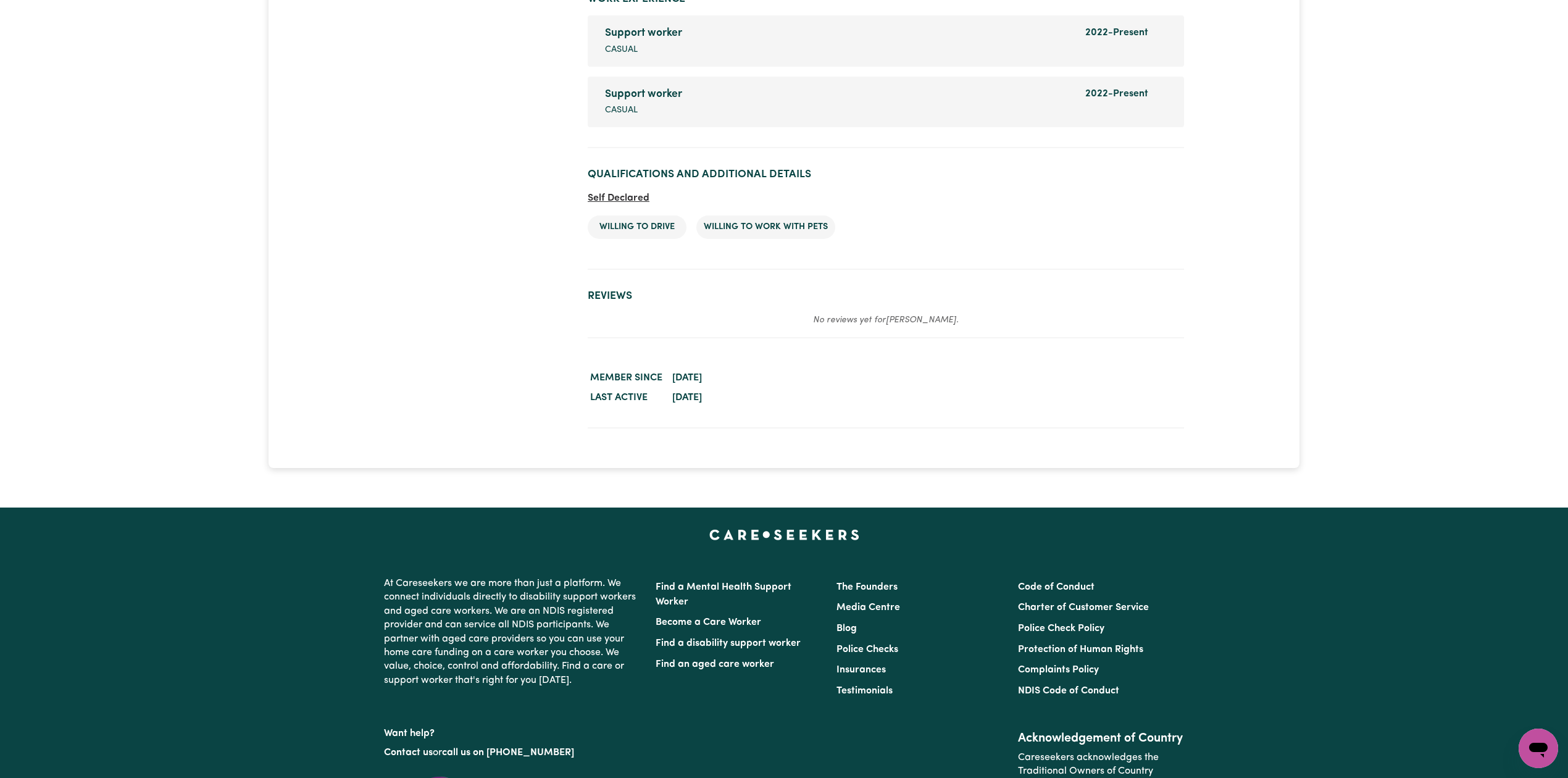
scroll to position [1406, 0]
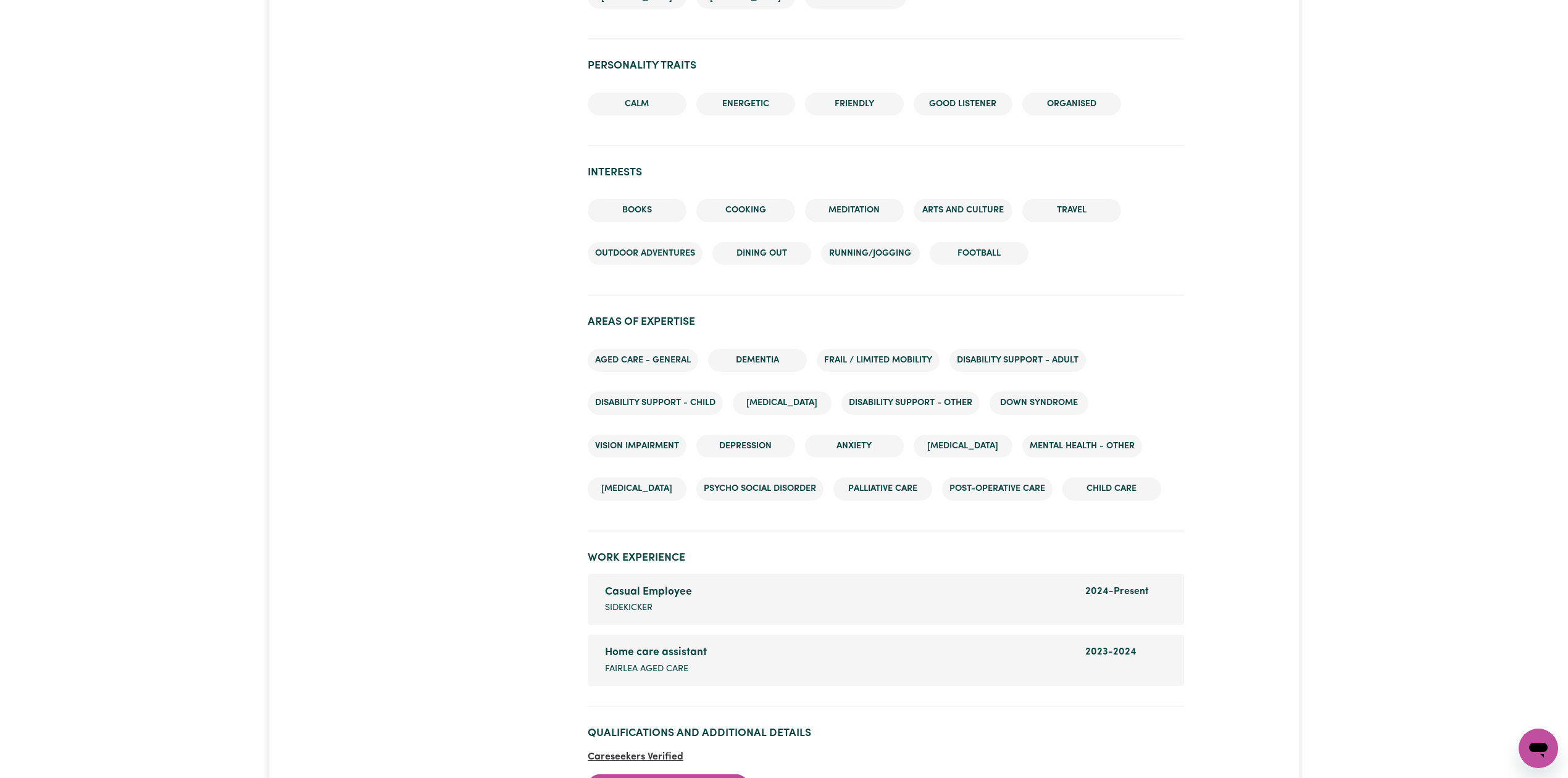
scroll to position [1787, 0]
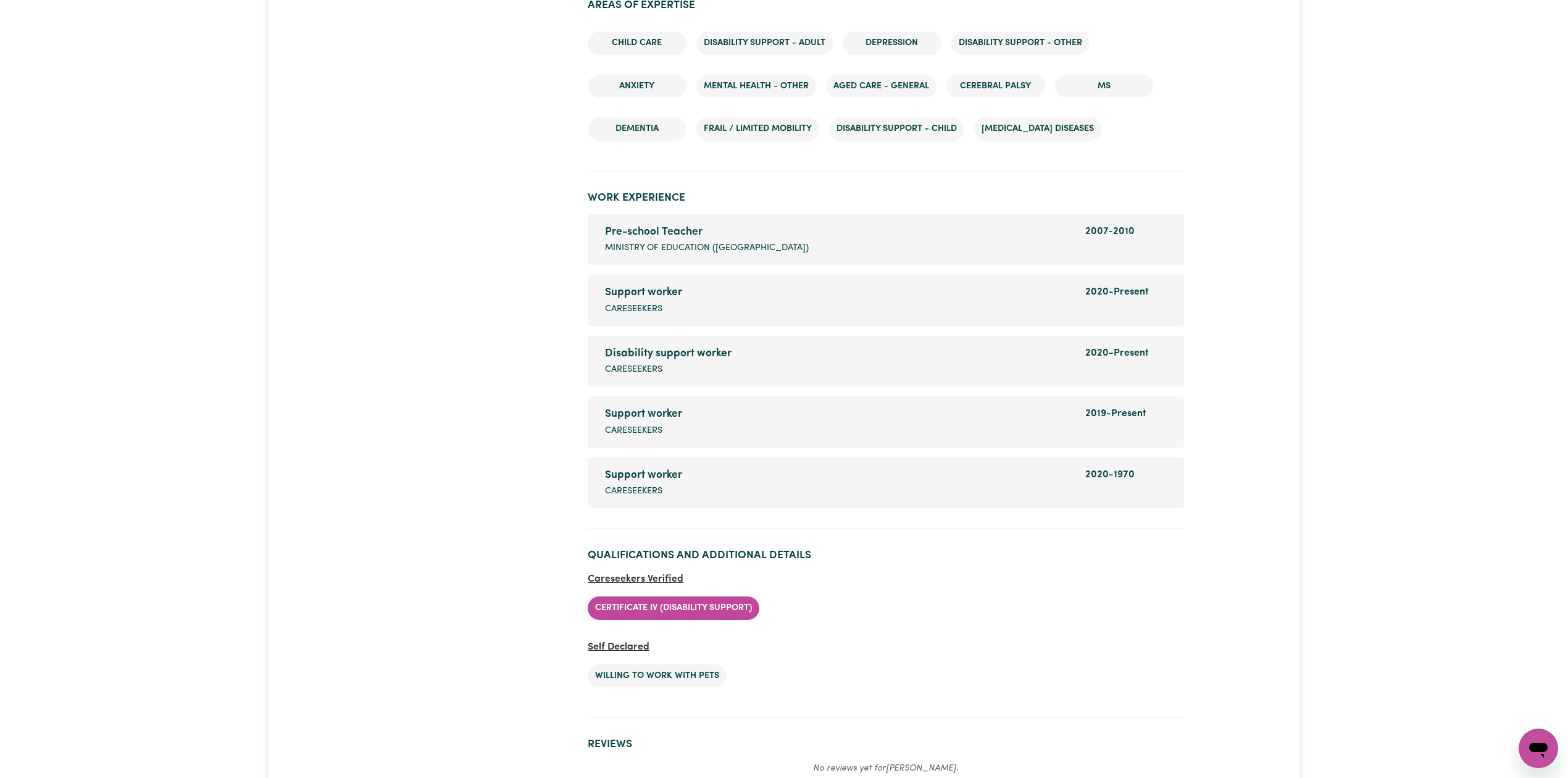
scroll to position [1693, 0]
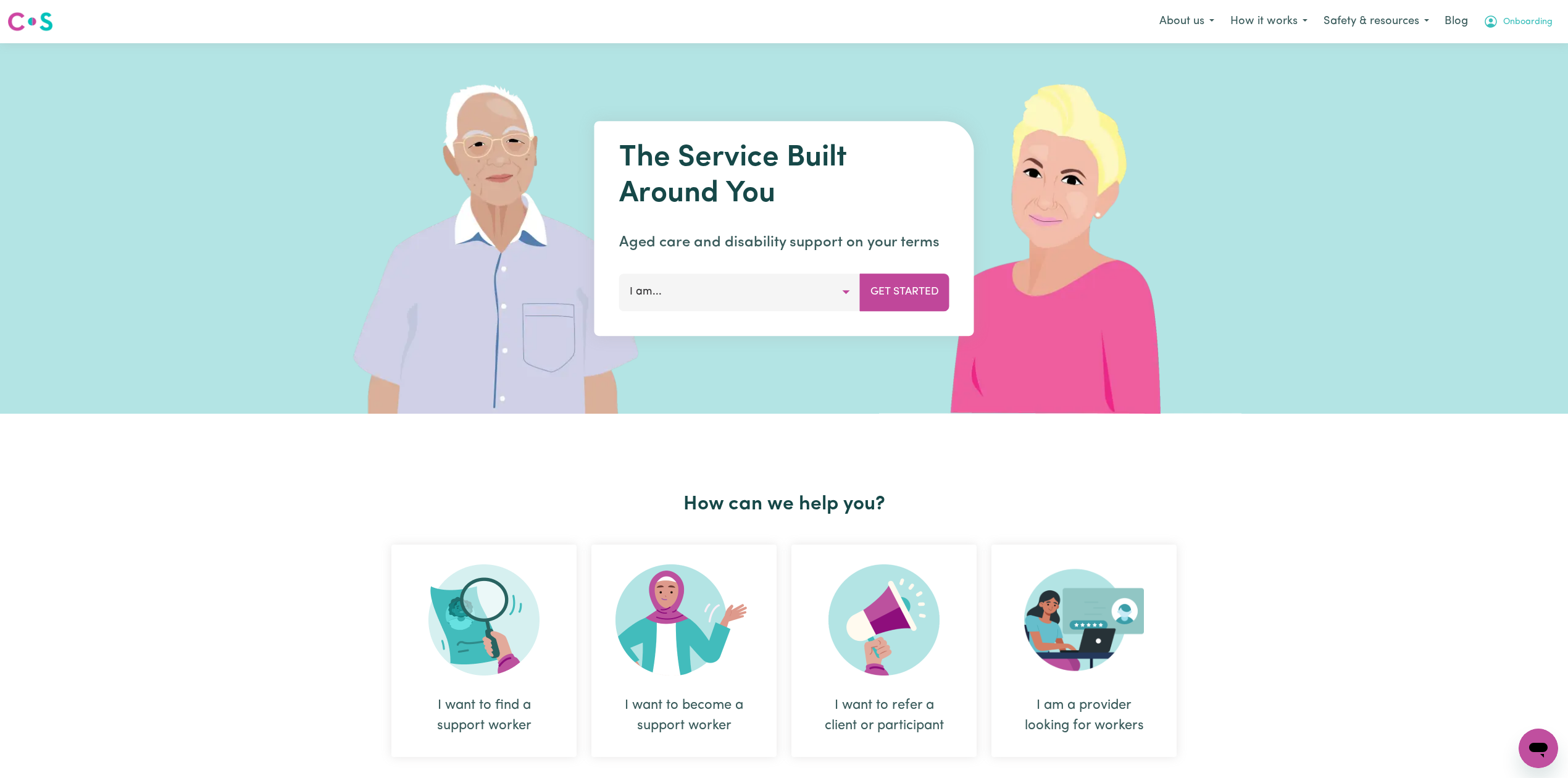
click at [1522, 18] on span "Onboarding" at bounding box center [1527, 21] width 49 height 14
click at [1508, 73] on link "Logout" at bounding box center [1511, 72] width 98 height 24
click at [1531, 17] on link "Login" at bounding box center [1539, 21] width 43 height 27
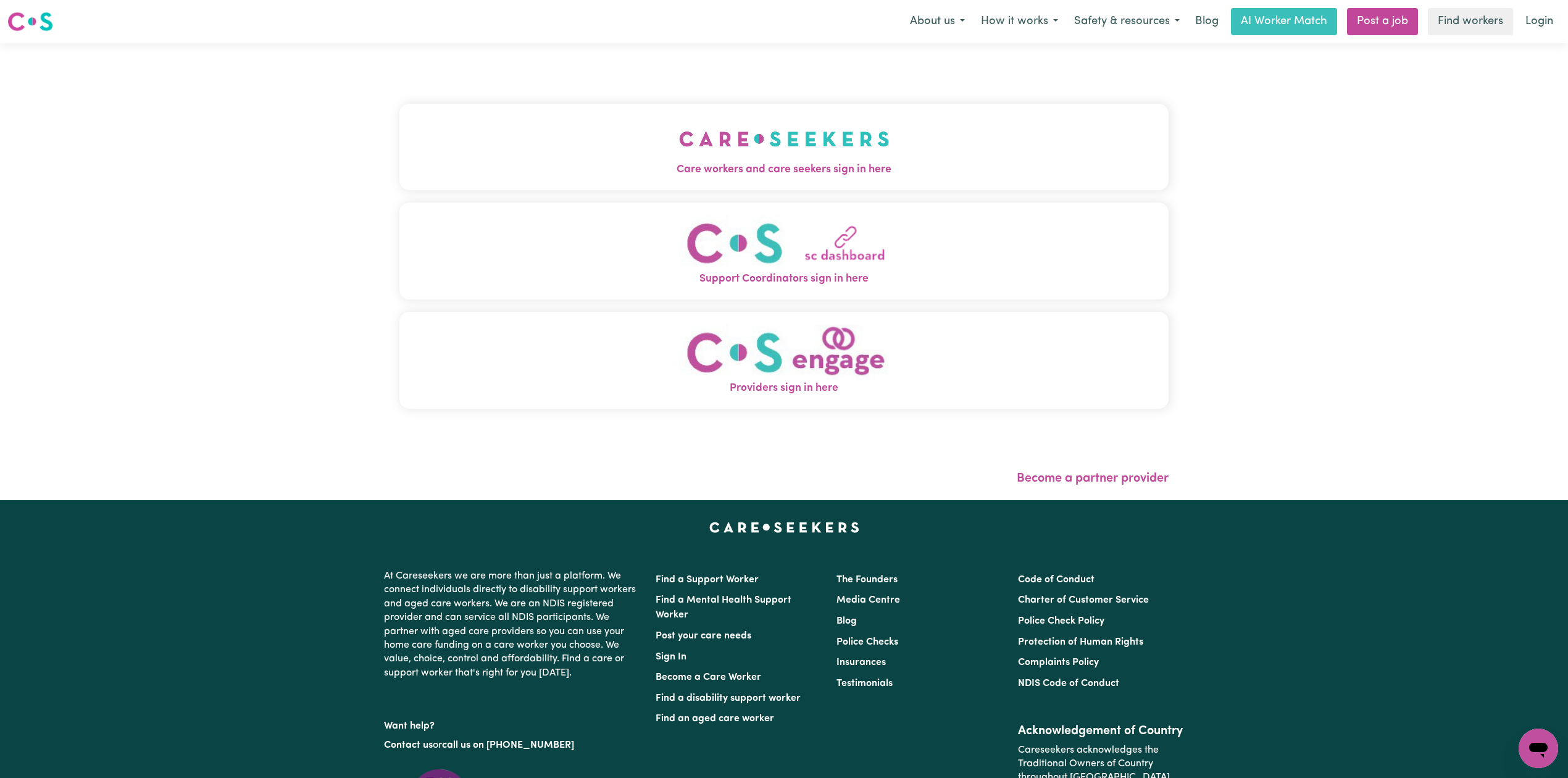
click at [649, 159] on button "Care workers and care seekers sign in here" at bounding box center [784, 146] width 769 height 87
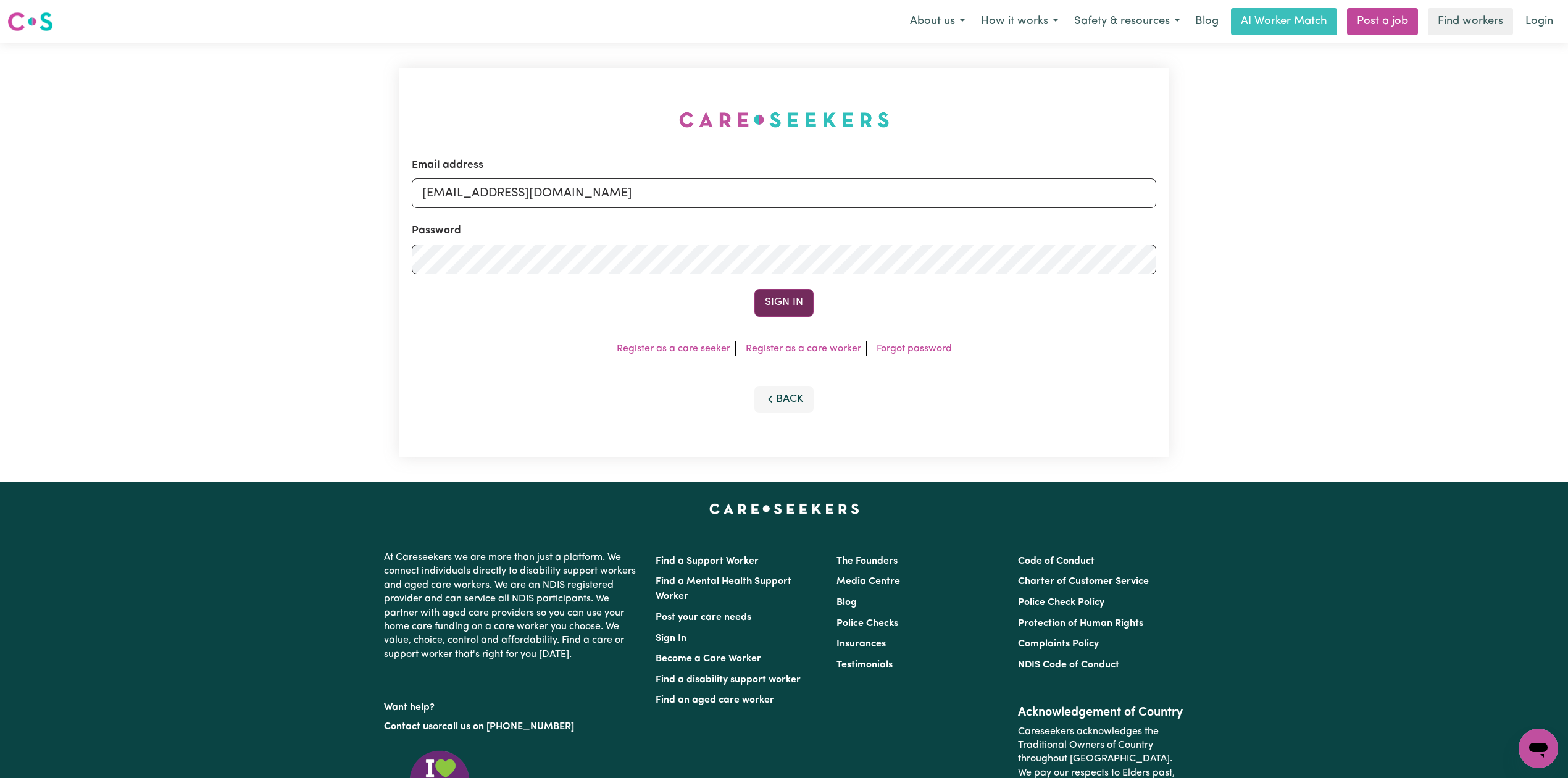
click at [792, 300] on button "Sign In" at bounding box center [784, 303] width 60 height 27
